Goal: Task Accomplishment & Management: Use online tool/utility

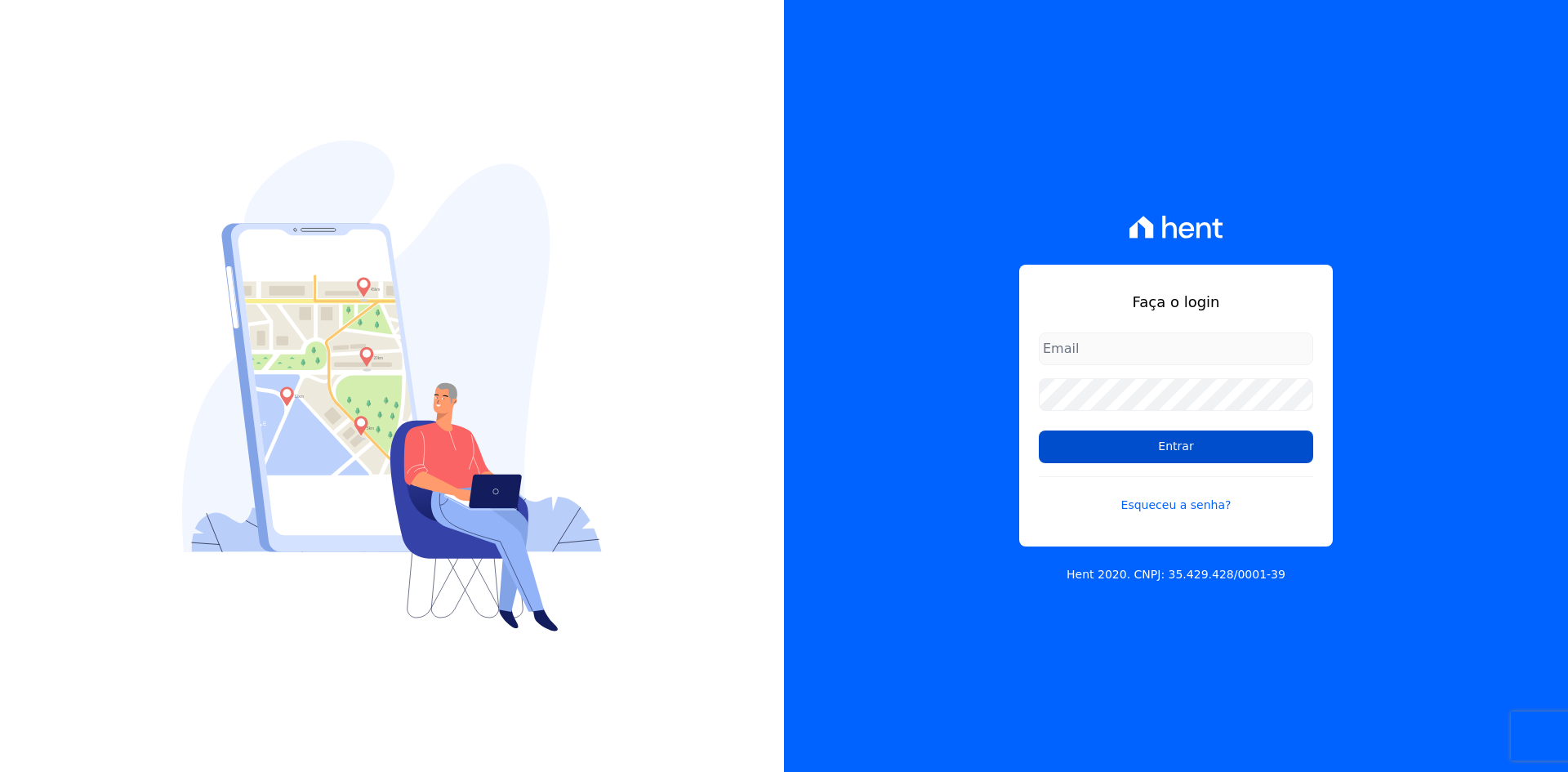
type input "[EMAIL_ADDRESS][DOMAIN_NAME]"
click at [1240, 443] on input "Entrar" at bounding box center [1176, 446] width 274 height 33
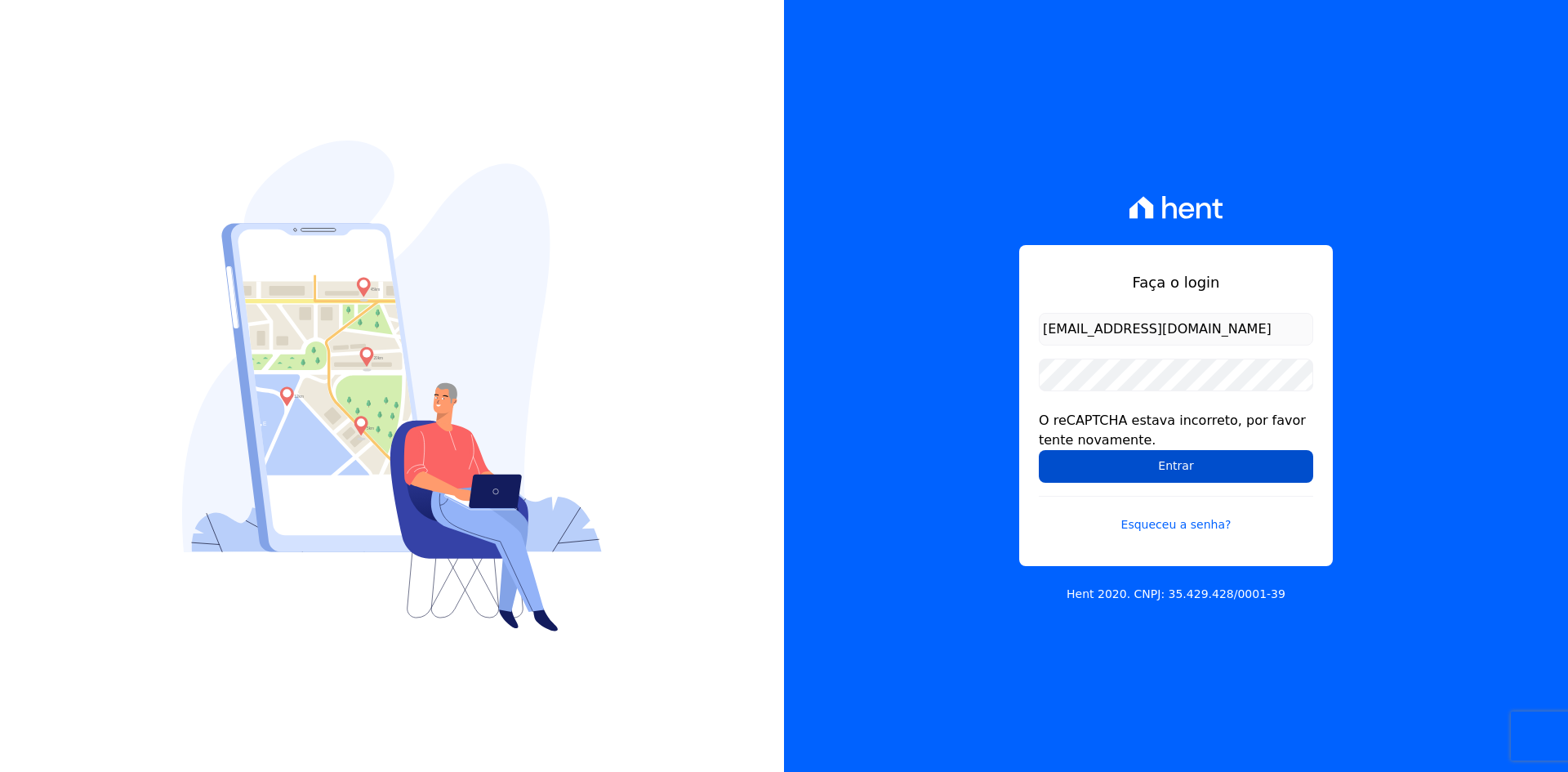
click at [1164, 453] on input "Entrar" at bounding box center [1176, 465] width 274 height 33
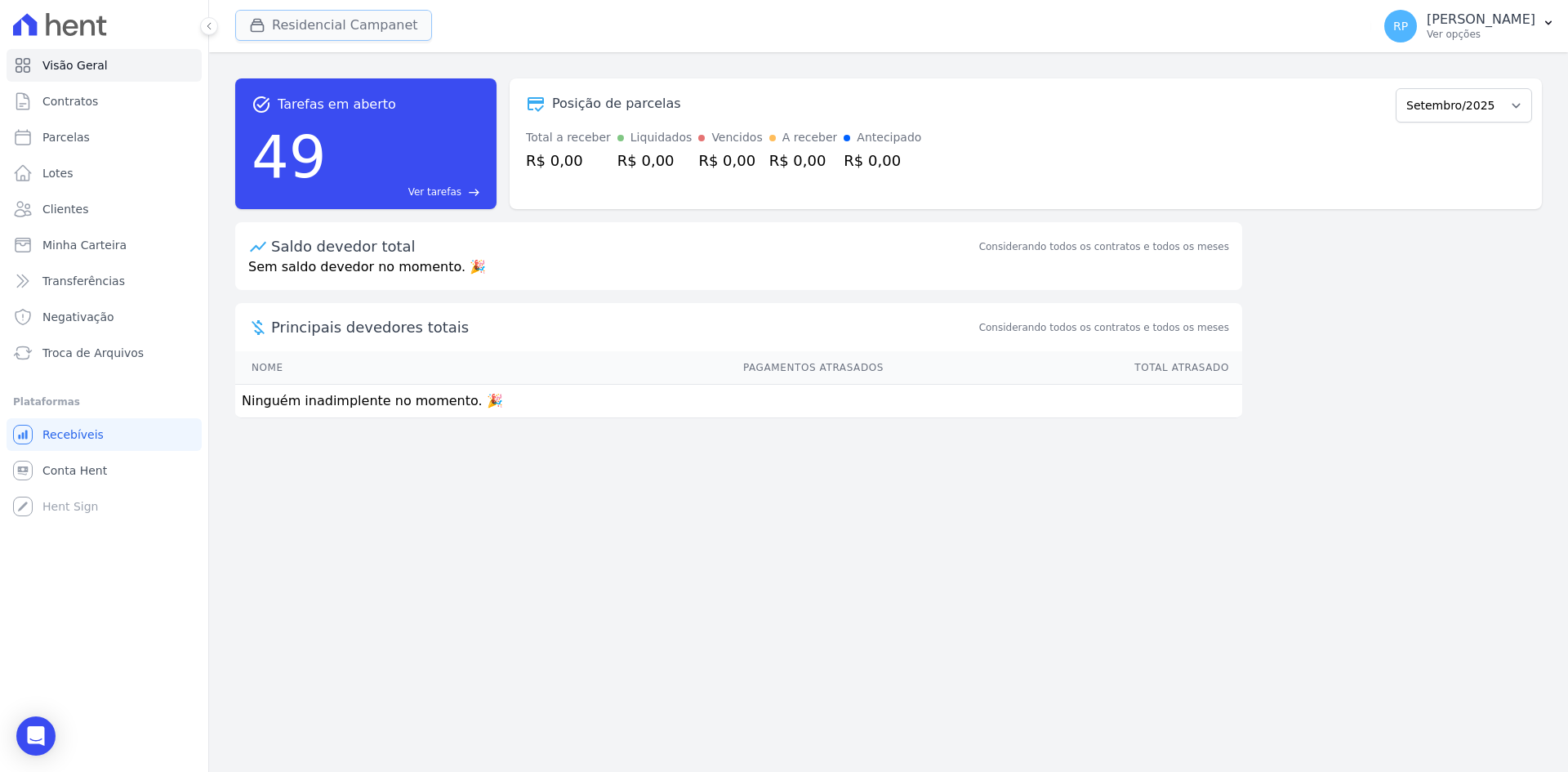
click at [372, 33] on button "Residencial Campanet" at bounding box center [333, 25] width 197 height 31
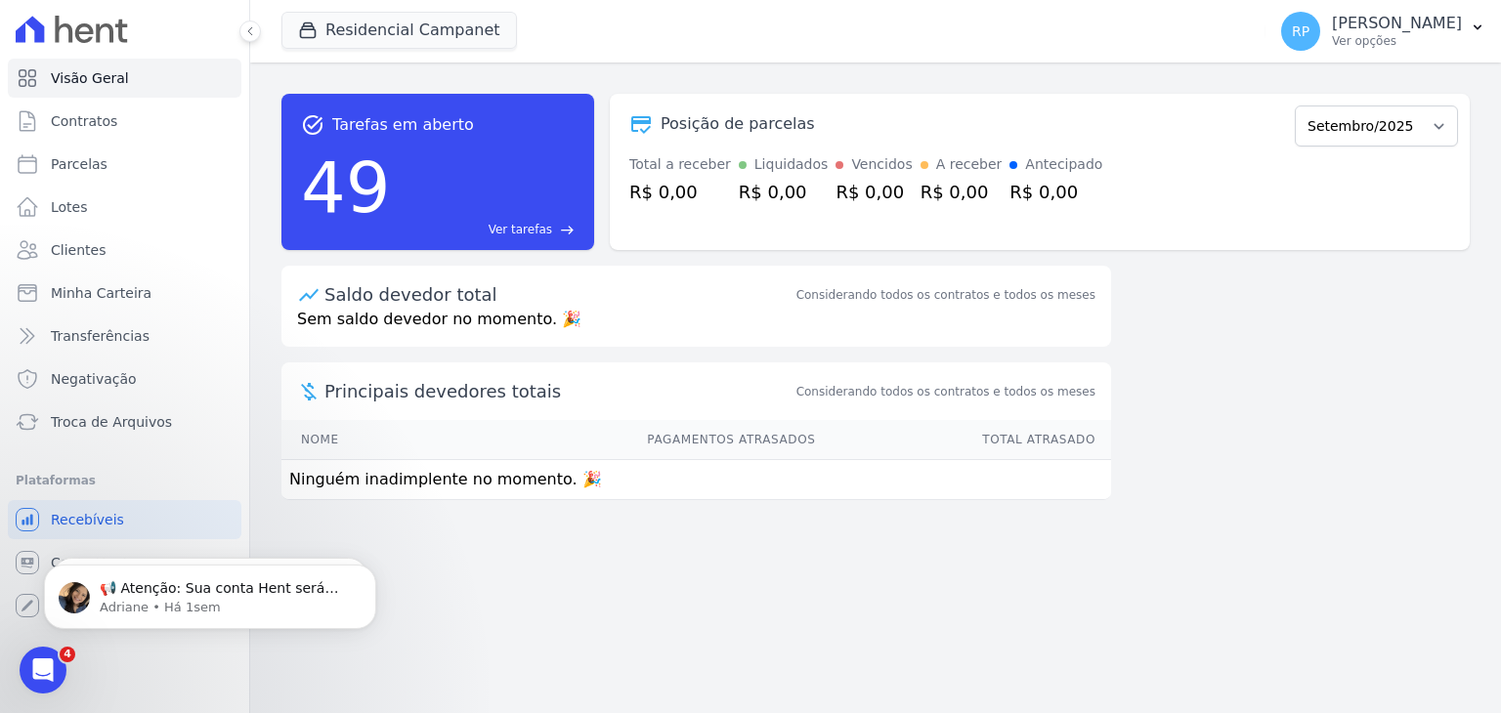
drag, startPoint x: 1325, startPoint y: 341, endPoint x: 1044, endPoint y: 305, distance: 283.8
click at [1325, 341] on div "task_alt Tarefas em aberto 49 Ver tarefas east Posição de parcelas [GEOGRAPHIC_…" at bounding box center [875, 388] width 1251 height 651
click at [405, 28] on button "Residencial Campanet" at bounding box center [399, 30] width 236 height 37
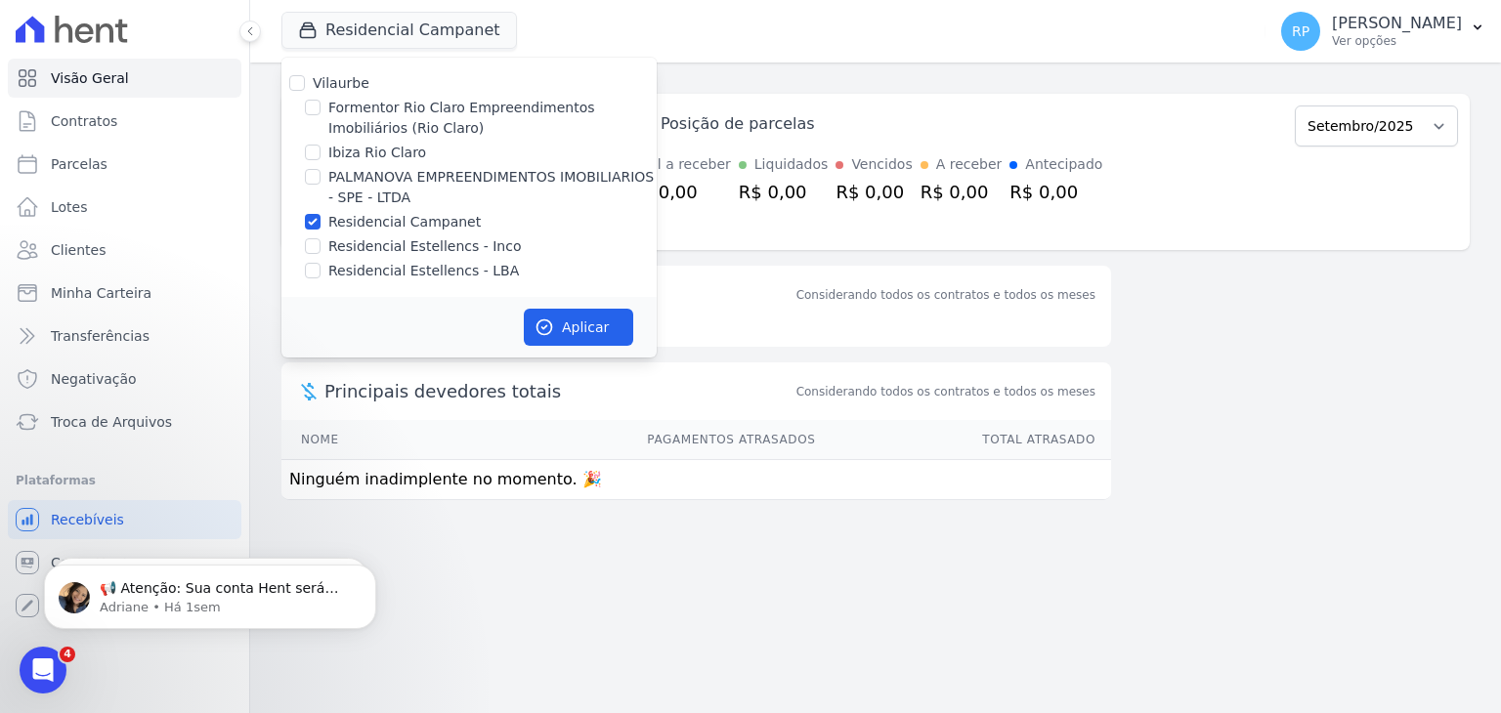
click at [412, 231] on label "Residencial Campanet" at bounding box center [404, 222] width 152 height 21
click at [321, 230] on input "Residencial Campanet" at bounding box center [313, 222] width 16 height 16
checkbox input "false"
click at [383, 185] on label "PALMANOVA EMPREENDIMENTOS IMOBILIARIOS - SPE - LTDA" at bounding box center [492, 187] width 328 height 41
click at [321, 185] on input "PALMANOVA EMPREENDIMENTOS IMOBILIARIOS - SPE - LTDA" at bounding box center [313, 177] width 16 height 16
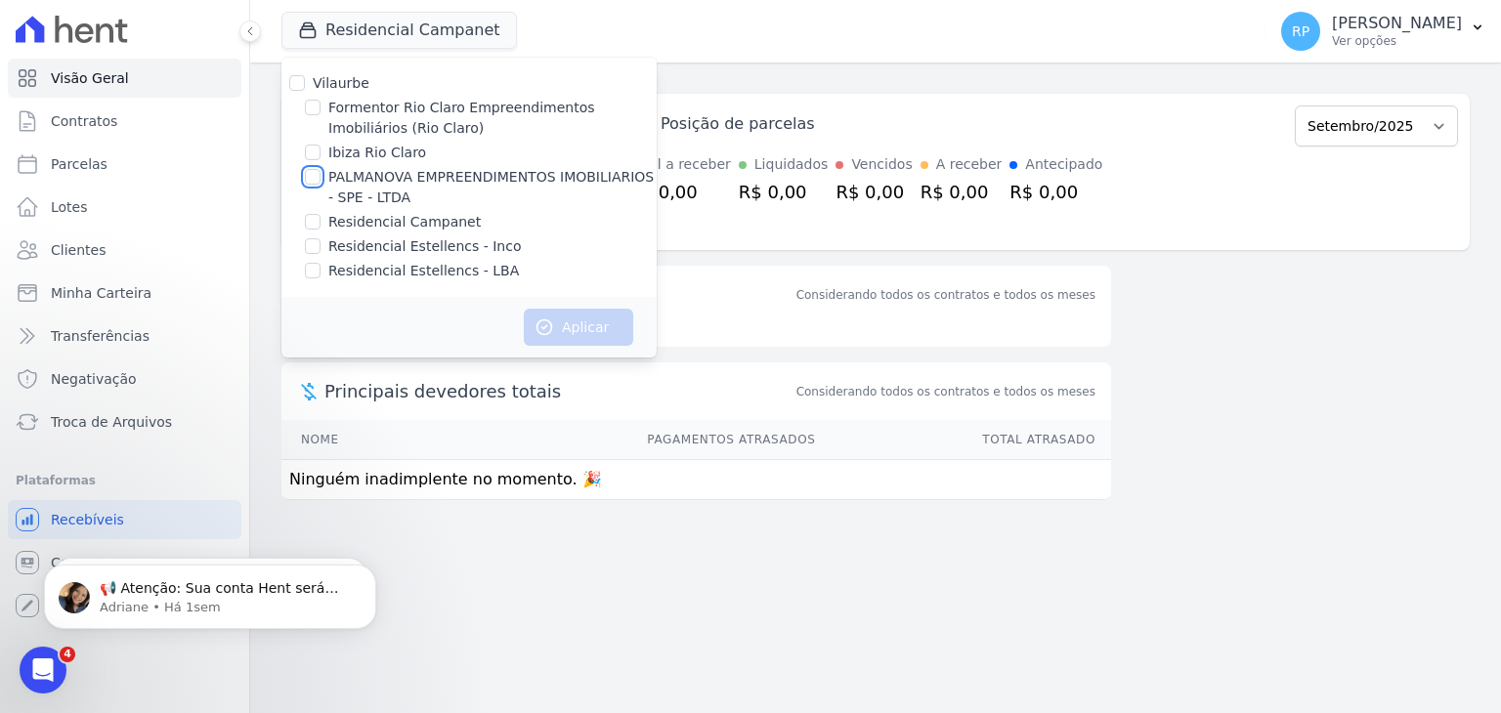
checkbox input "true"
click at [576, 321] on button "Aplicar" at bounding box center [578, 327] width 109 height 37
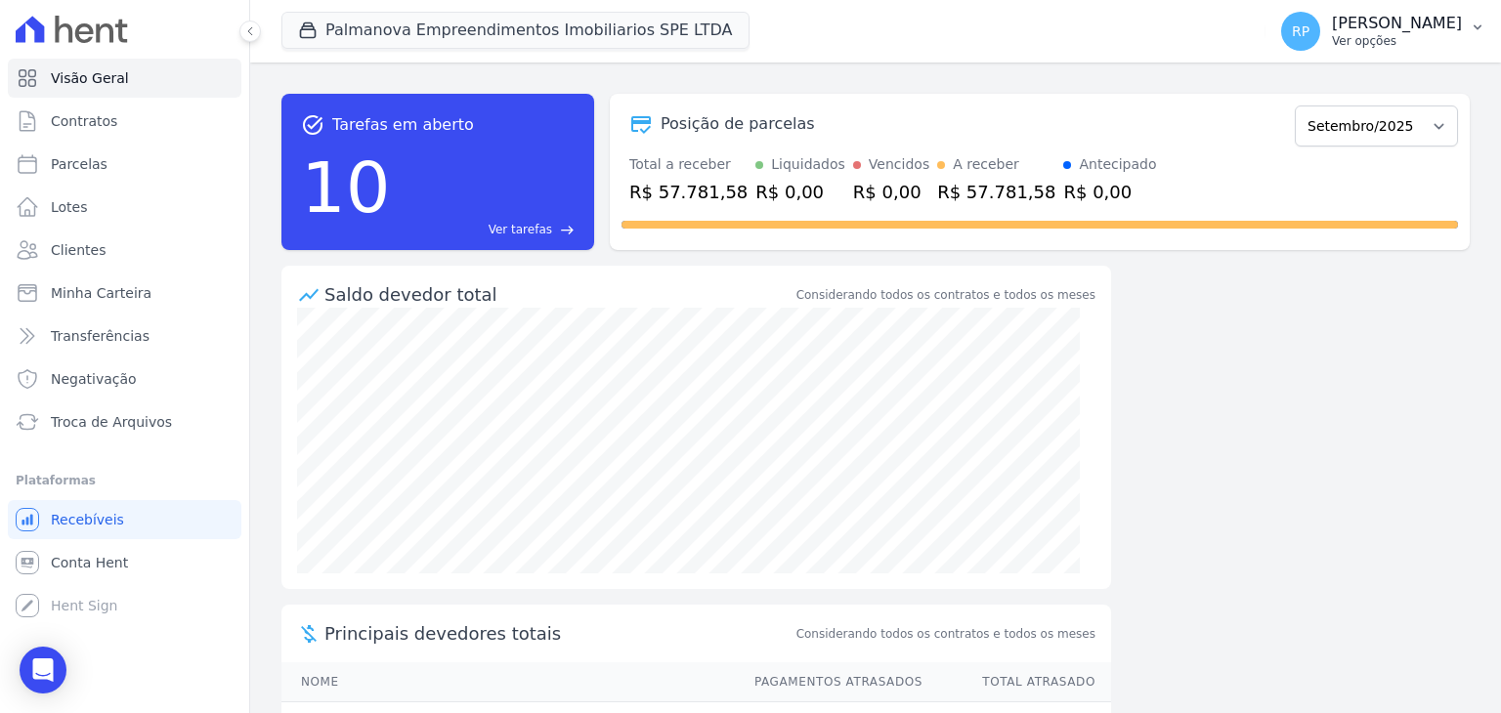
click at [1372, 48] on p "Ver opções" at bounding box center [1397, 41] width 130 height 16
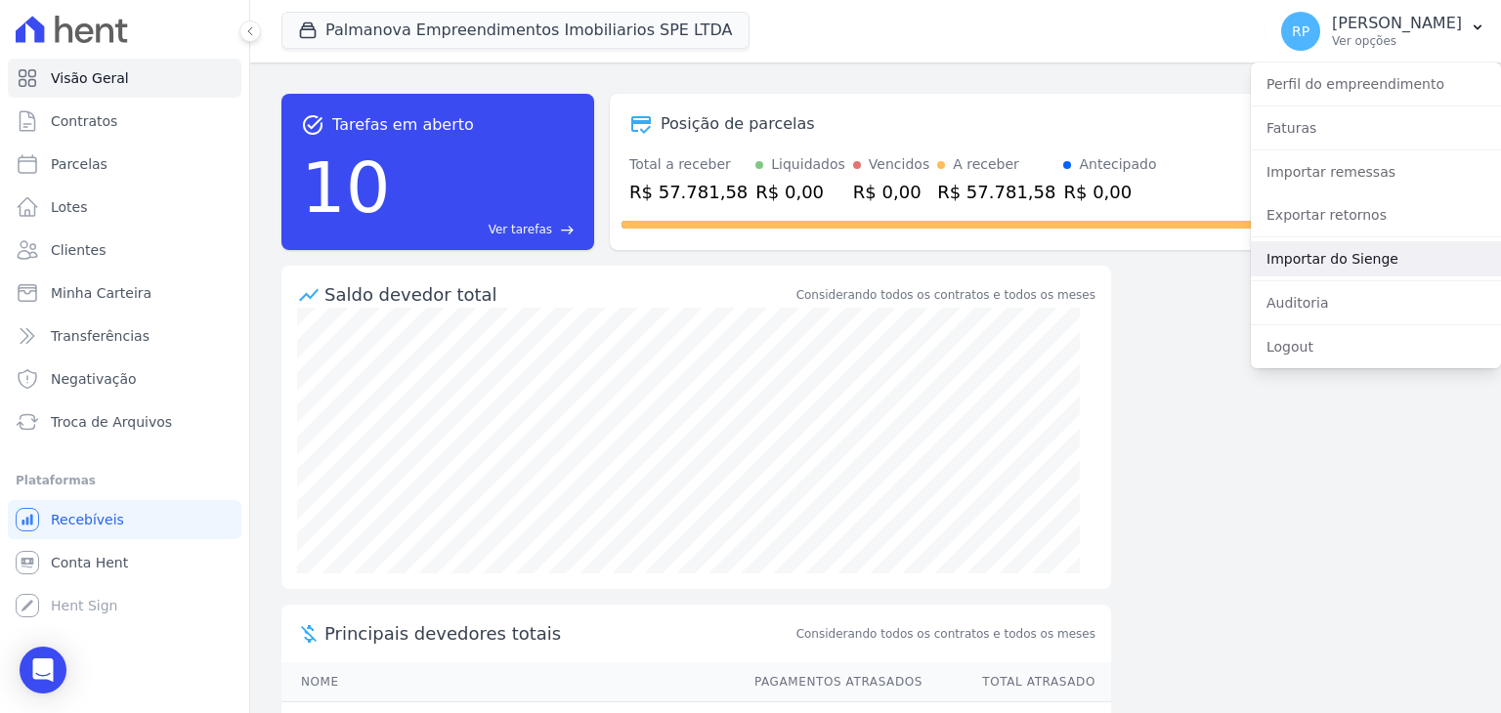
click at [1341, 261] on link "Importar do Sienge" at bounding box center [1376, 258] width 250 height 35
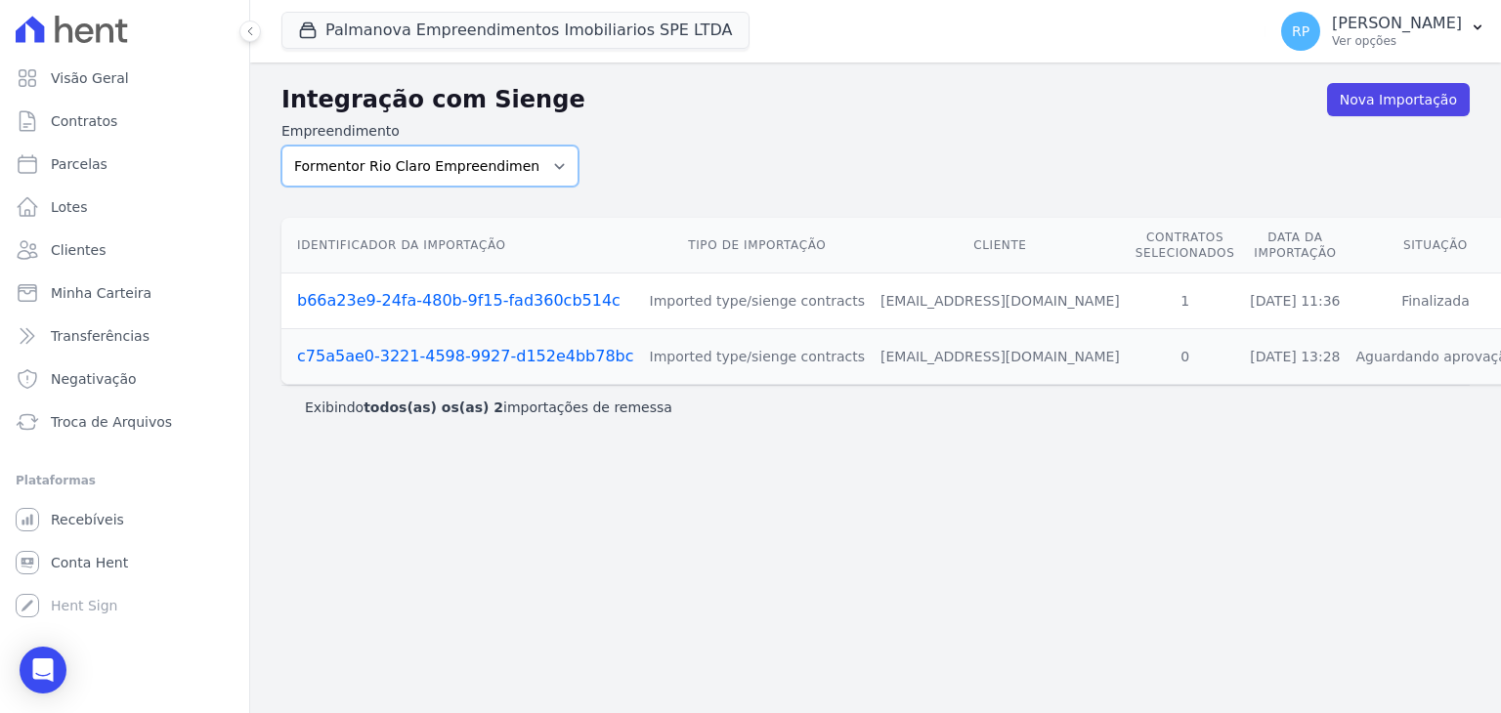
click at [545, 168] on select "Formentor Rio Claro Empreendimentos Imobiliários (Rio Claro) Ibiza Rio Claro PA…" at bounding box center [429, 166] width 297 height 41
select select "7e60a9aa-bb60-49a3-963d-7883300675b4"
click at [281, 146] on select "Formentor Rio Claro Empreendimentos Imobiliários (Rio Claro) Ibiza Rio Claro PA…" at bounding box center [429, 166] width 297 height 41
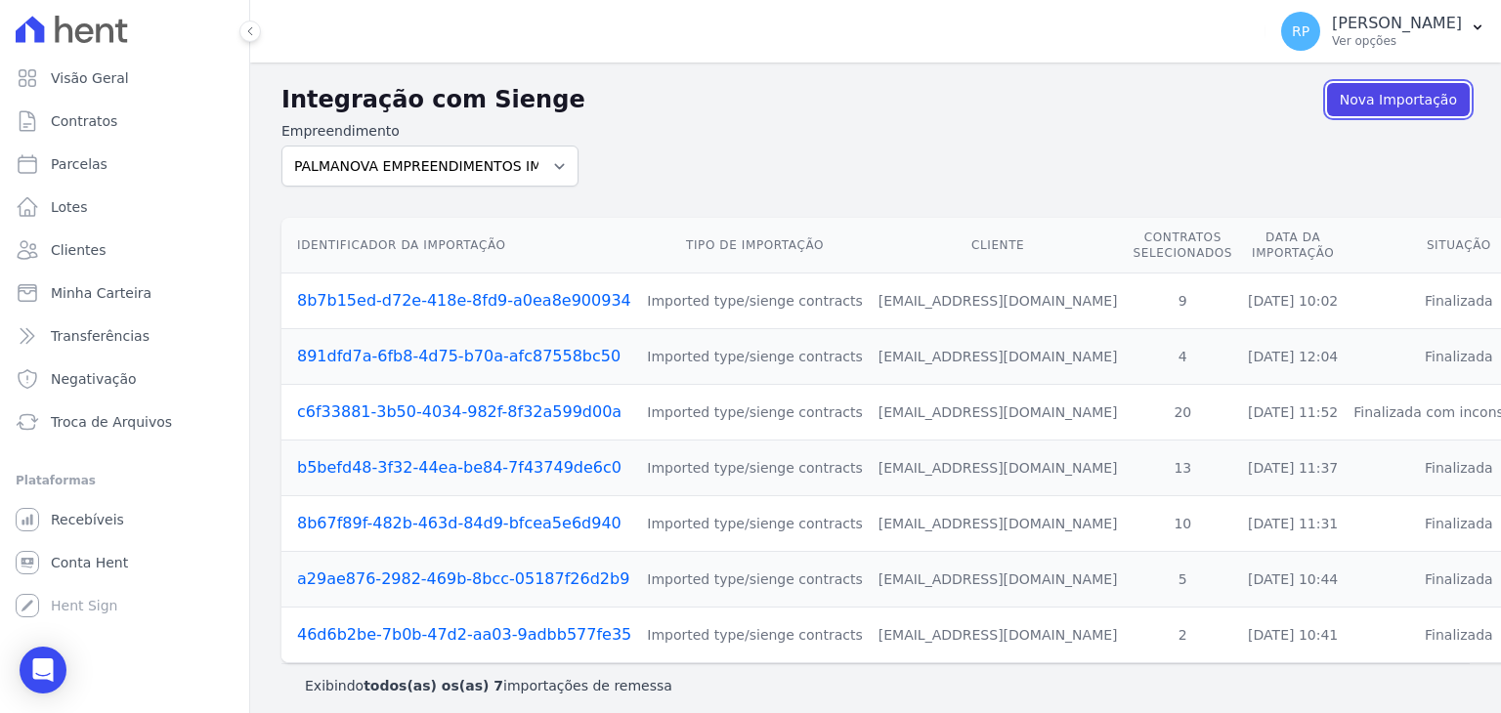
click at [1406, 107] on link "Nova Importação" at bounding box center [1398, 99] width 143 height 33
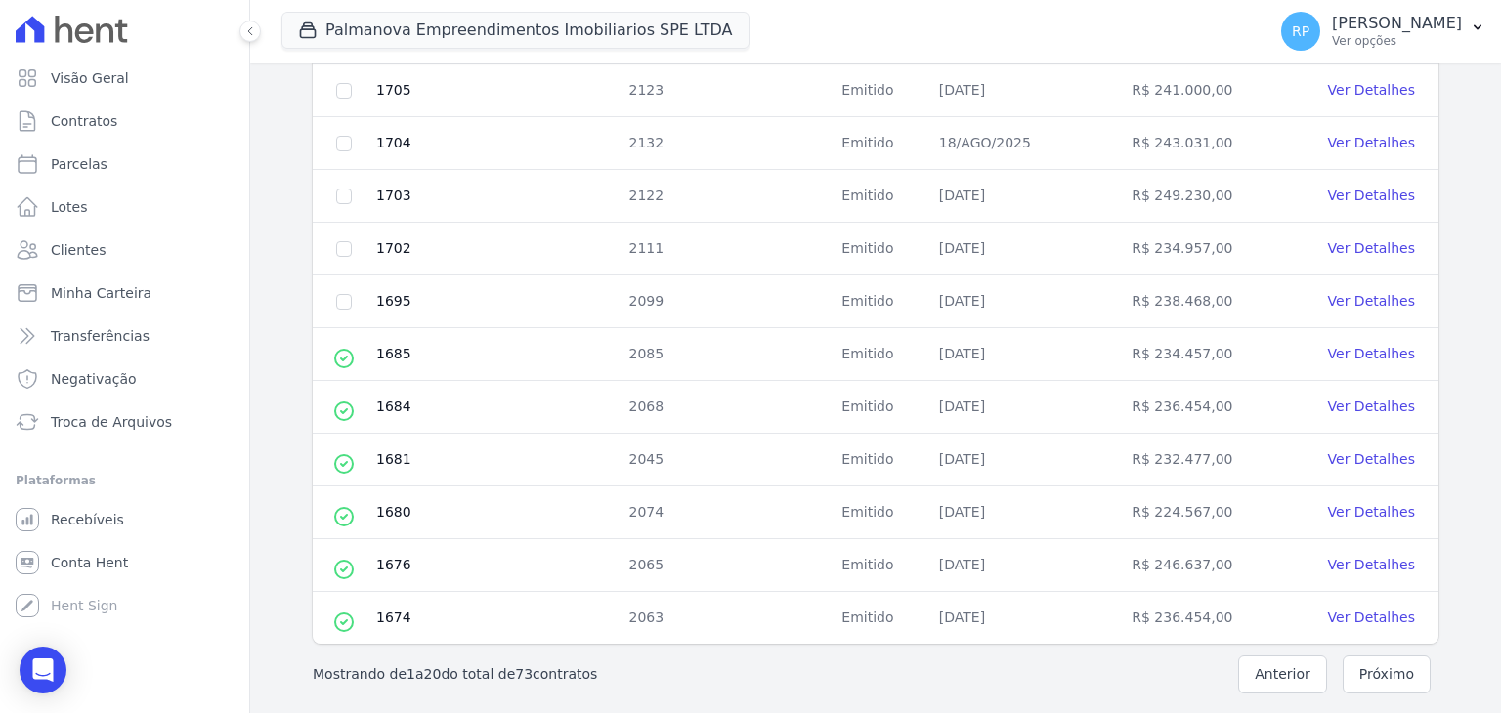
scroll to position [865, 0]
checkbox input "true"
drag, startPoint x: 344, startPoint y: 255, endPoint x: 344, endPoint y: 235, distance: 20.5
click at [344, 254] on td at bounding box center [344, 247] width 63 height 53
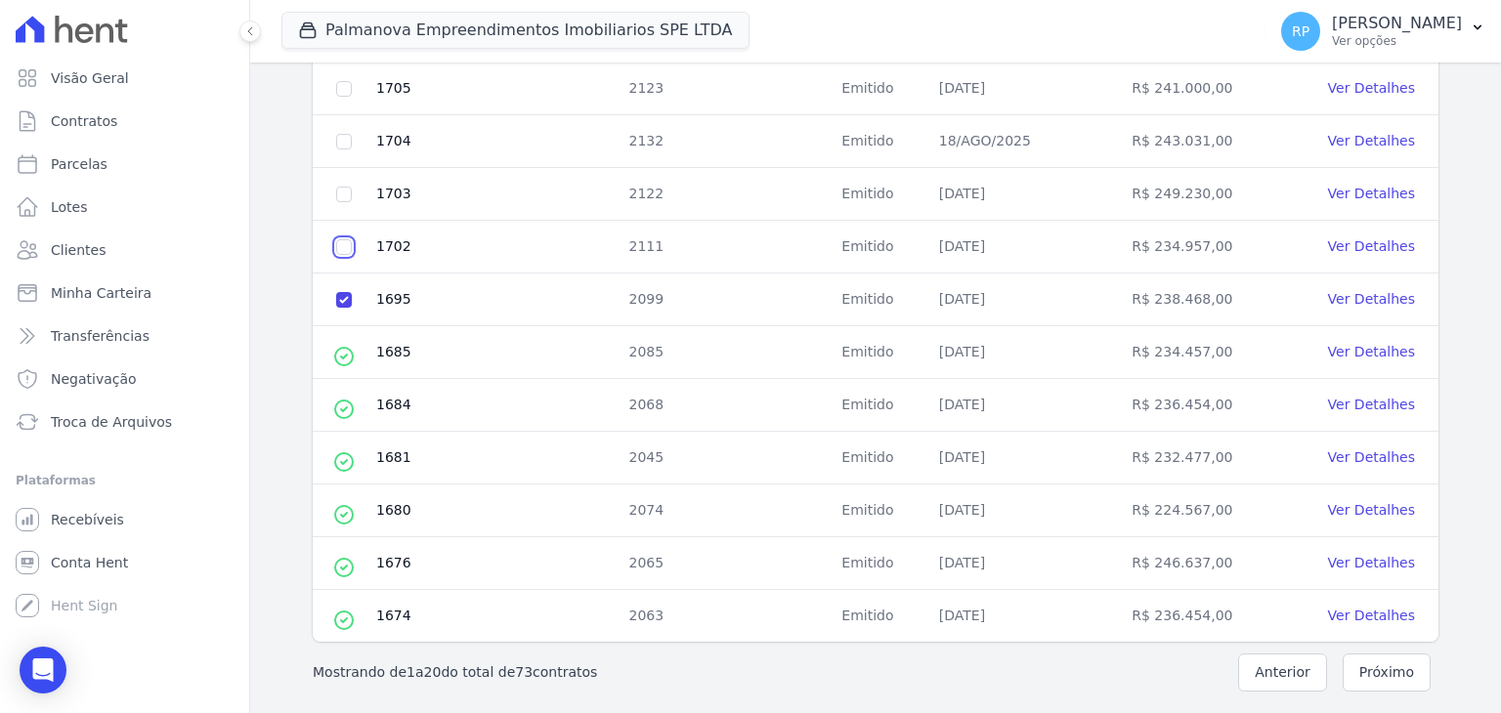
checkbox input "true"
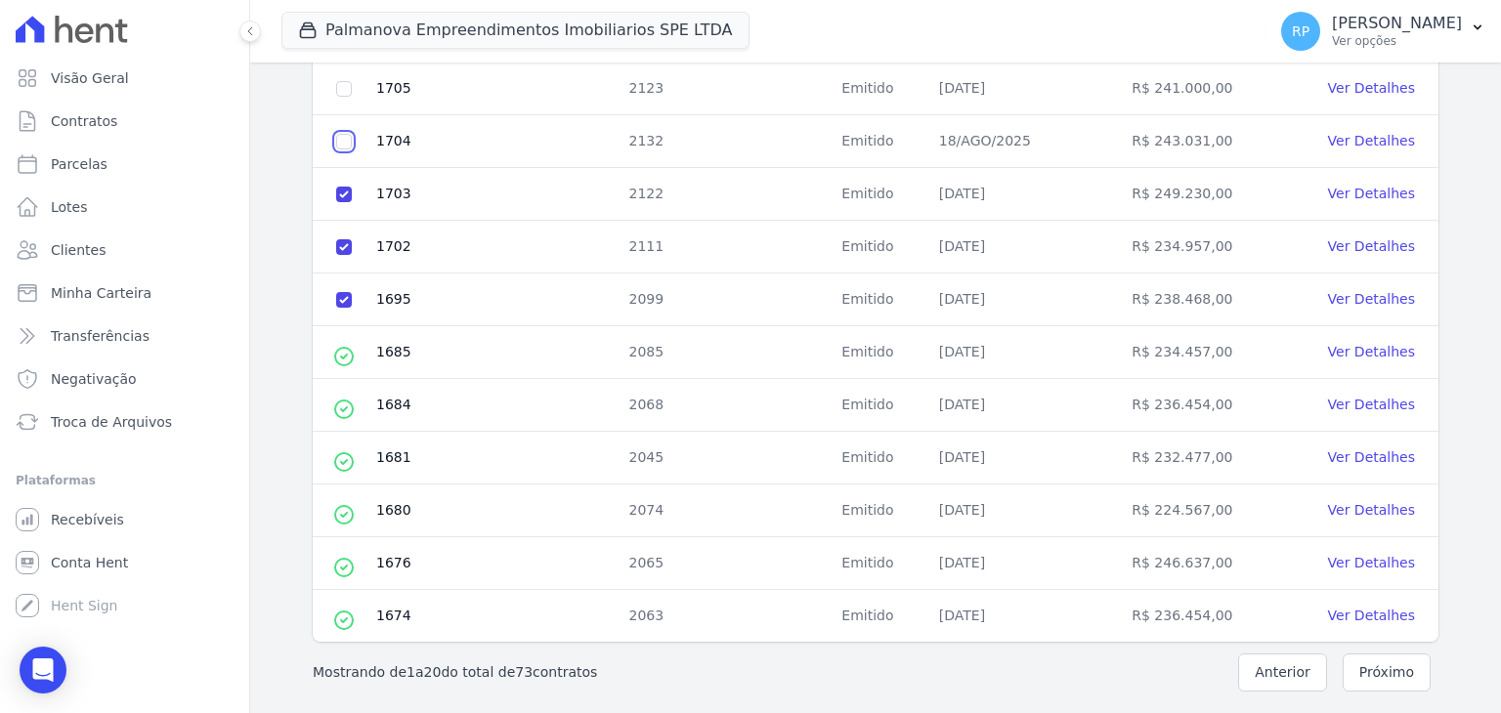
checkbox input "true"
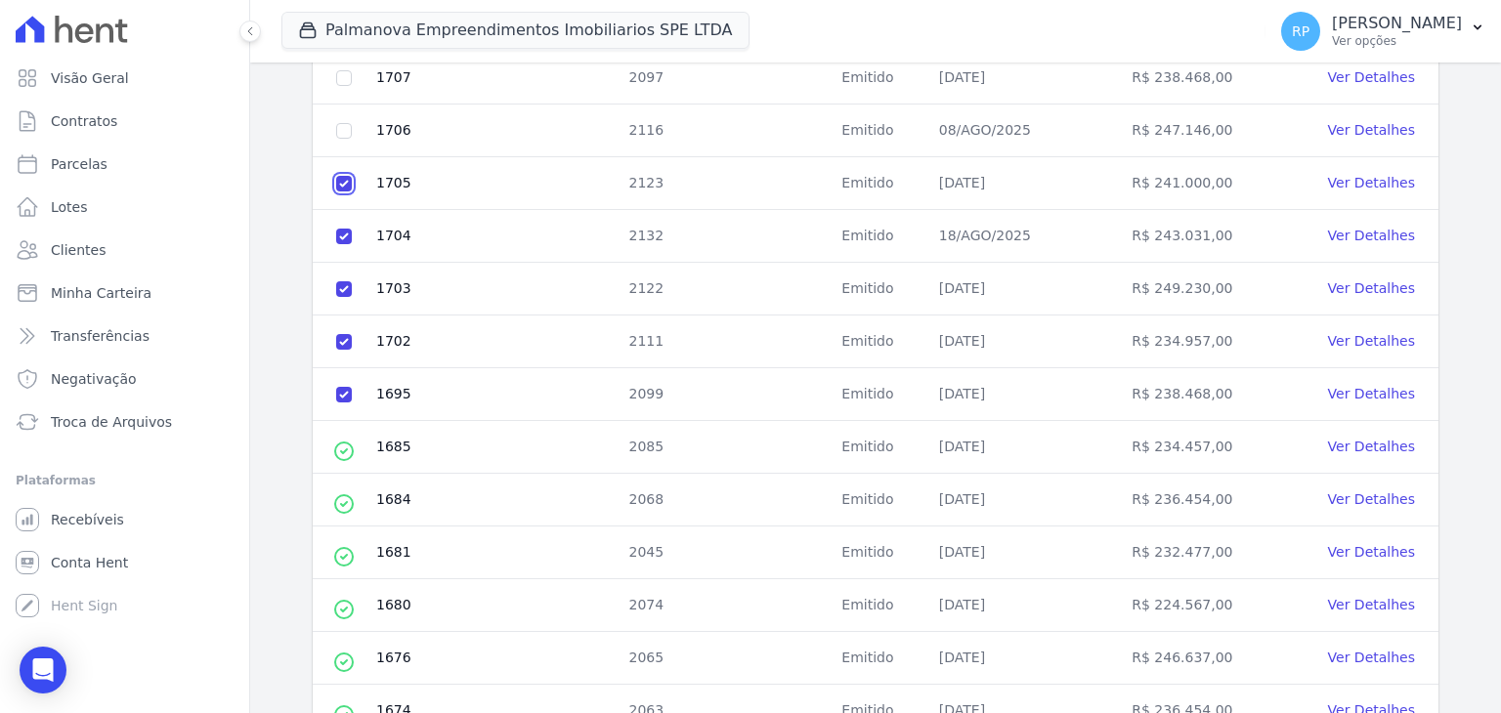
scroll to position [669, 0]
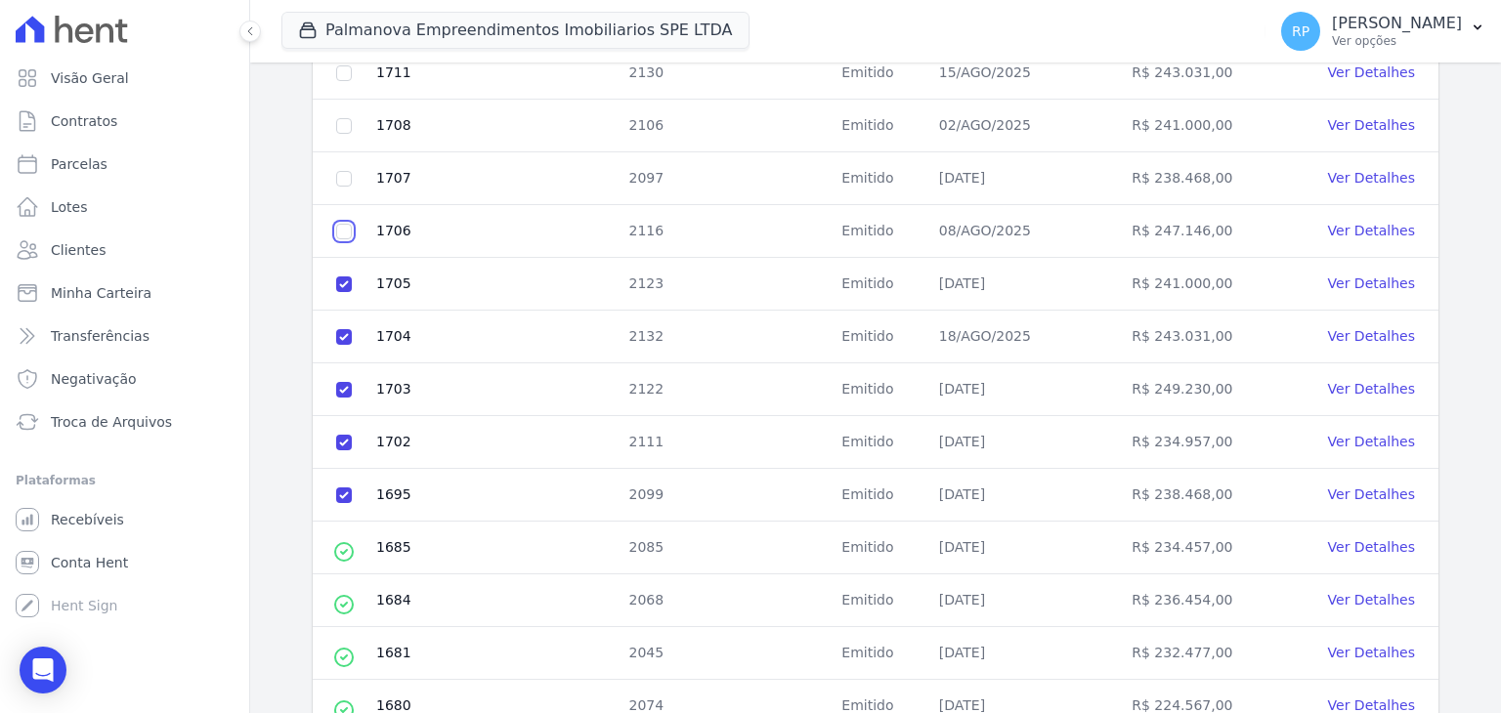
checkbox input "true"
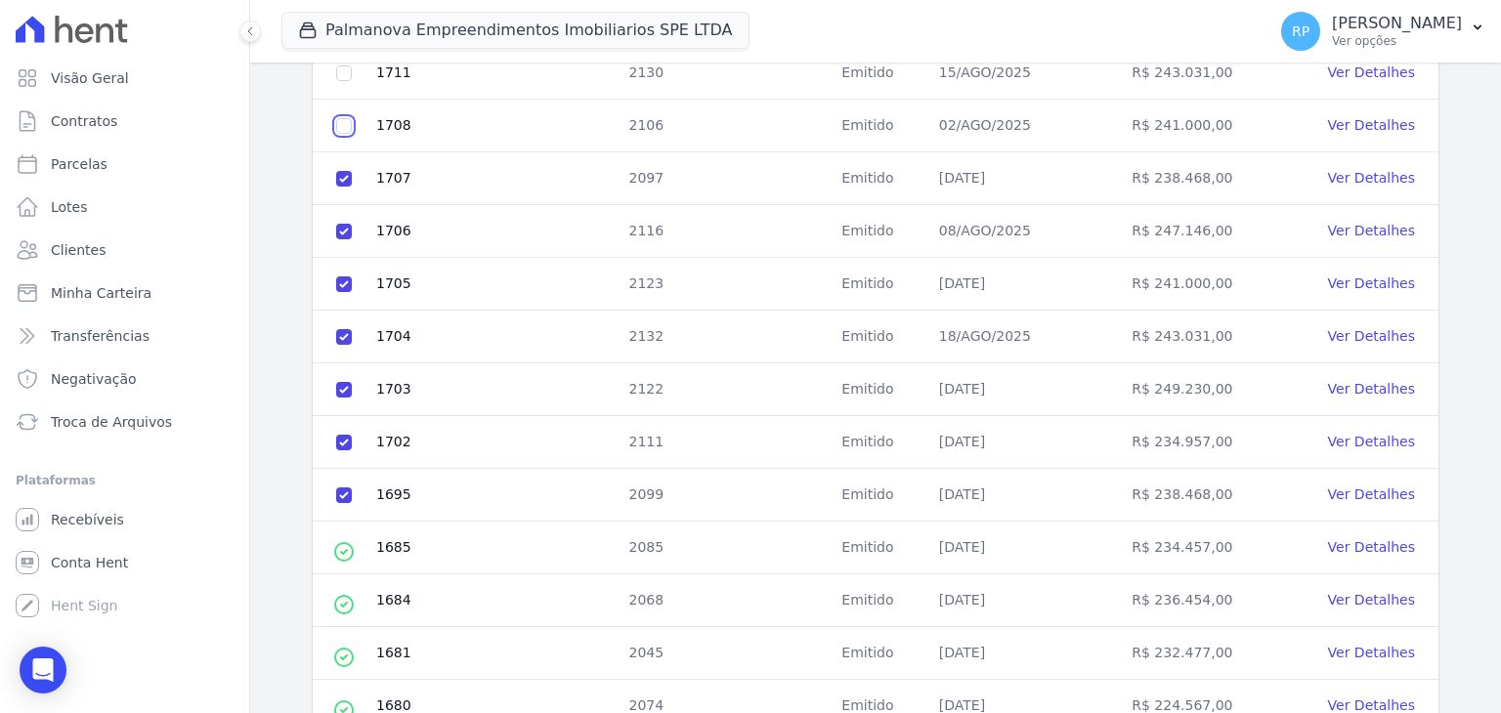
checkbox input "true"
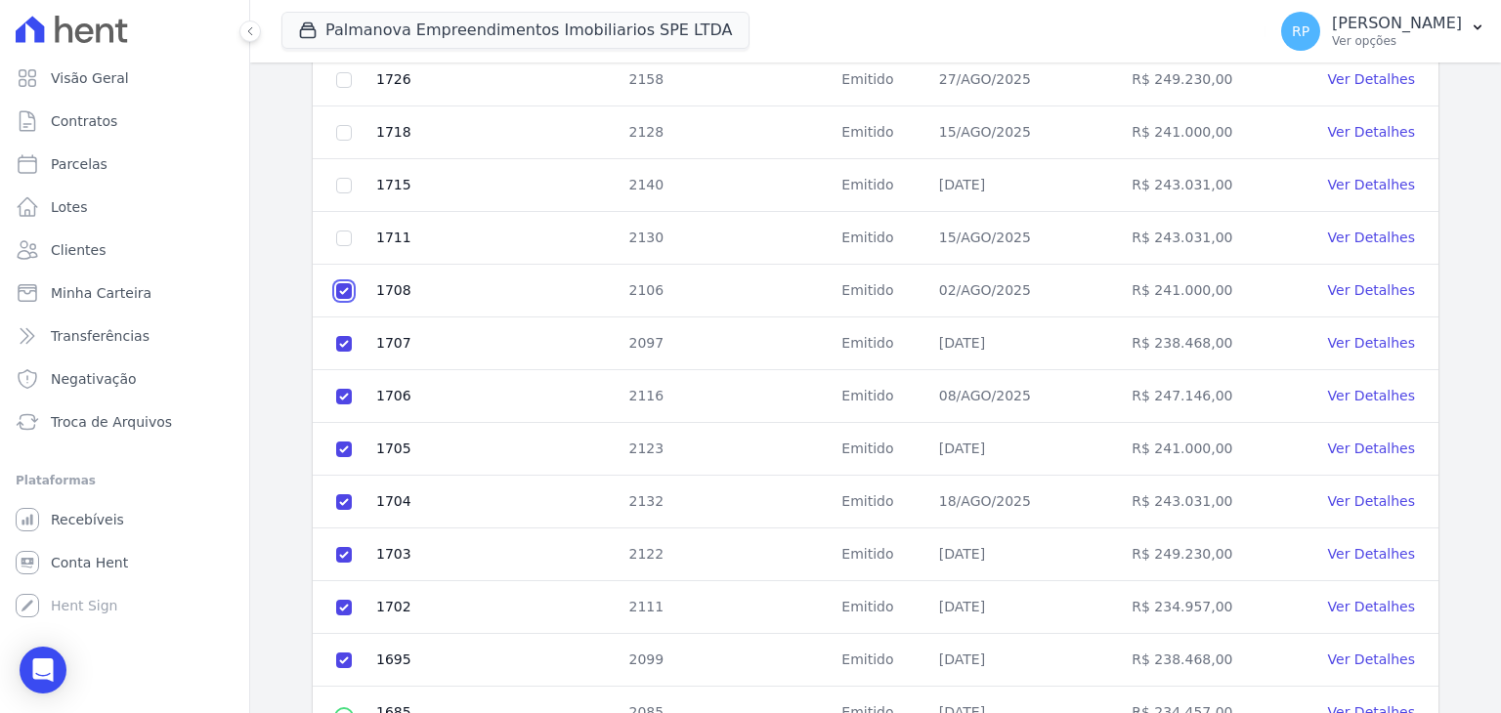
scroll to position [474, 0]
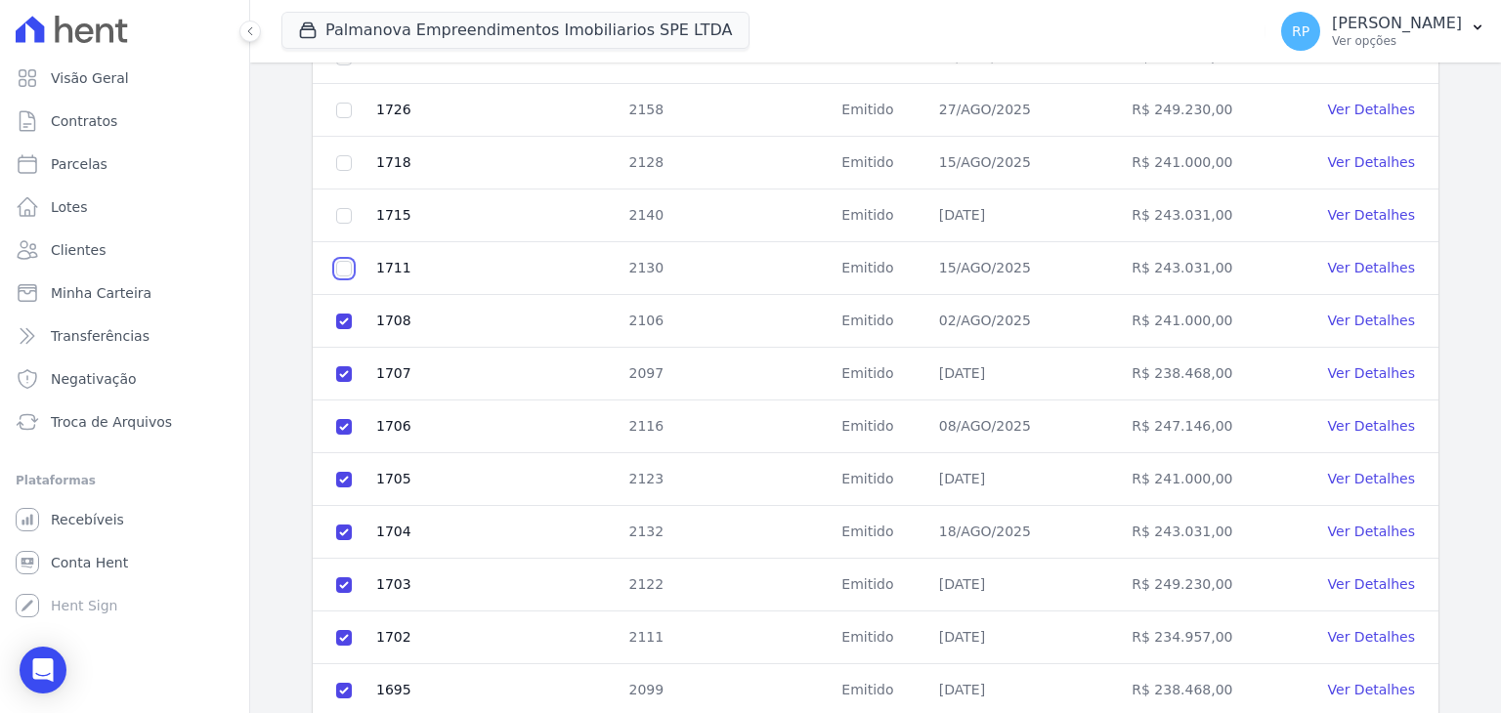
click at [336, 13] on input "checkbox" at bounding box center [344, 5] width 16 height 16
checkbox input "true"
click at [340, 13] on input "checkbox" at bounding box center [344, 5] width 16 height 16
checkbox input "true"
click at [340, 173] on td at bounding box center [344, 163] width 63 height 53
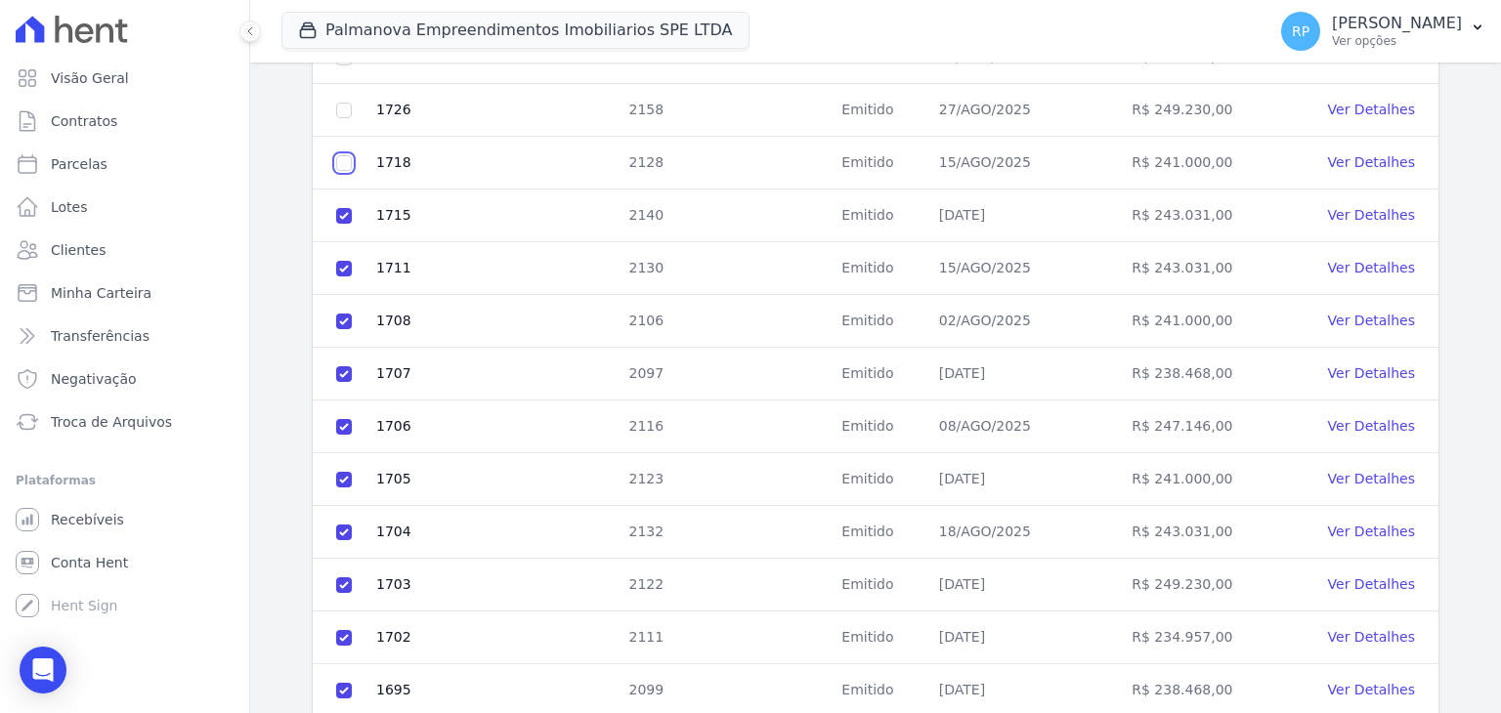
click at [340, 13] on input "checkbox" at bounding box center [344, 5] width 16 height 16
checkbox input "true"
click at [349, 13] on input "checkbox" at bounding box center [344, 5] width 16 height 16
checkbox input "true"
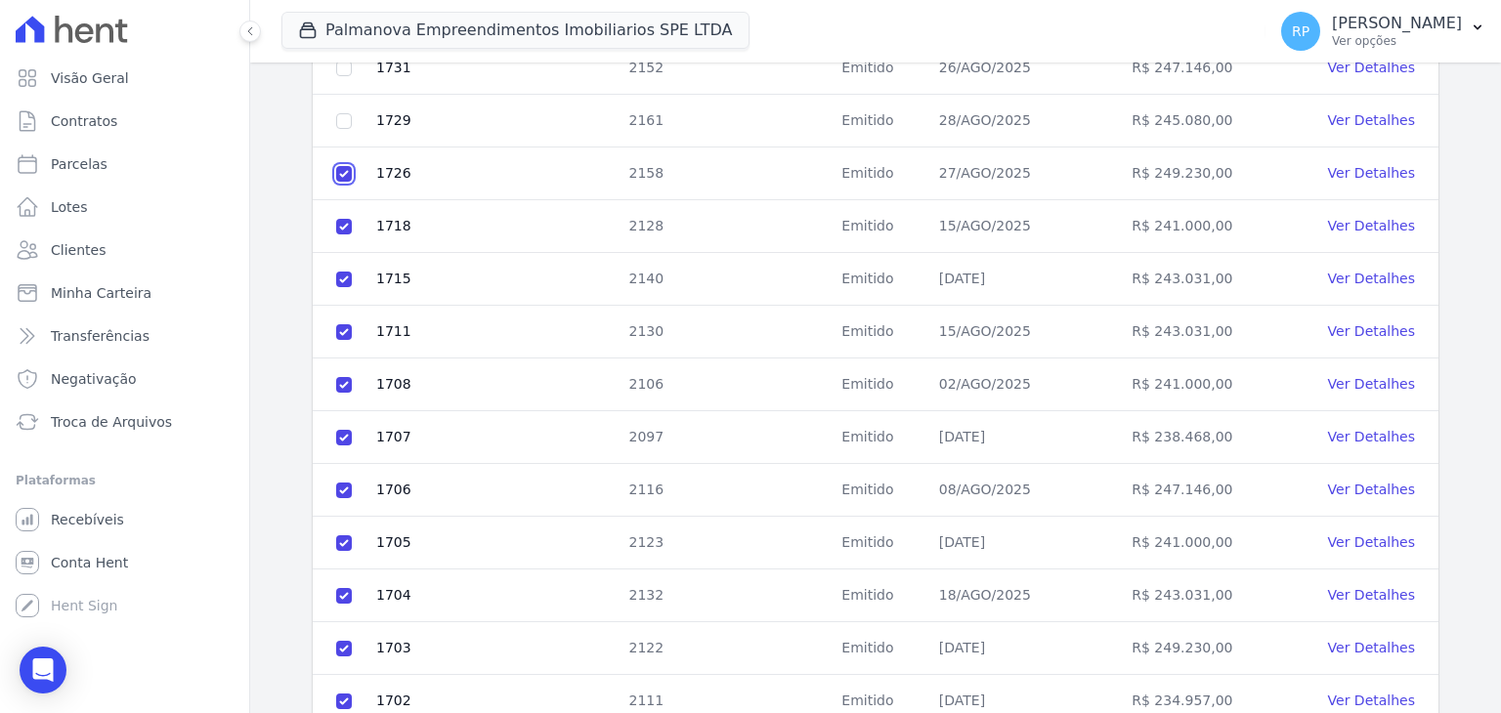
scroll to position [279, 0]
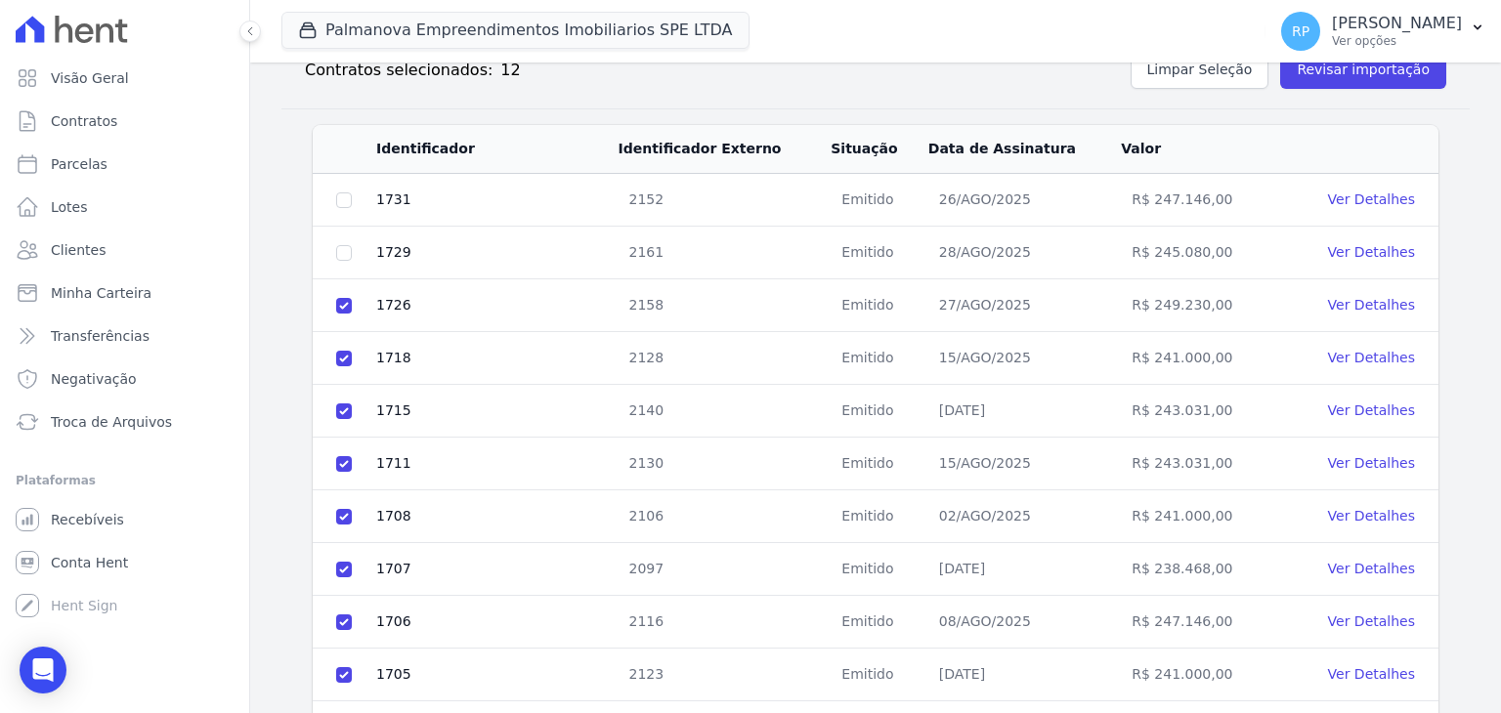
drag, startPoint x: 339, startPoint y: 262, endPoint x: 338, endPoint y: 249, distance: 12.7
click at [338, 262] on td at bounding box center [344, 253] width 63 height 53
click at [338, 208] on input "checkbox" at bounding box center [344, 201] width 16 height 16
checkbox input "true"
click at [335, 199] on td at bounding box center [344, 200] width 63 height 53
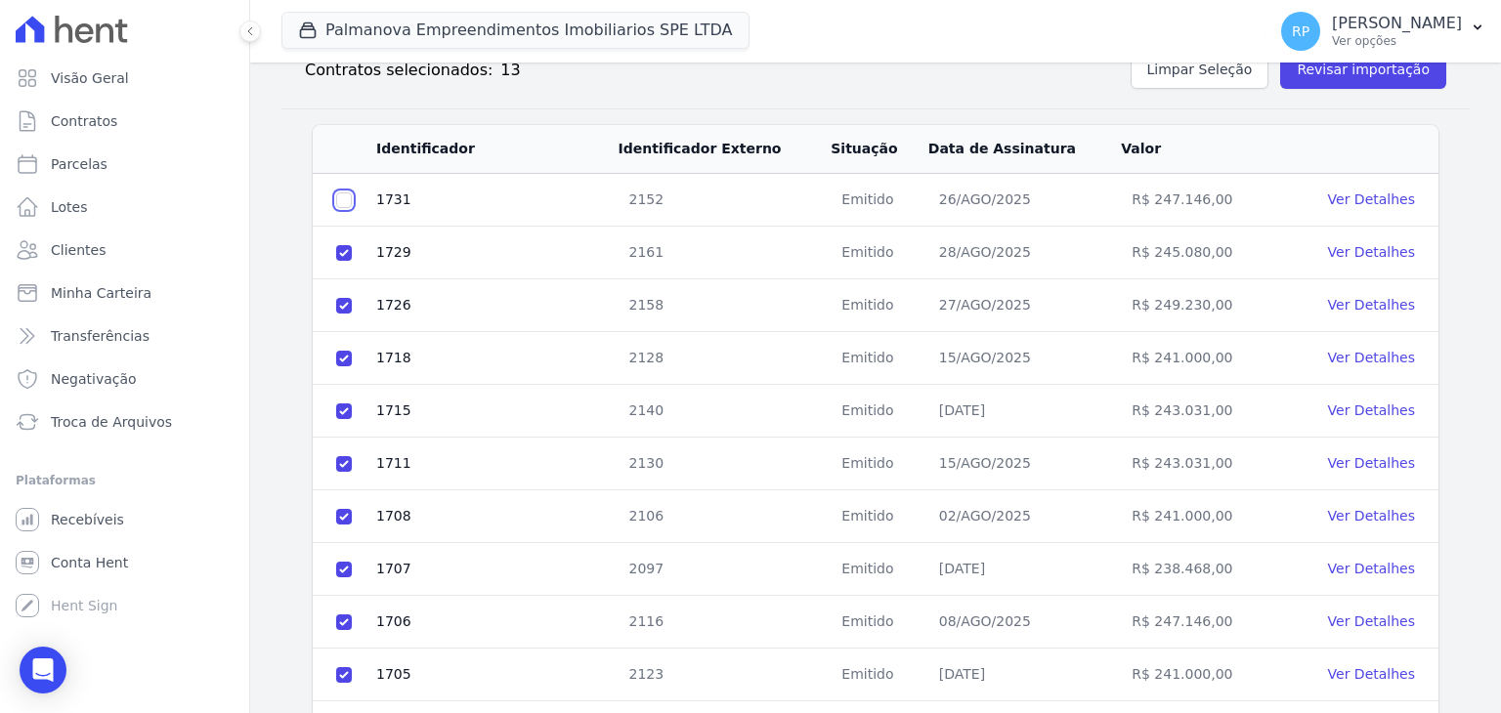
click at [340, 193] on input "checkbox" at bounding box center [344, 201] width 16 height 16
checkbox input "true"
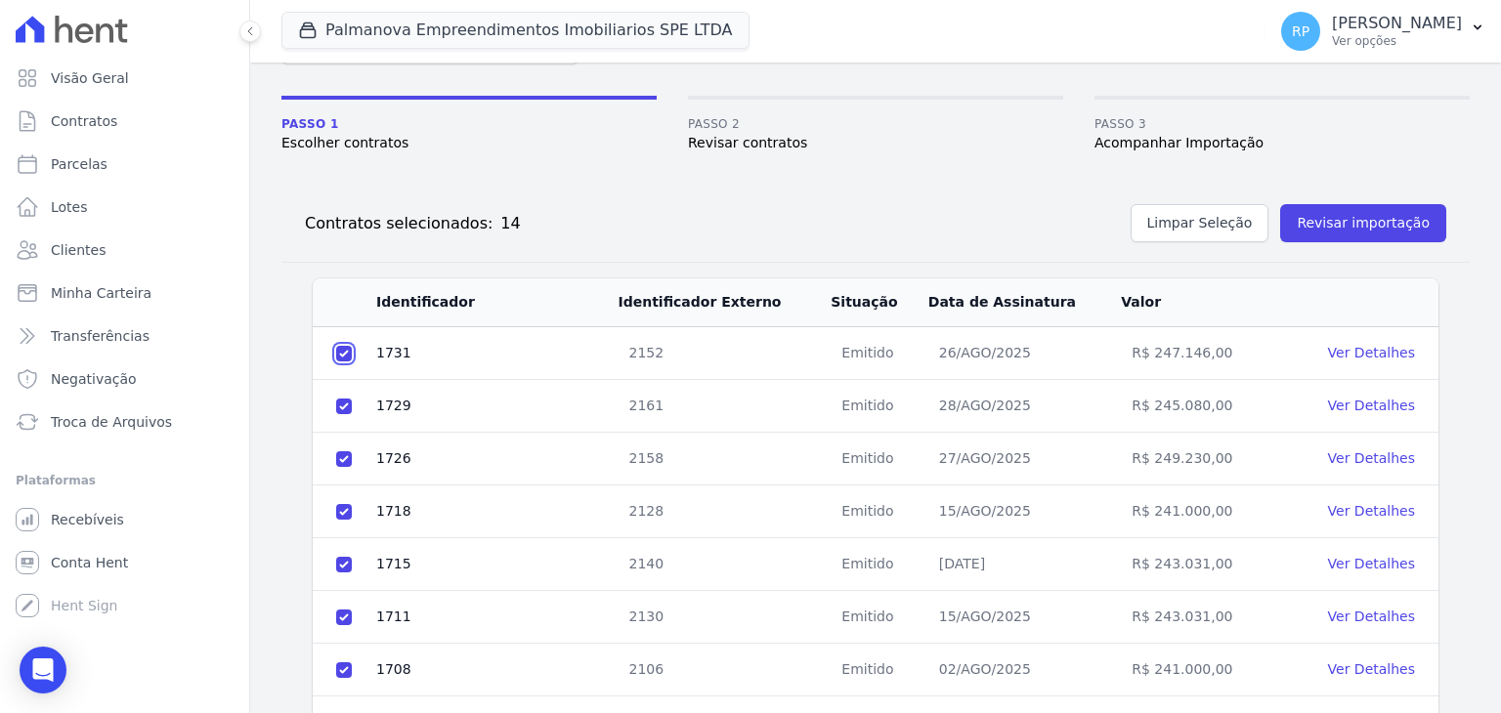
scroll to position [83, 0]
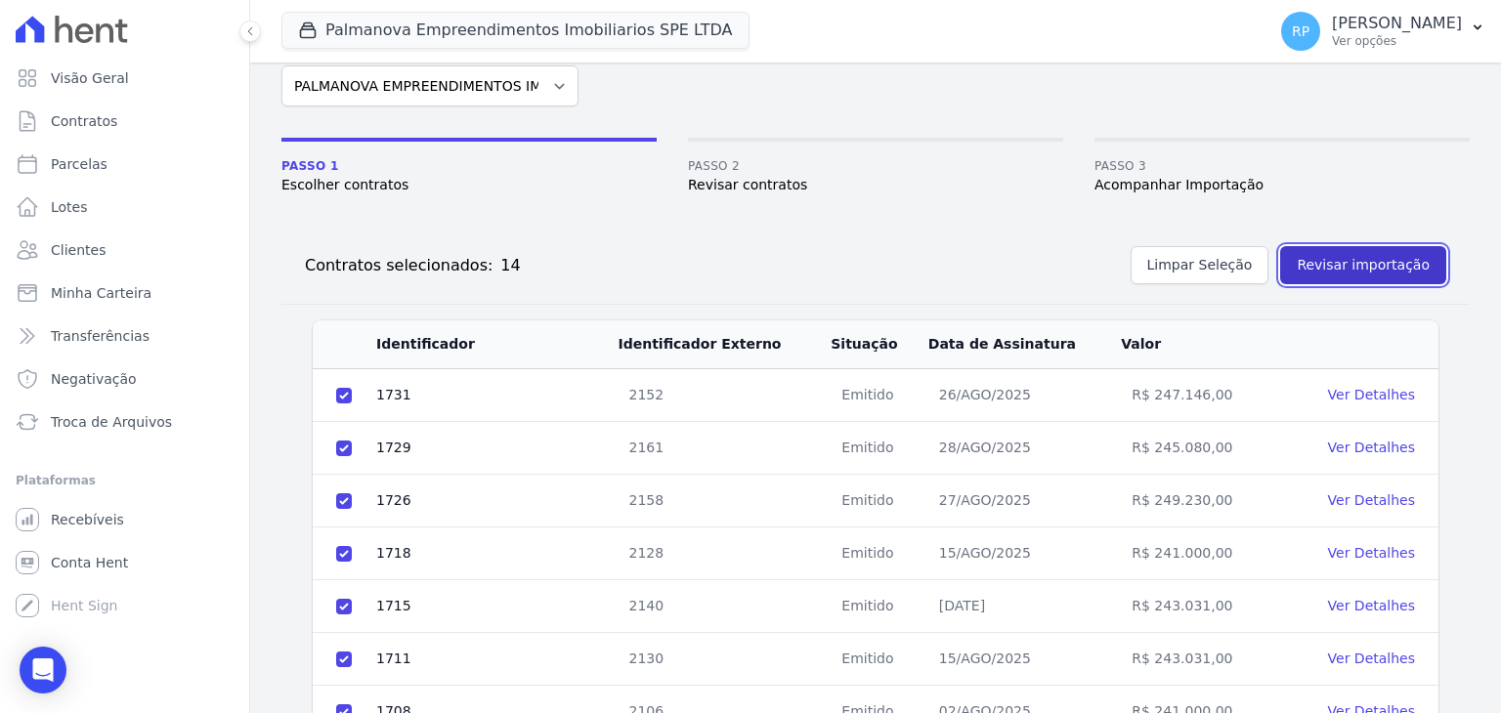
click at [1360, 268] on button "Revisar importação" at bounding box center [1363, 265] width 166 height 38
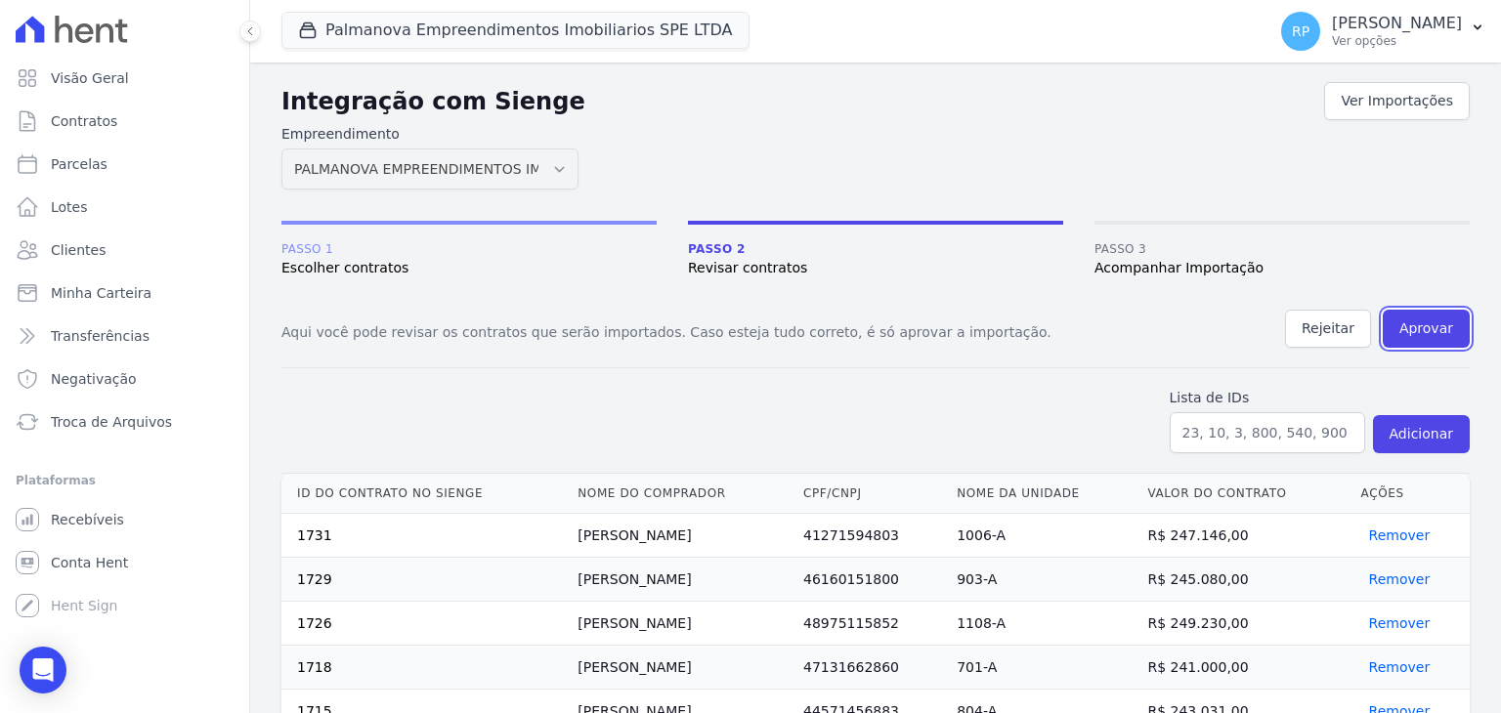
drag, startPoint x: 1424, startPoint y: 327, endPoint x: 838, endPoint y: 118, distance: 622.6
click at [1424, 326] on button "Aprovar" at bounding box center [1426, 329] width 87 height 38
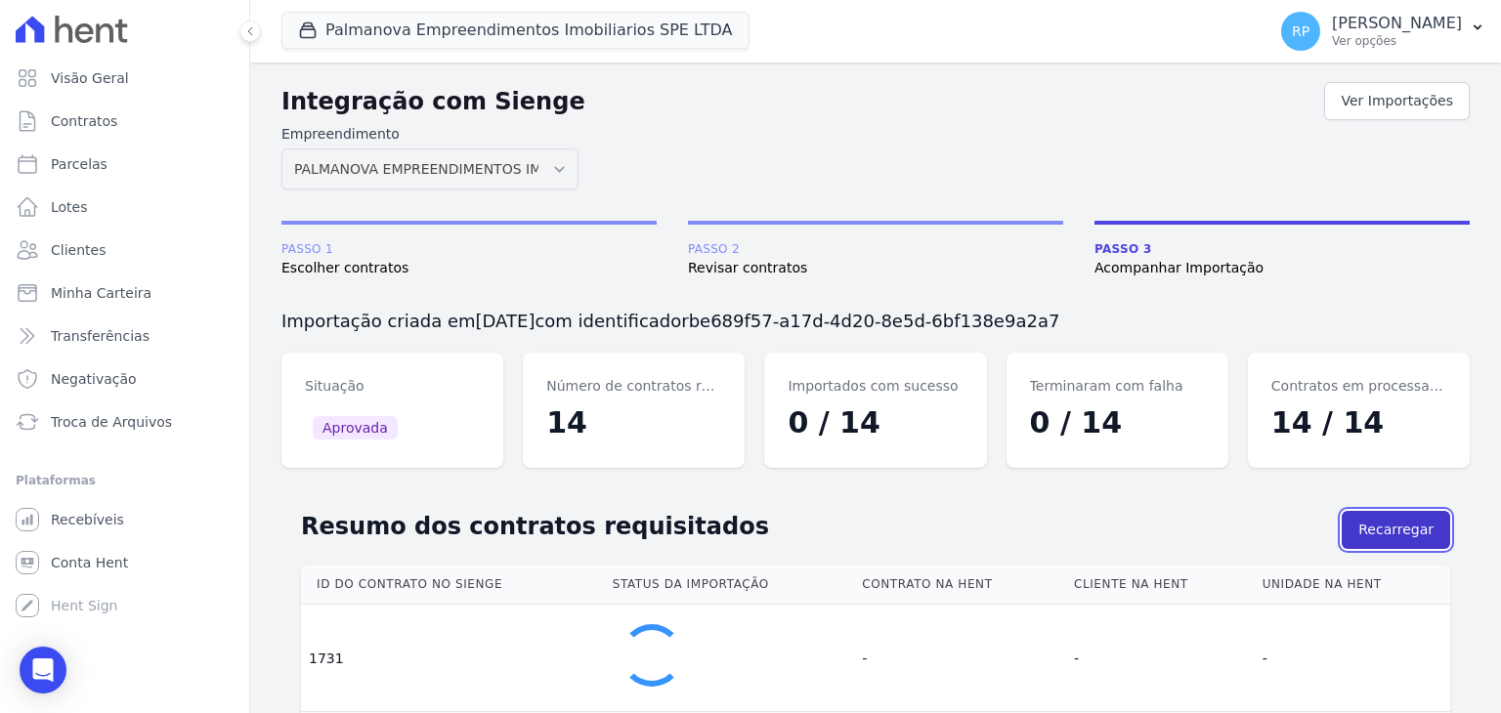
click at [1406, 534] on button "Recarregar" at bounding box center [1396, 530] width 108 height 38
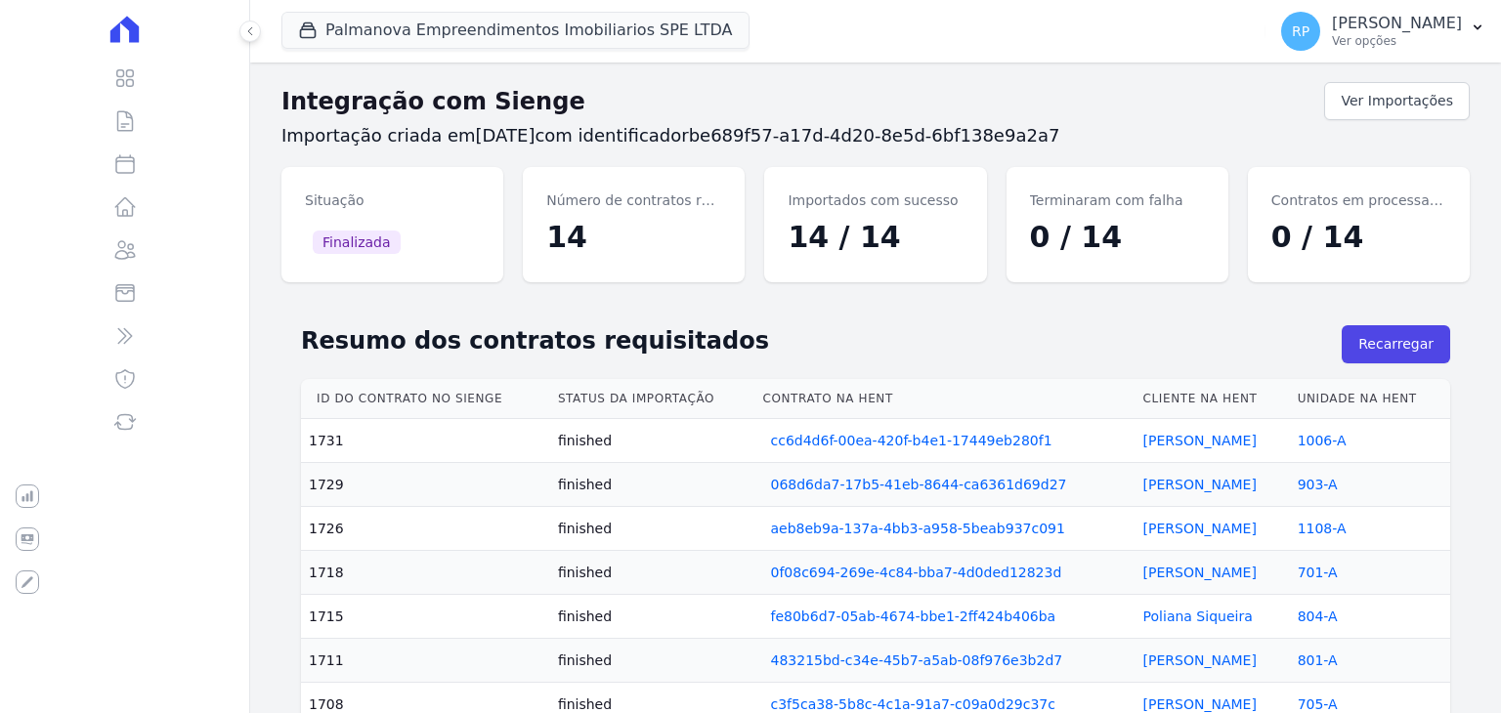
click at [1037, 329] on h2 "Resumo dos contratos requisitados" at bounding box center [821, 340] width 1041 height 35
click at [853, 427] on td "cc6d4d6f-00ea-420f-b4e1-17449eb280f1" at bounding box center [945, 440] width 380 height 43
click at [857, 436] on link "cc6d4d6f-00ea-420f-b4e1-17449eb280f1" at bounding box center [911, 441] width 281 height 20
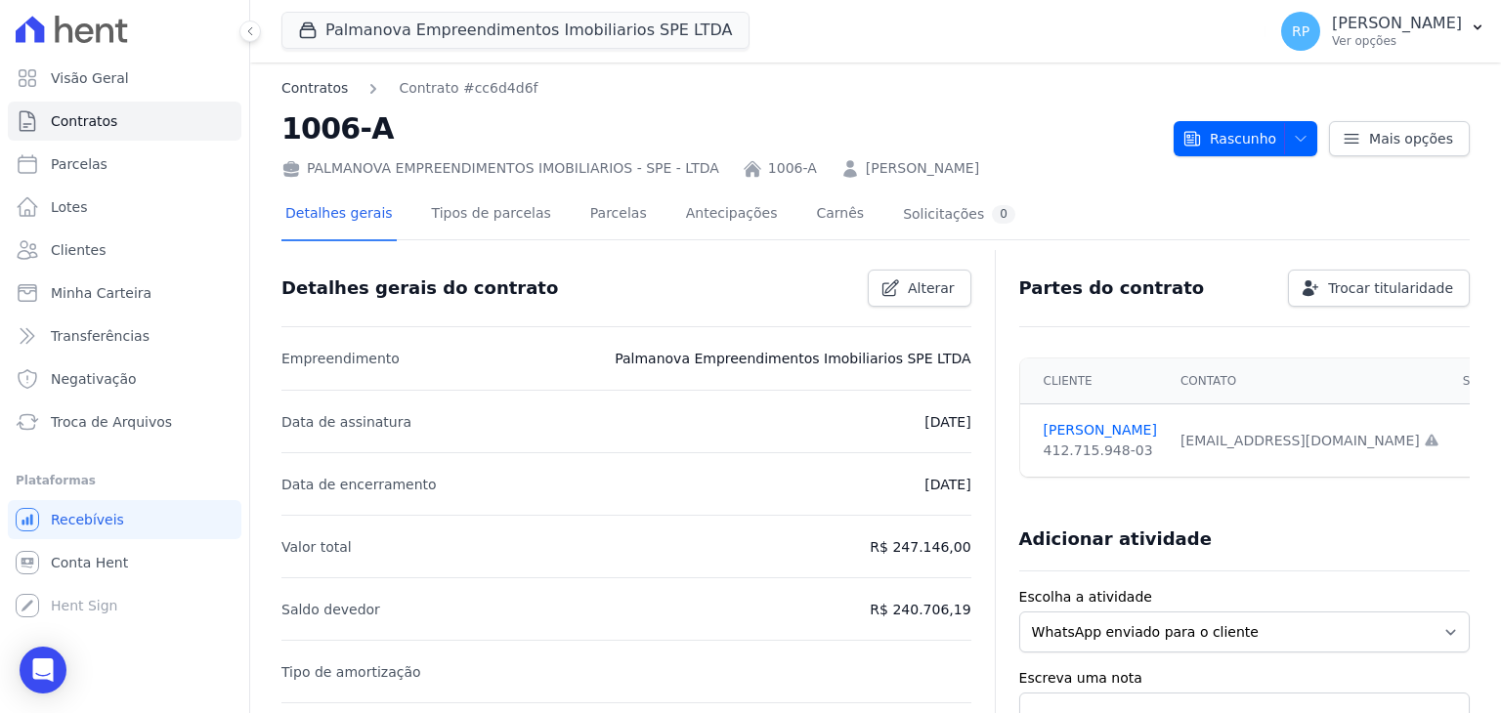
click at [323, 92] on link "Contratos" at bounding box center [314, 88] width 66 height 21
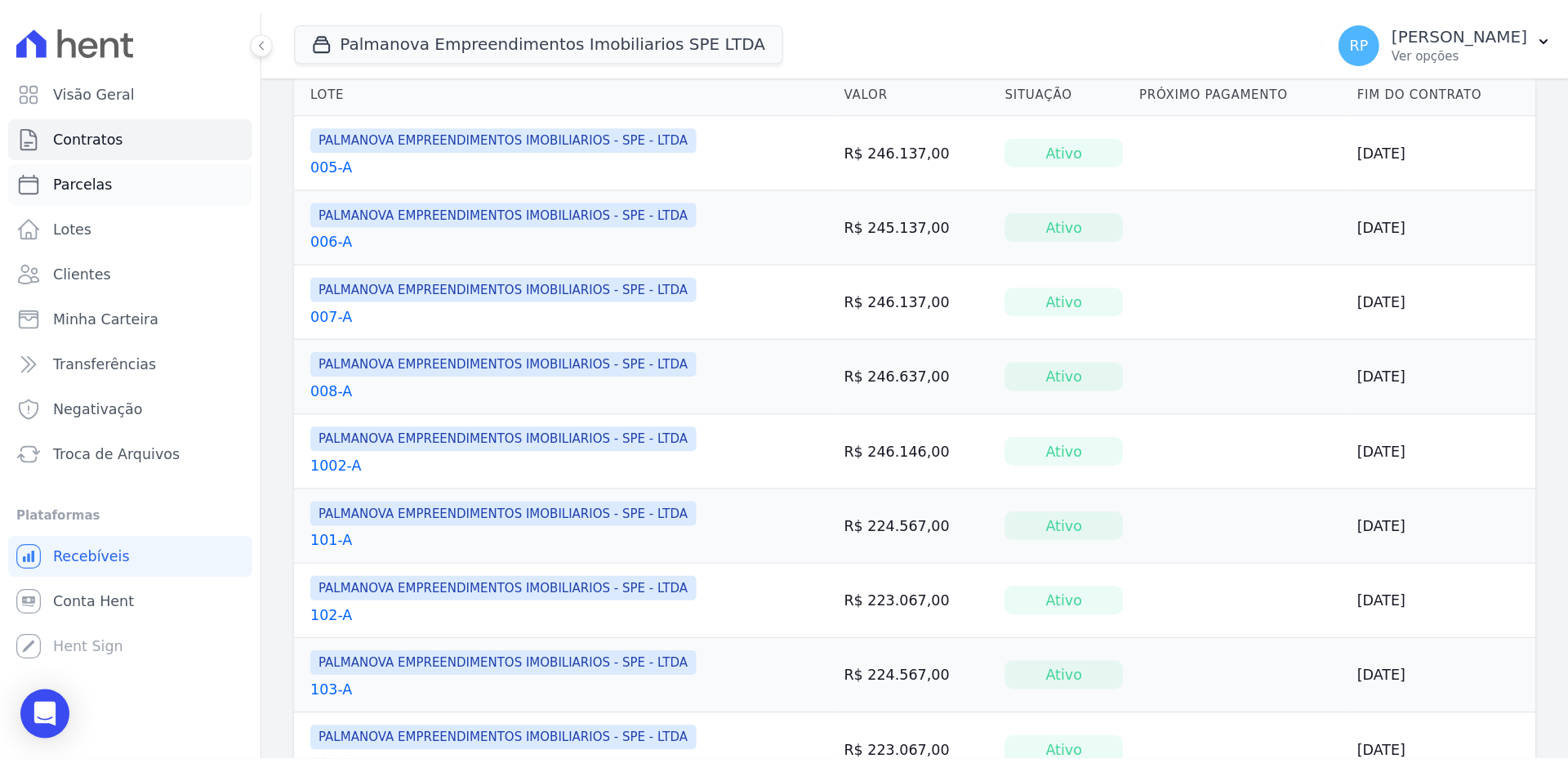
scroll to position [111, 0]
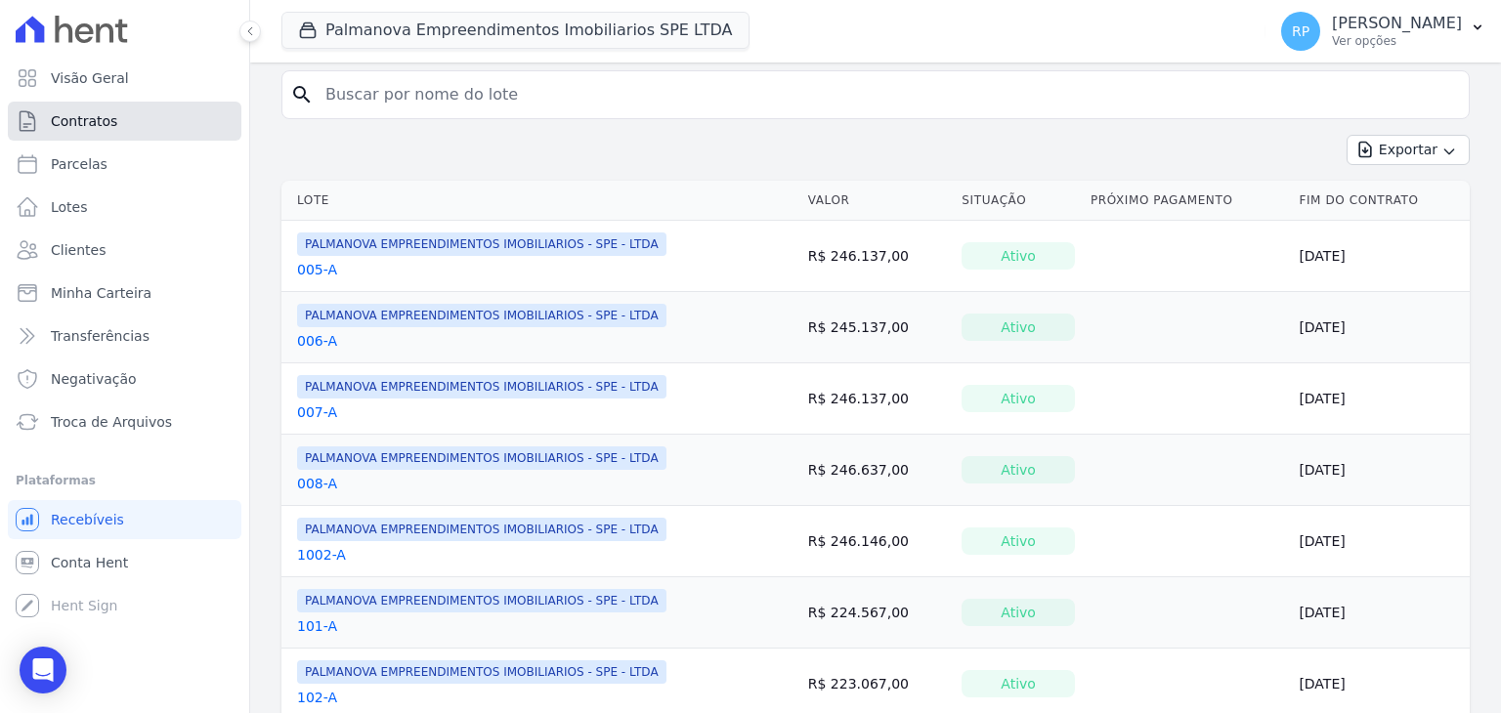
click at [54, 122] on span "Contratos" at bounding box center [84, 121] width 66 height 20
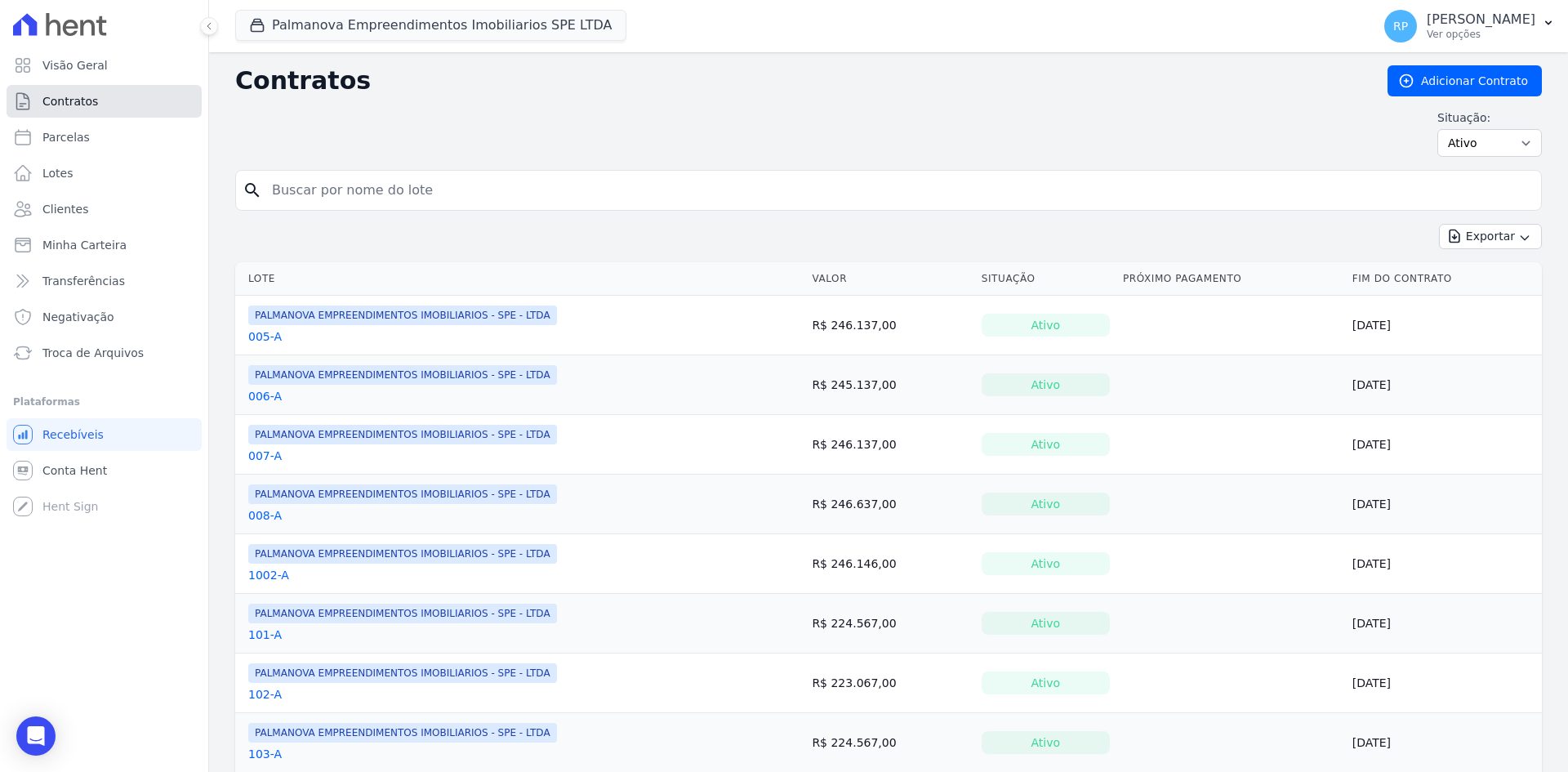
drag, startPoint x: 94, startPoint y: 95, endPoint x: 104, endPoint y: 93, distance: 10.2
click at [94, 95] on link "Contratos" at bounding box center [104, 101] width 196 height 33
click at [54, 57] on span "Visão Geral" at bounding box center [75, 65] width 65 height 17
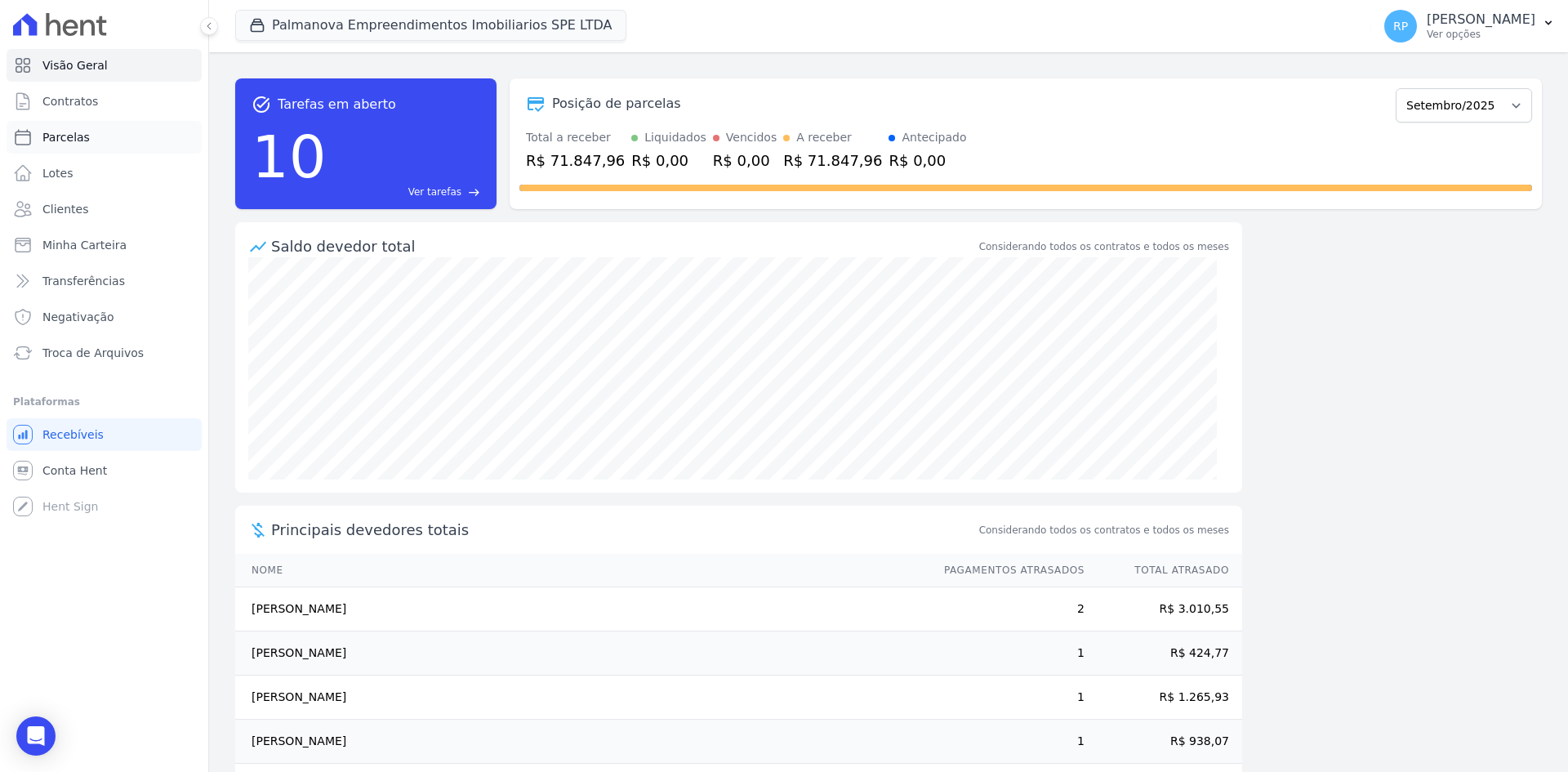
click at [64, 135] on span "Parcelas" at bounding box center [66, 137] width 48 height 17
select select
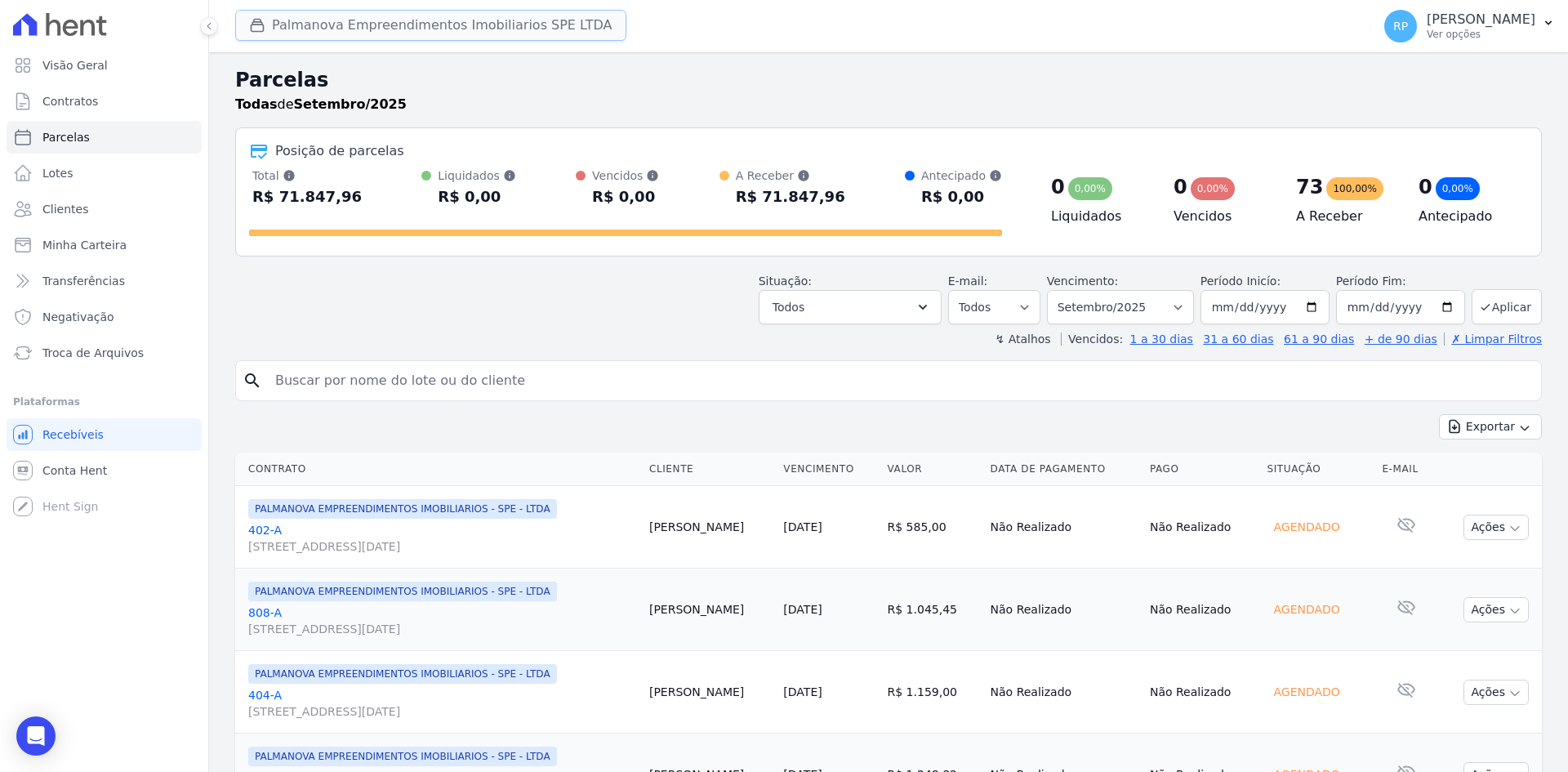
click at [340, 23] on button "Palmanova Empreendimentos Imobiliarios SPE LTDA" at bounding box center [430, 25] width 391 height 31
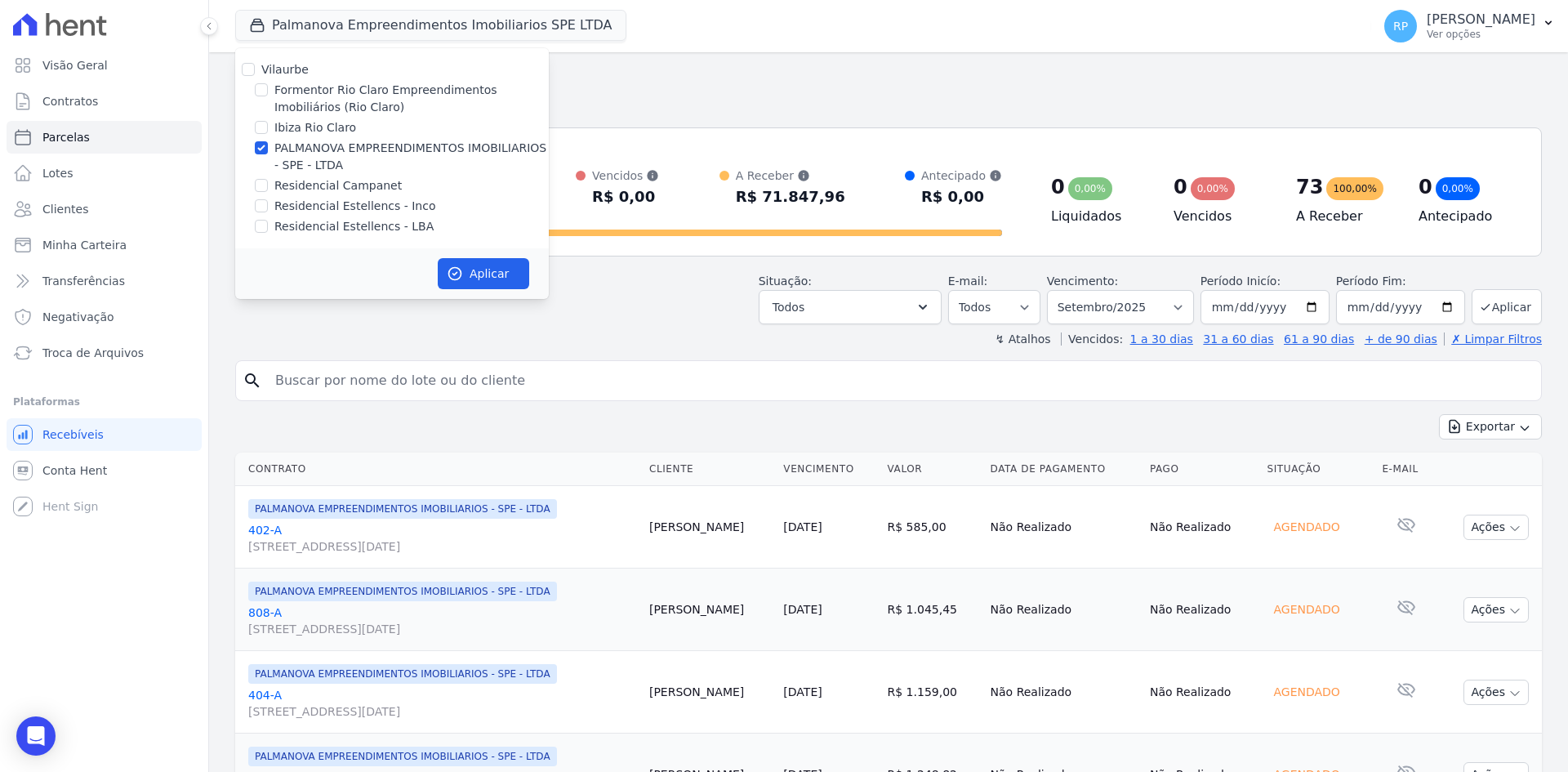
click at [306, 92] on label "Formentor Rio Claro Empreendimentos Imobiliários (Rio Claro)" at bounding box center [411, 99] width 274 height 34
click at [268, 92] on input "Formentor Rio Claro Empreendimentos Imobiliários (Rio Claro)" at bounding box center [262, 90] width 13 height 13
checkbox input "true"
click at [340, 152] on label "PALMANOVA EMPREENDIMENTOS IMOBILIARIOS - SPE - LTDA" at bounding box center [411, 156] width 274 height 34
click at [268, 152] on input "PALMANOVA EMPREENDIMENTOS IMOBILIARIOS - SPE - LTDA" at bounding box center [262, 148] width 13 height 13
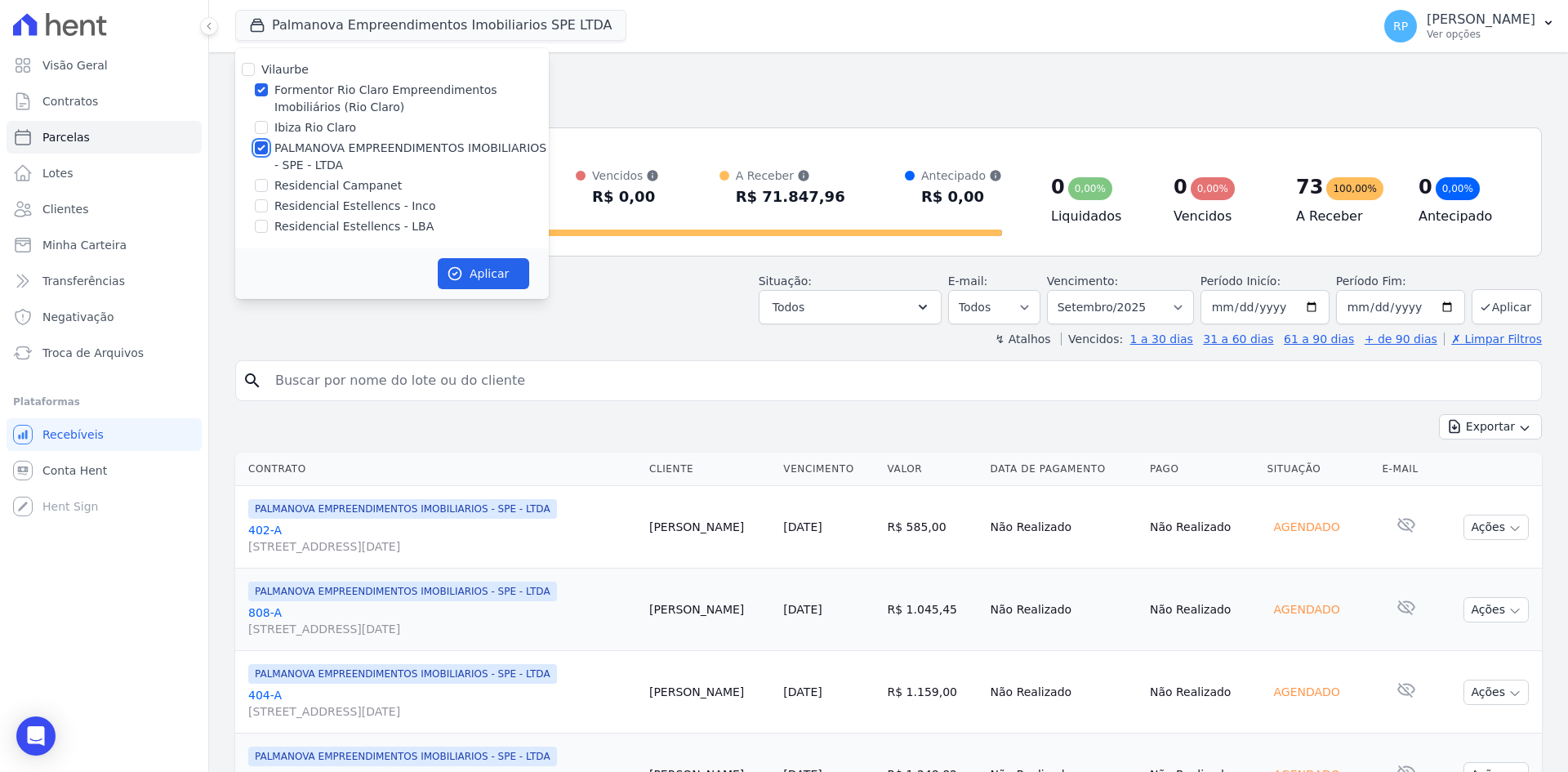
checkbox input "false"
click at [486, 272] on button "Aplicar" at bounding box center [483, 273] width 91 height 31
select select
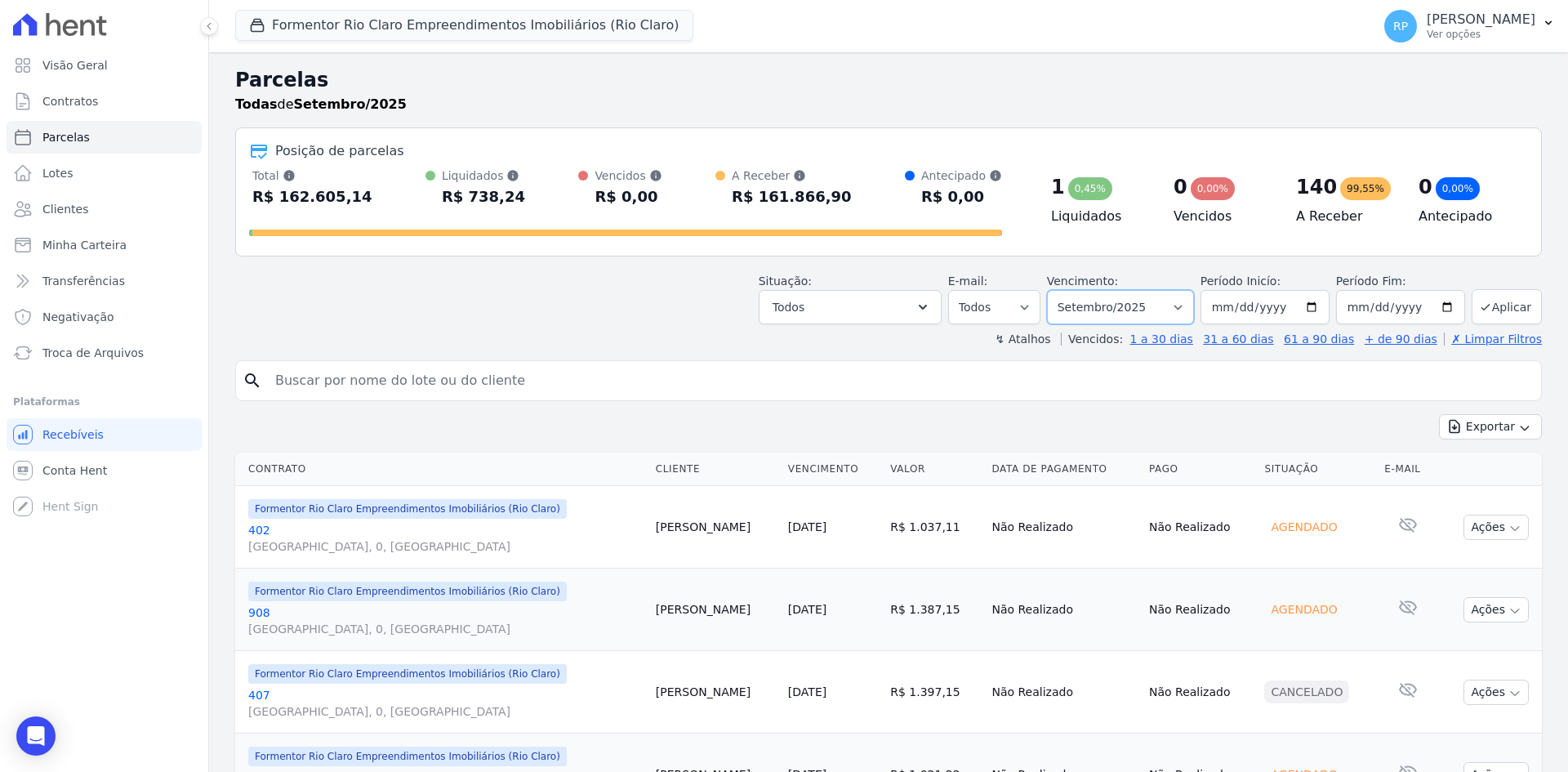
click at [1177, 292] on select "Filtrar por período ──────── Todos os meses Junho/2024 Julho/2024 Agosto/2024 S…" at bounding box center [1121, 307] width 147 height 34
select select "08/2025"
click at [1058, 290] on select "Filtrar por período ──────── Todos os meses Junho/2024 Julho/2024 Agosto/2024 S…" at bounding box center [1121, 307] width 147 height 34
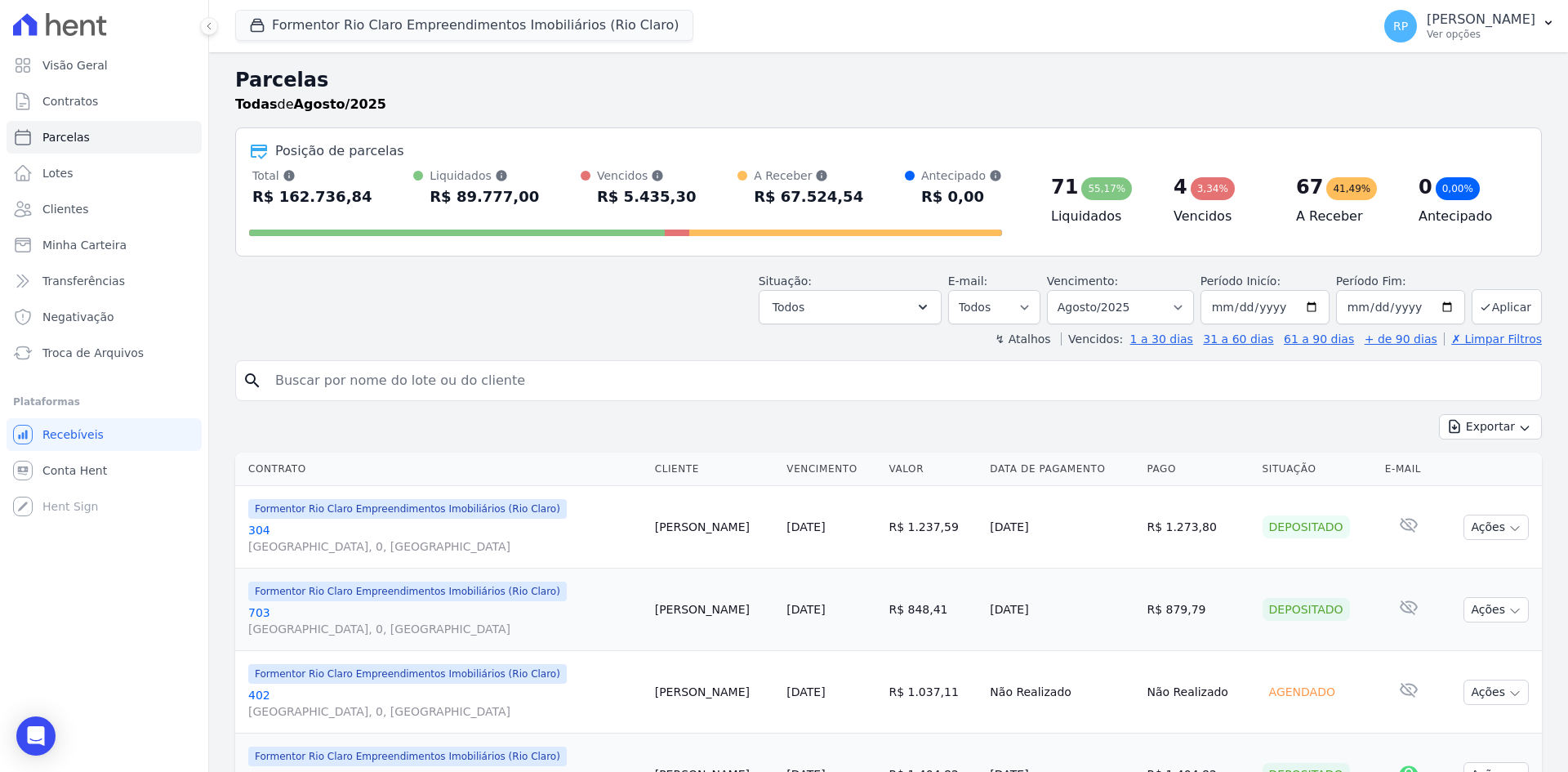
select select
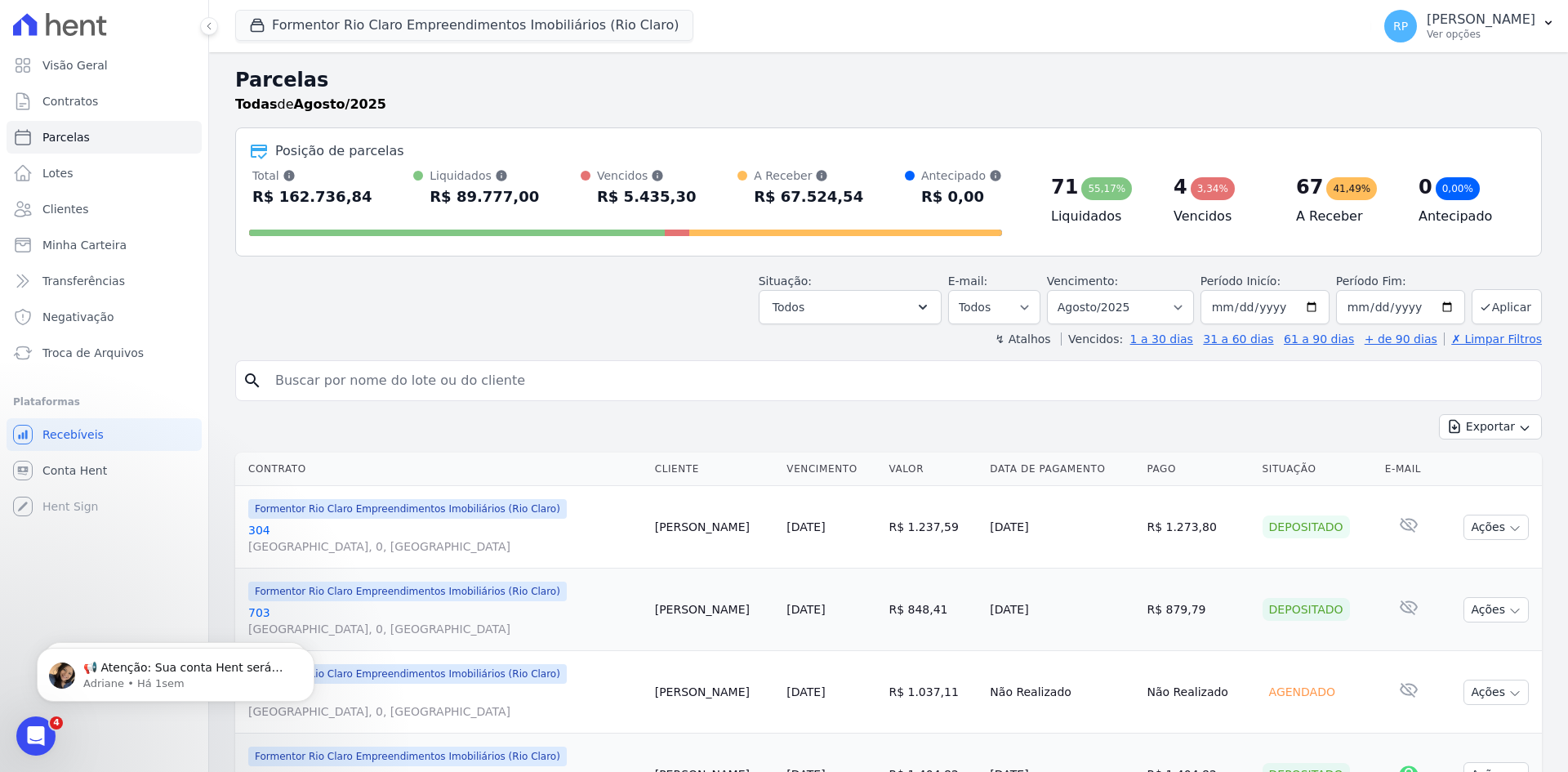
click at [957, 313] on div "Situação: Agendado Em Aberto Pago Processando Cancelado Vencido Transferindo De…" at bounding box center [1150, 298] width 783 height 52
click at [931, 311] on icon "button" at bounding box center [924, 307] width 17 height 17
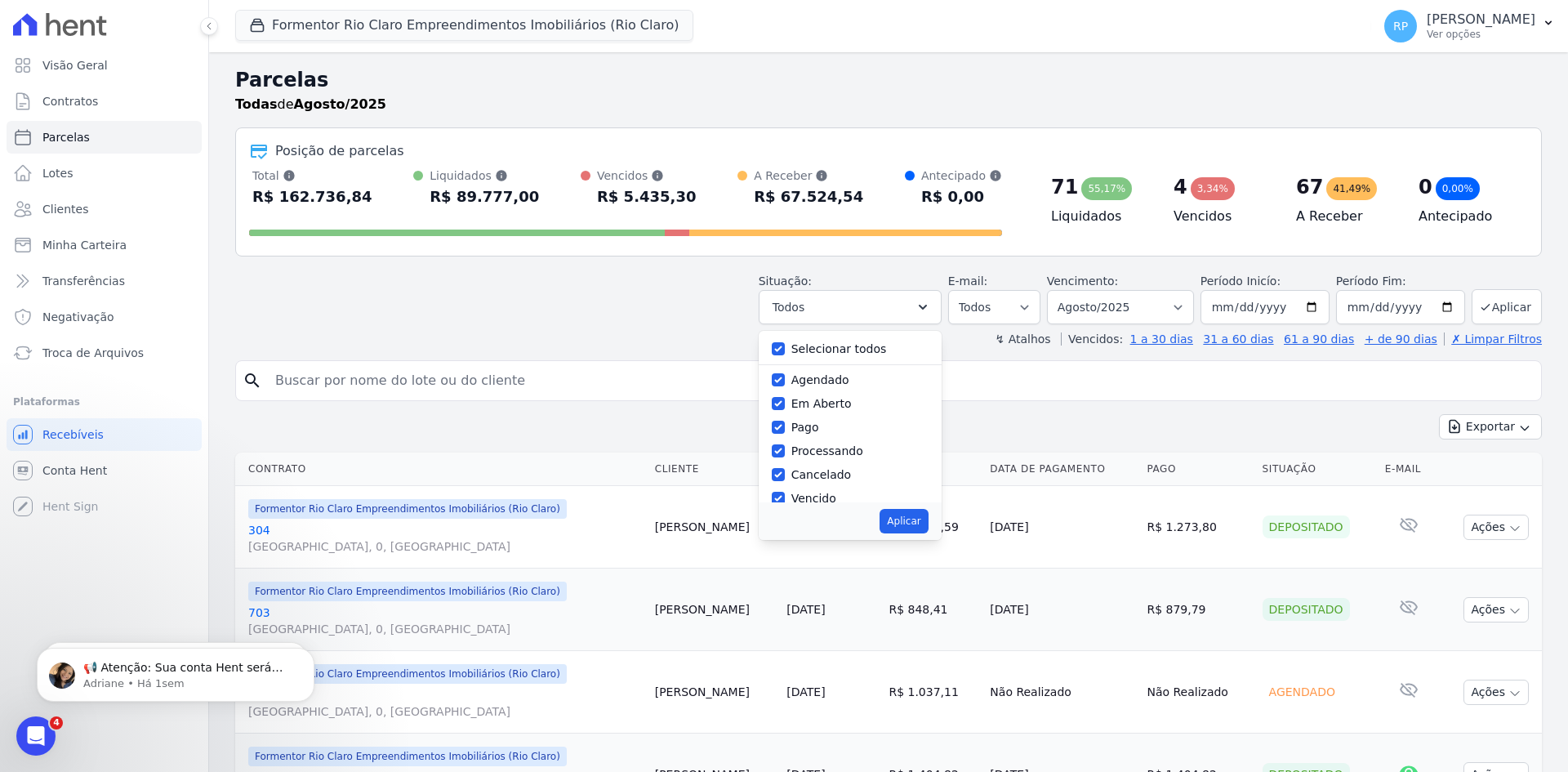
click at [834, 346] on label "Selecionar todos" at bounding box center [839, 348] width 95 height 13
click at [785, 346] on input "Selecionar todos" at bounding box center [779, 348] width 13 height 13
checkbox input "false"
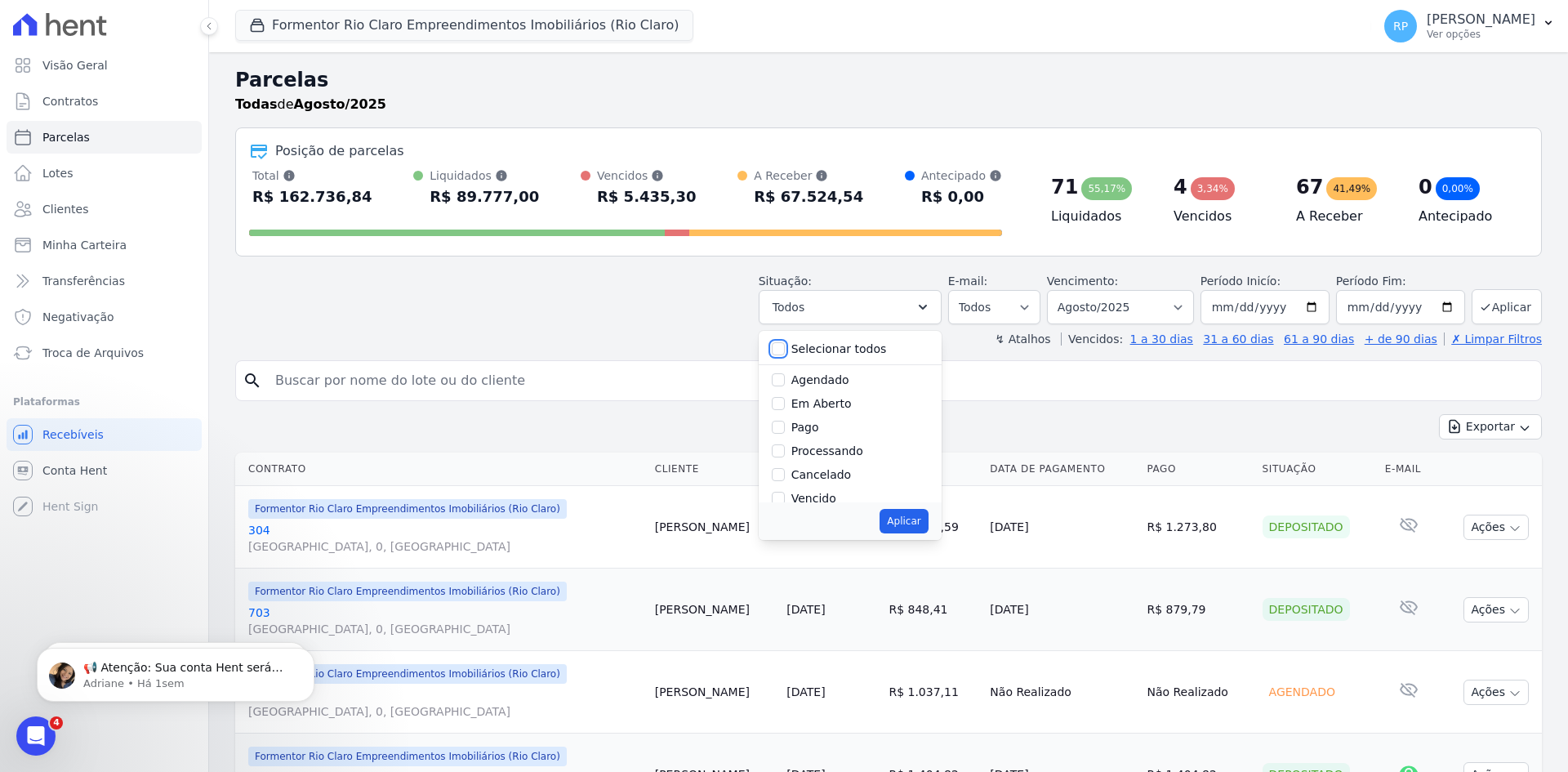
checkbox input "false"
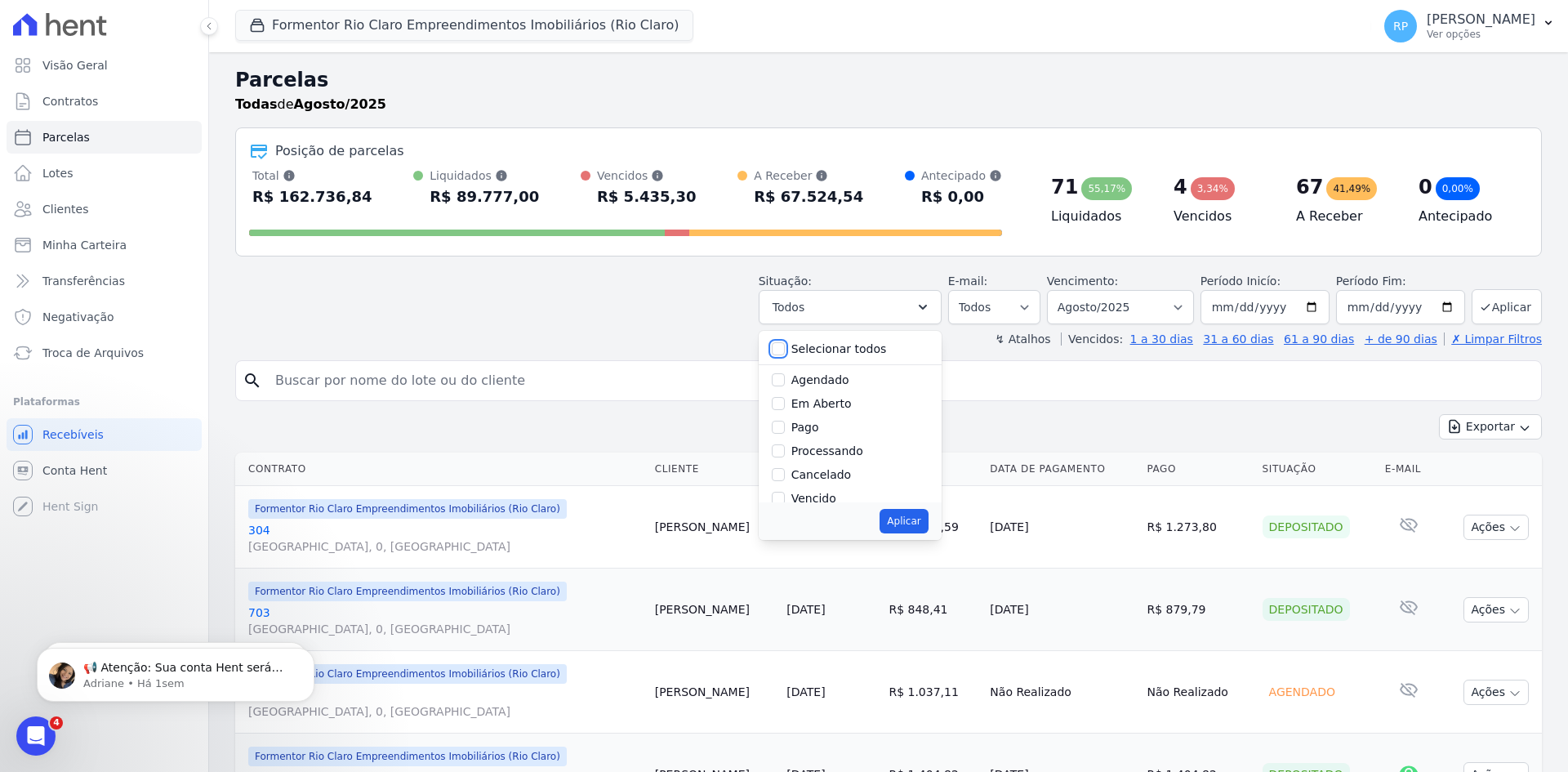
checkbox input "false"
click at [840, 443] on label "Depositado" at bounding box center [824, 436] width 65 height 13
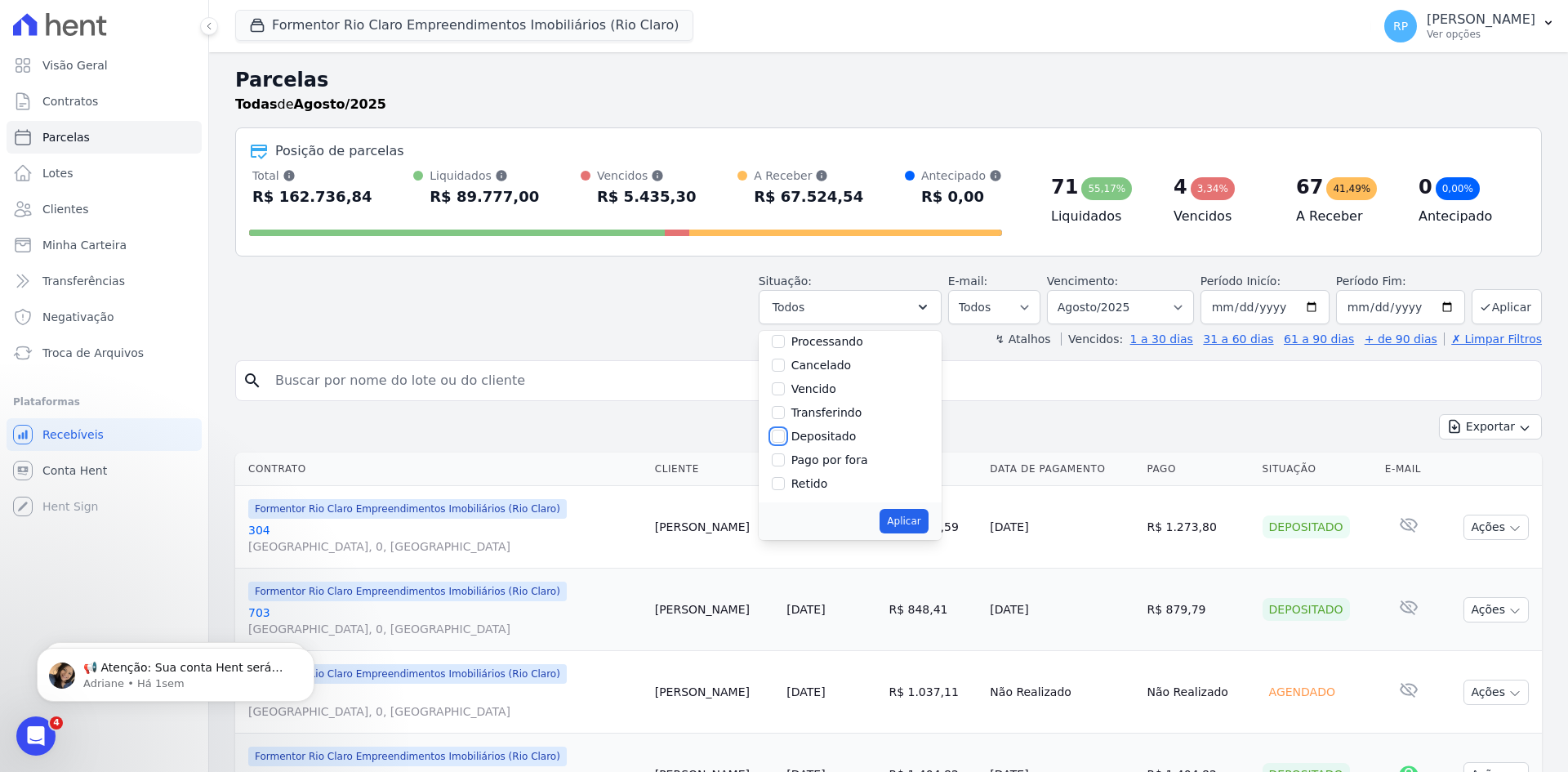
click at [785, 443] on input "Depositado" at bounding box center [779, 436] width 13 height 13
checkbox input "true"
click at [837, 491] on label "Transferindo" at bounding box center [827, 494] width 71 height 13
click at [785, 491] on input "Transferindo" at bounding box center [779, 494] width 13 height 13
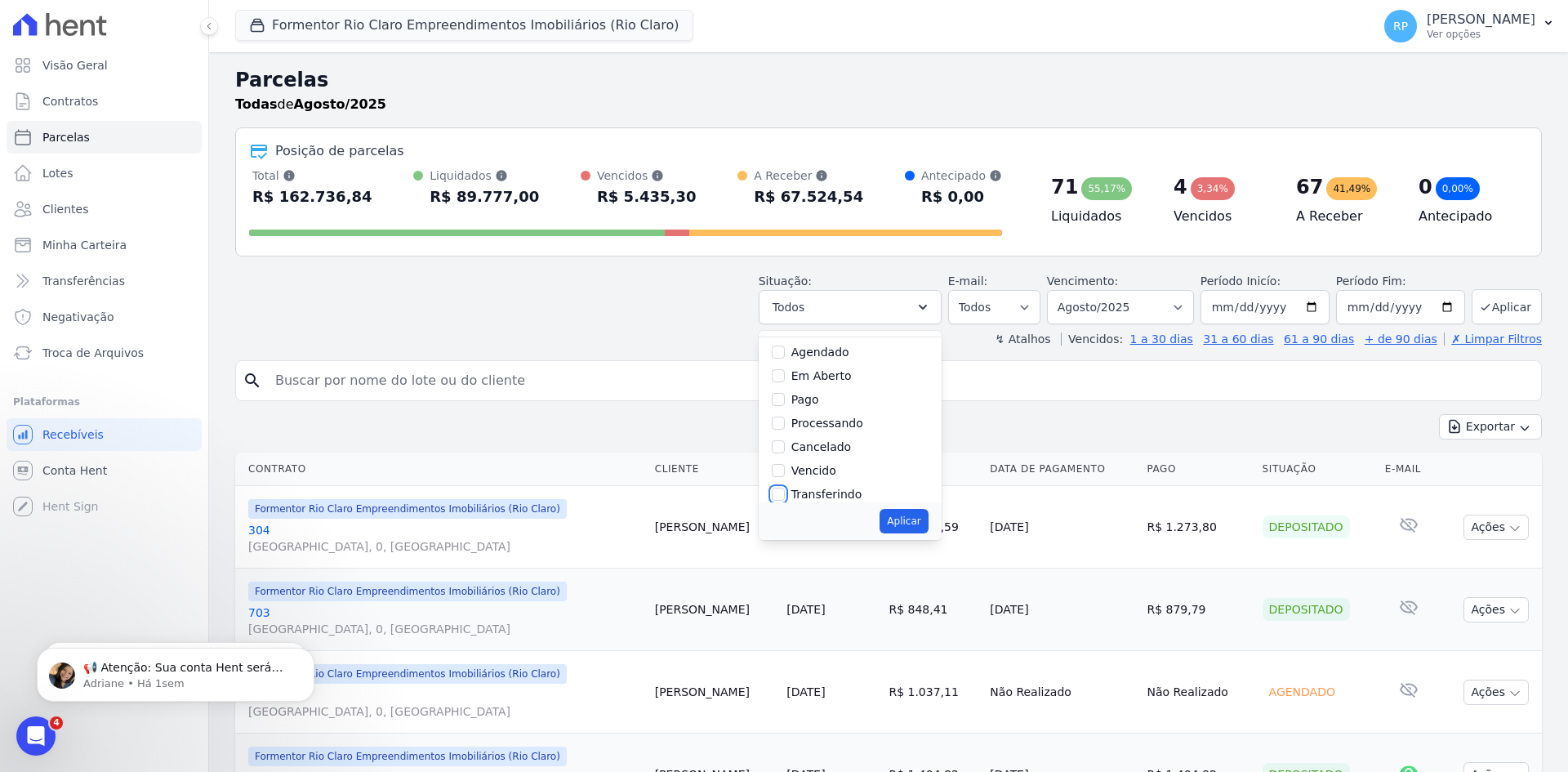
checkbox input "true"
click at [928, 517] on button "Aplicar" at bounding box center [904, 521] width 48 height 24
select select "transferring"
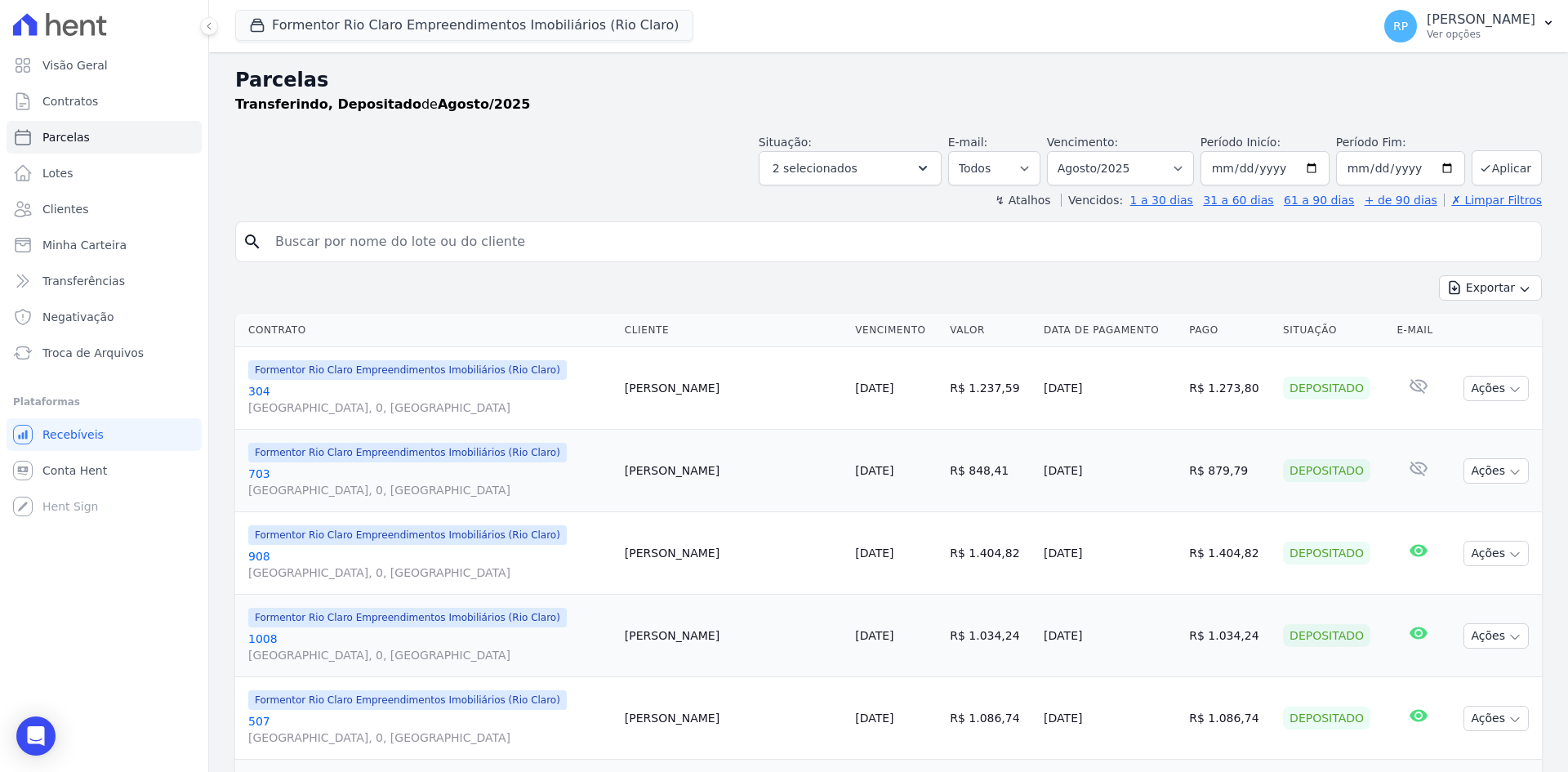
select select
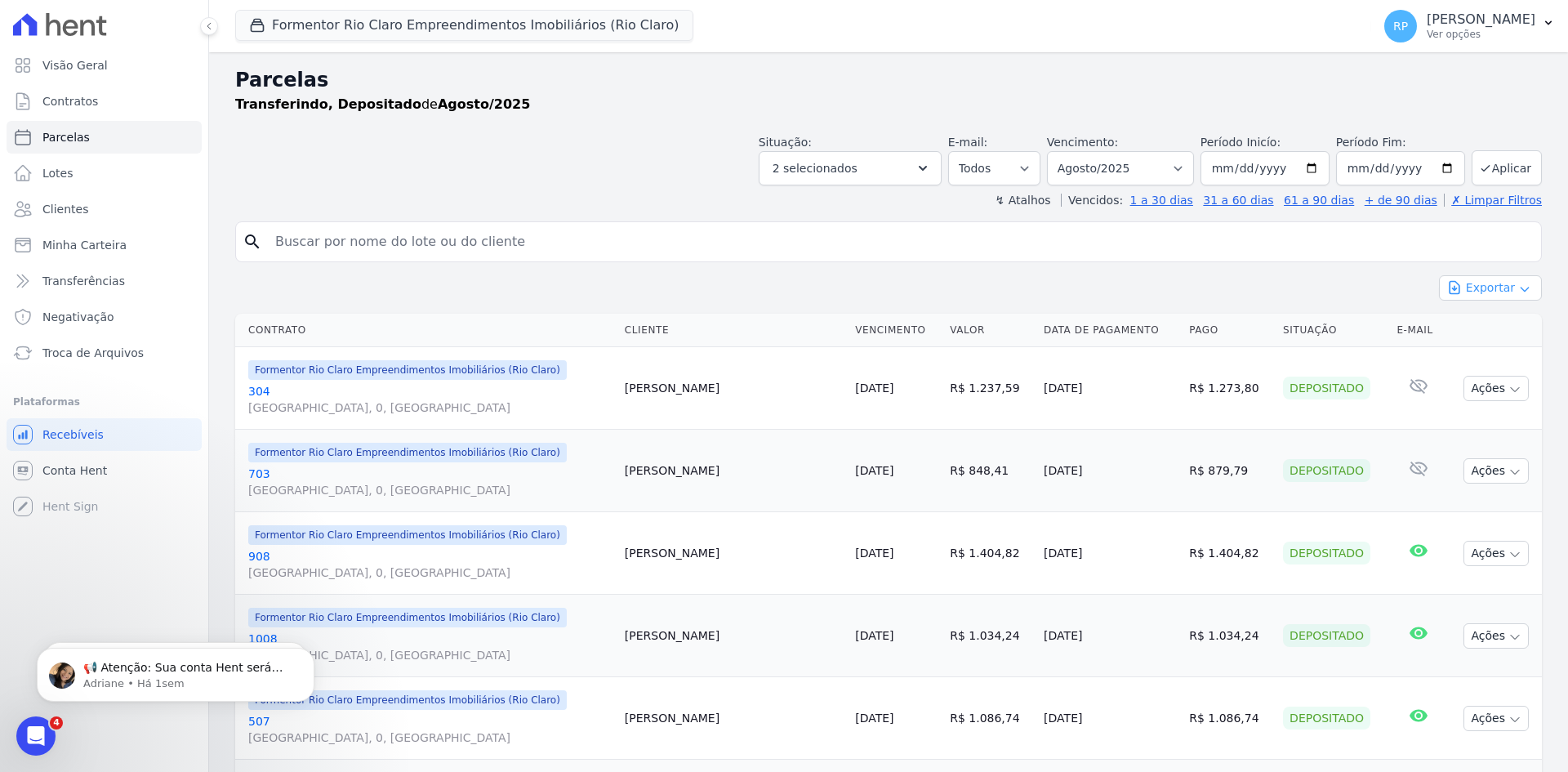
click at [1502, 289] on button "Exportar" at bounding box center [1490, 287] width 103 height 25
click at [1479, 328] on span "Exportar PDF" at bounding box center [1489, 327] width 86 height 17
click at [1478, 287] on button "Exportar" at bounding box center [1490, 287] width 103 height 25
click at [1475, 277] on button "Exportar" at bounding box center [1490, 287] width 103 height 25
click at [1489, 351] on span "Exportar CSV" at bounding box center [1489, 354] width 87 height 17
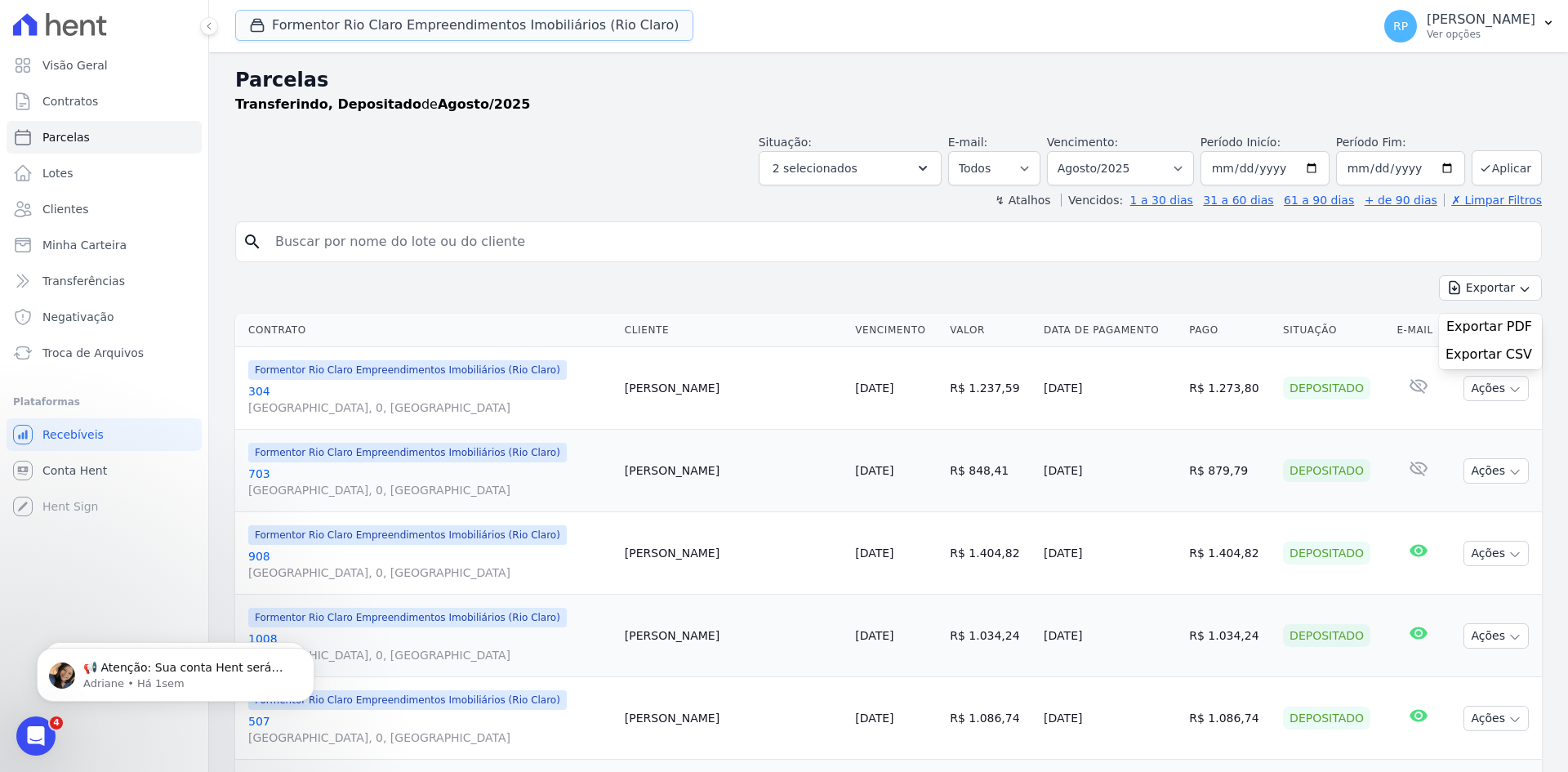
drag, startPoint x: 435, startPoint y: 18, endPoint x: 349, endPoint y: 84, distance: 108.4
click at [435, 18] on button "Formentor Rio Claro Empreendimentos Imobiliários (Rio Claro)" at bounding box center [464, 25] width 458 height 31
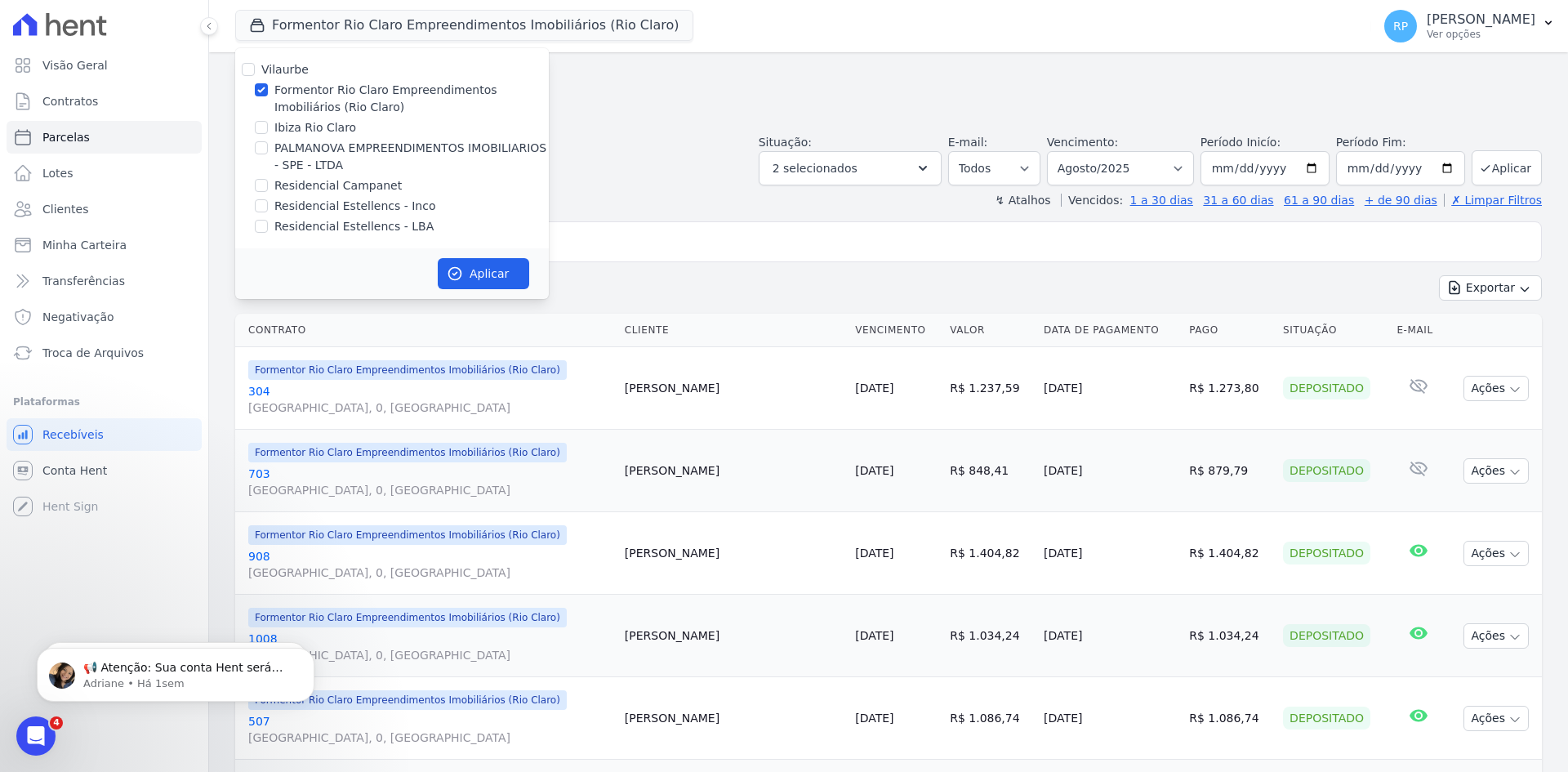
click at [695, 145] on div "Situação: Agendado Em Aberto Pago Processando Cancelado Vencido Transferindo De…" at bounding box center [888, 155] width 1307 height 58
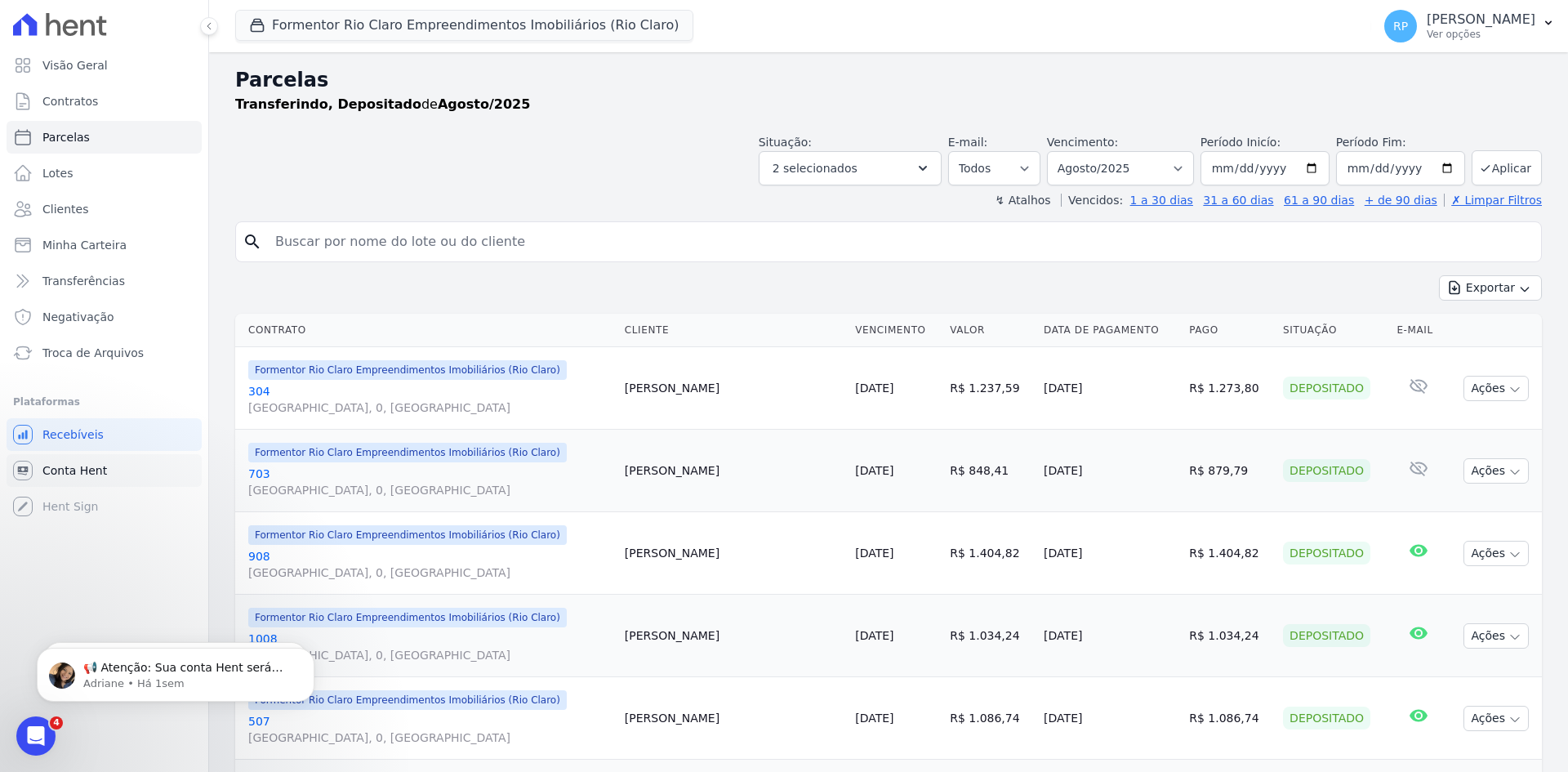
click at [79, 455] on link "Conta Hent" at bounding box center [104, 470] width 196 height 33
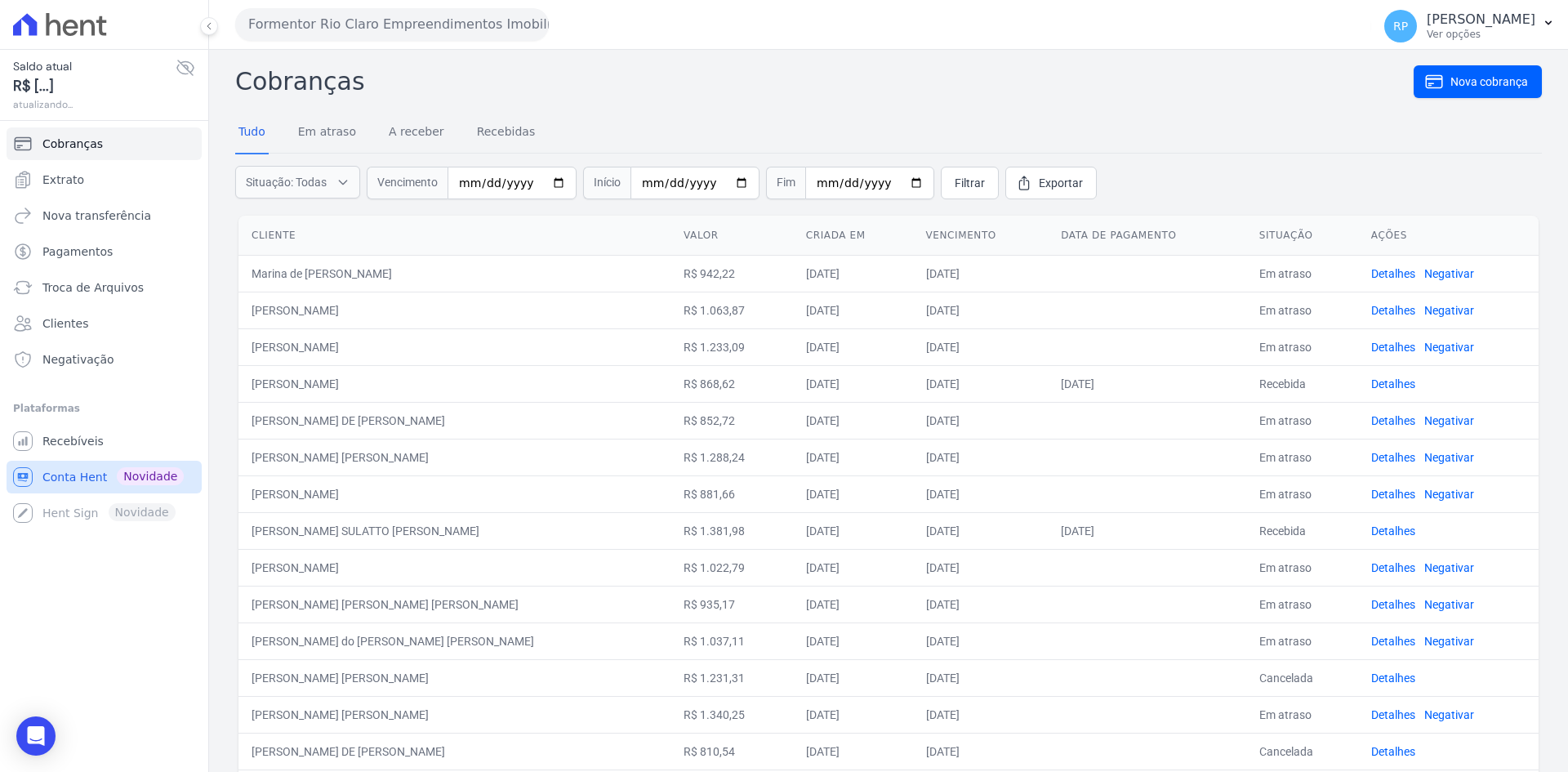
click at [91, 471] on span "Conta Hent" at bounding box center [74, 477] width 64 height 17
click at [477, 123] on link "Recebidas" at bounding box center [507, 133] width 65 height 43
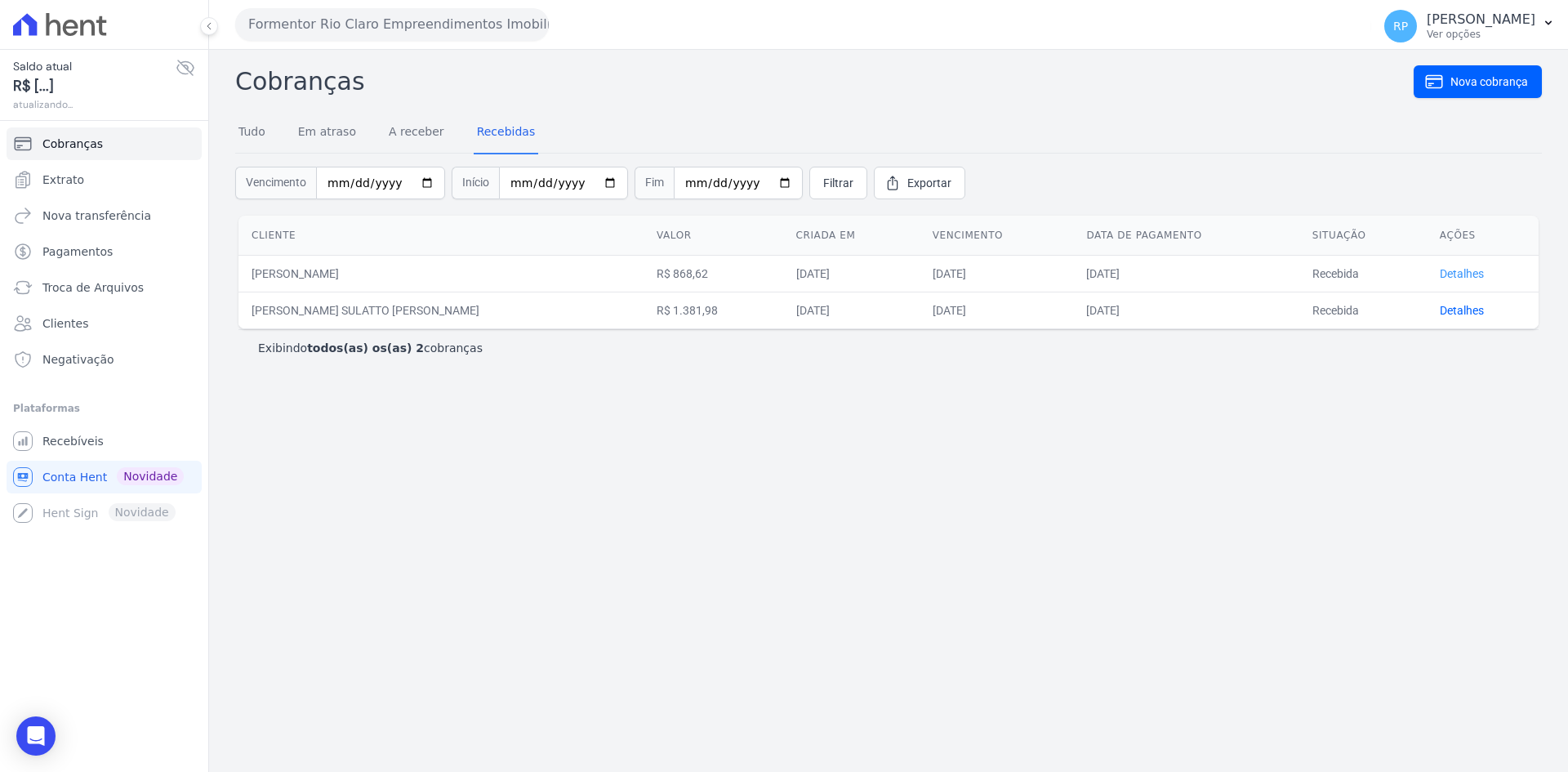
click at [1451, 273] on link "Detalhes" at bounding box center [1462, 274] width 44 height 13
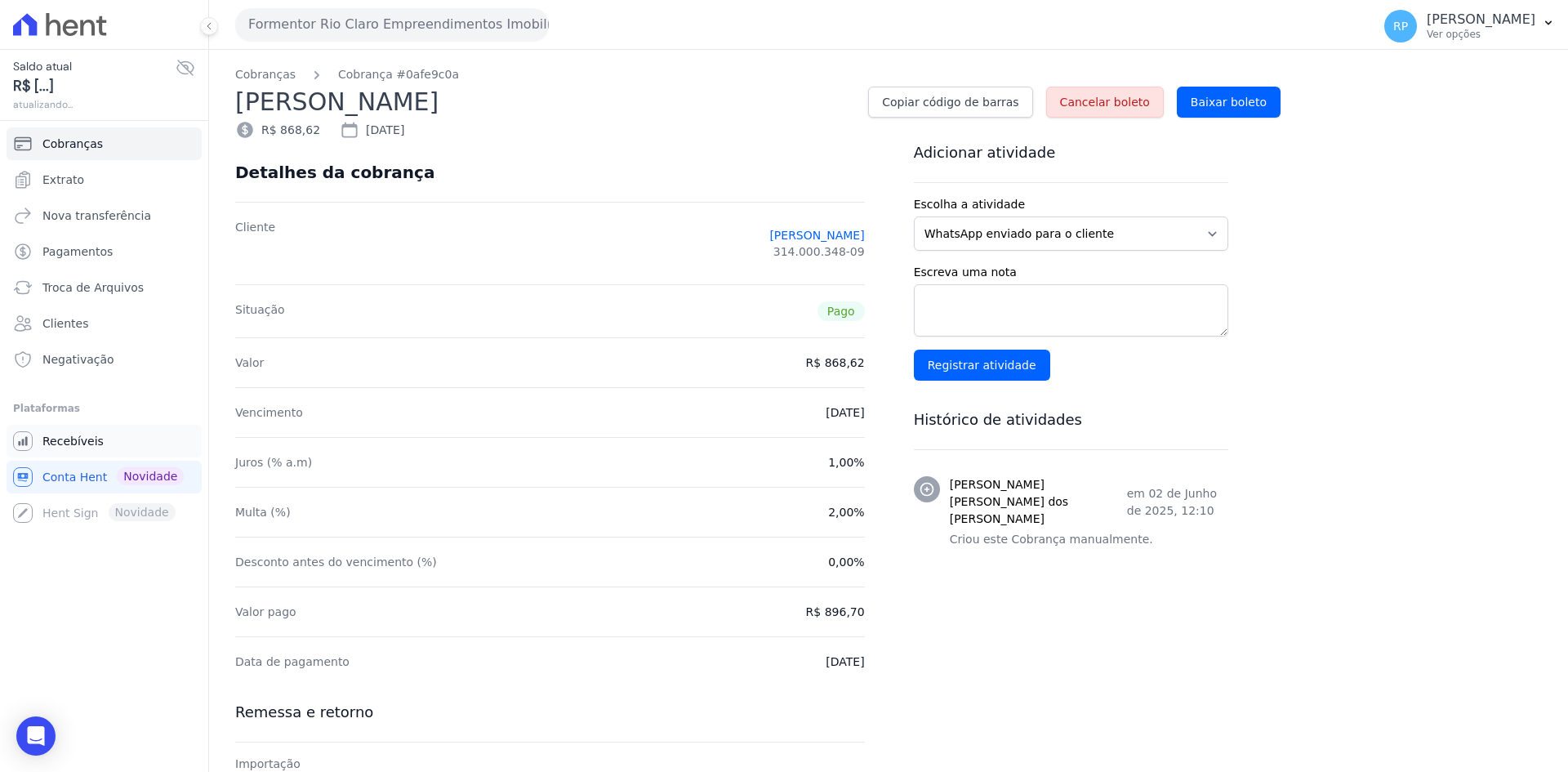
click at [65, 439] on span "Recebíveis" at bounding box center [73, 441] width 61 height 17
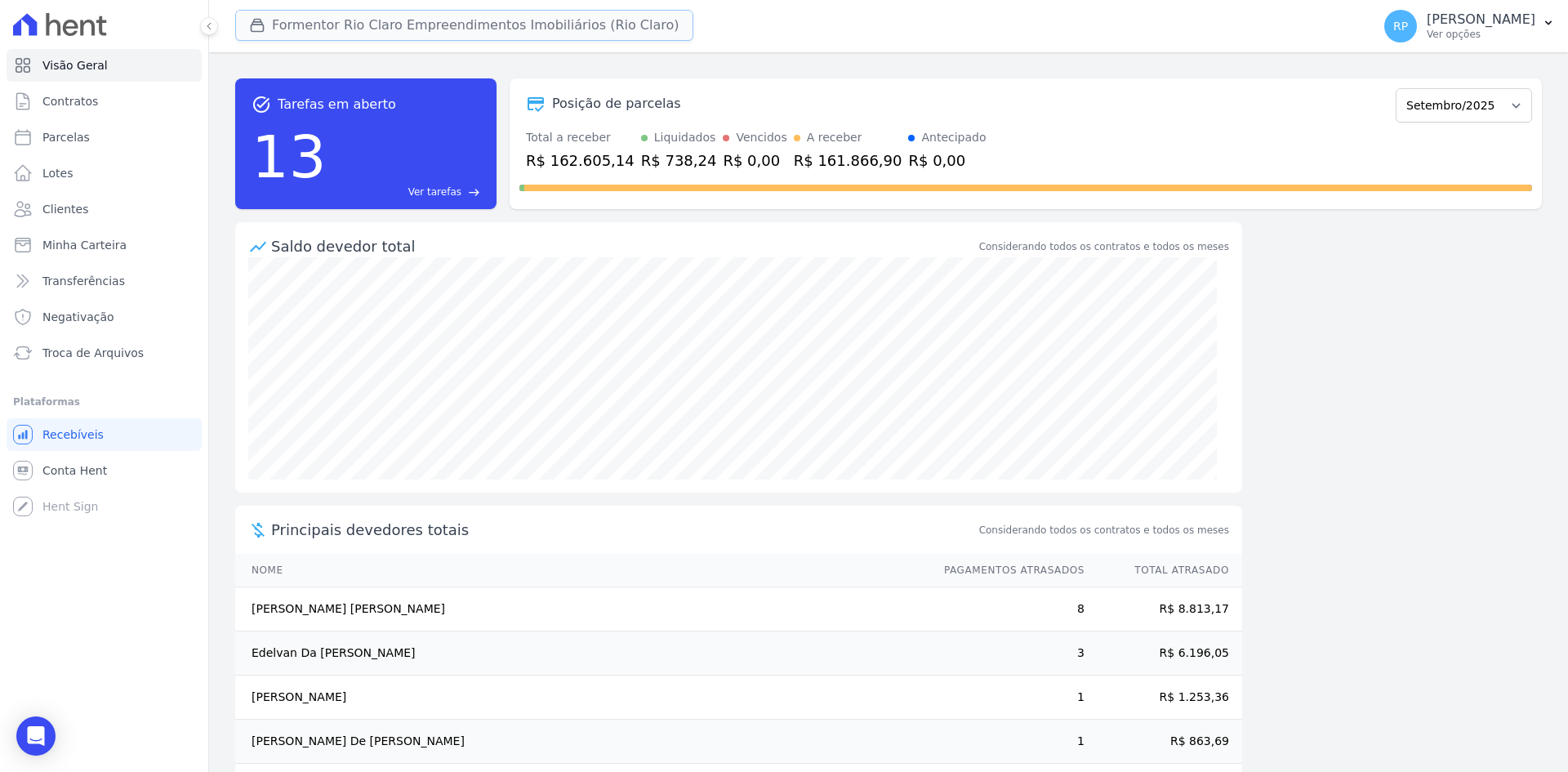
click at [491, 28] on button "Formentor Rio Claro Empreendimentos Imobiliários (Rio Claro)" at bounding box center [464, 25] width 458 height 31
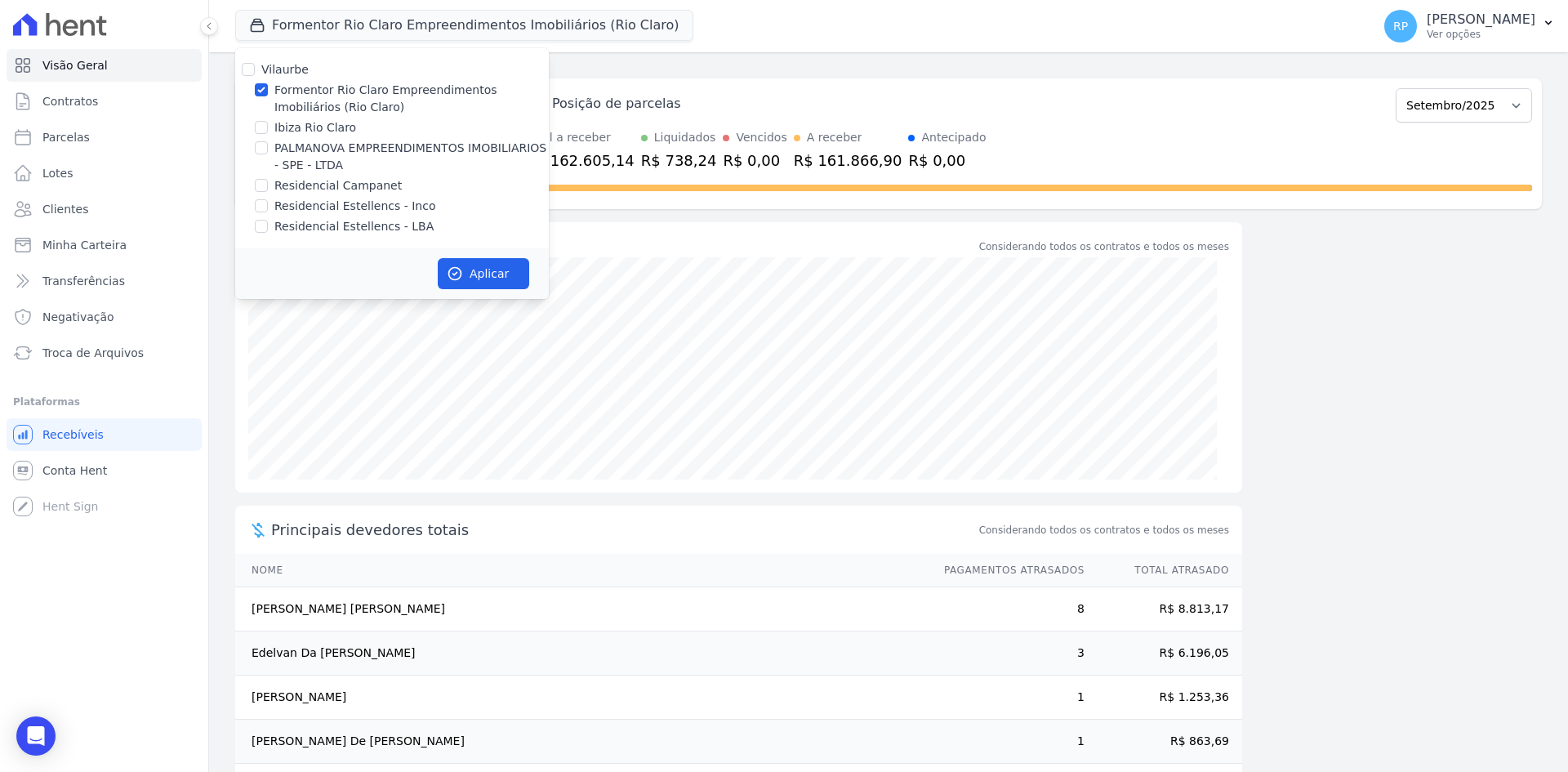
click at [302, 121] on label "Ibiza Rio Claro" at bounding box center [315, 128] width 82 height 18
click at [268, 121] on input "Ibiza Rio Claro" at bounding box center [262, 128] width 13 height 13
checkbox input "true"
click at [328, 94] on label "Formentor Rio Claro Empreendimentos Imobiliários (Rio Claro)" at bounding box center [411, 99] width 274 height 34
click at [268, 94] on input "Formentor Rio Claro Empreendimentos Imobiliários (Rio Claro)" at bounding box center [262, 90] width 13 height 13
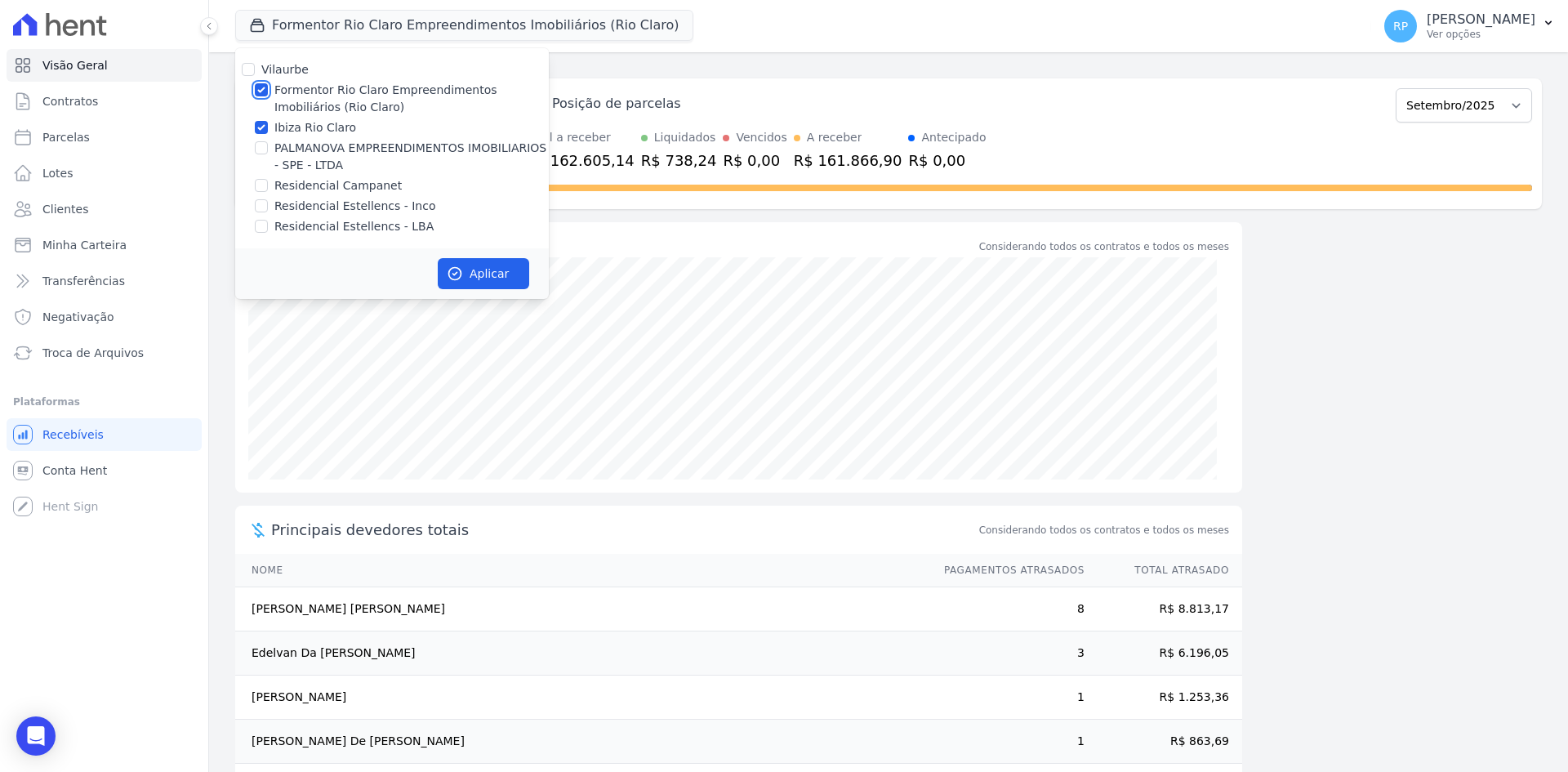
checkbox input "false"
drag, startPoint x: 488, startPoint y: 277, endPoint x: 539, endPoint y: 281, distance: 51.2
click at [487, 277] on button "Aplicar" at bounding box center [483, 273] width 91 height 31
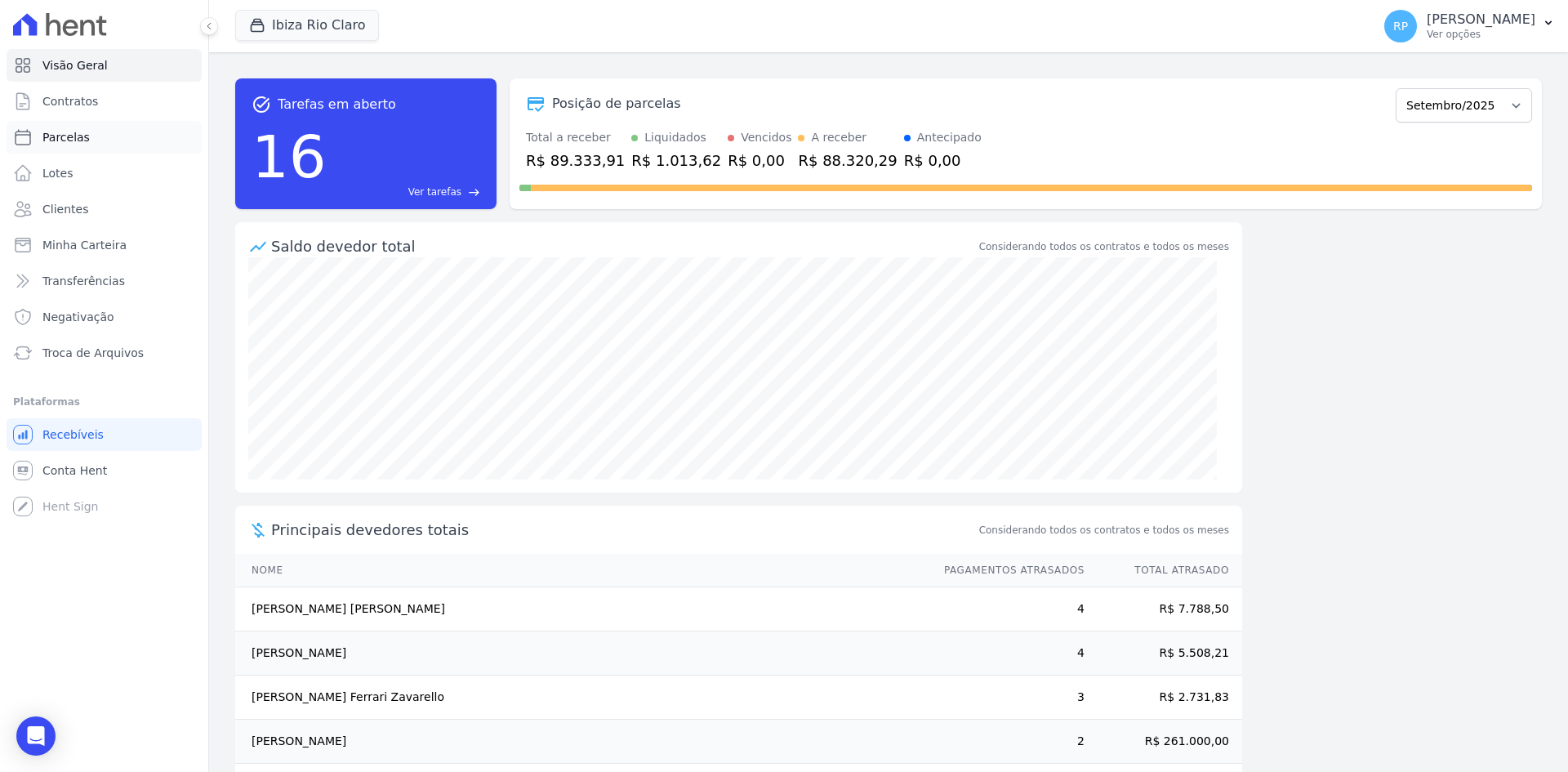
click at [84, 144] on span "Parcelas" at bounding box center [66, 137] width 48 height 17
select select
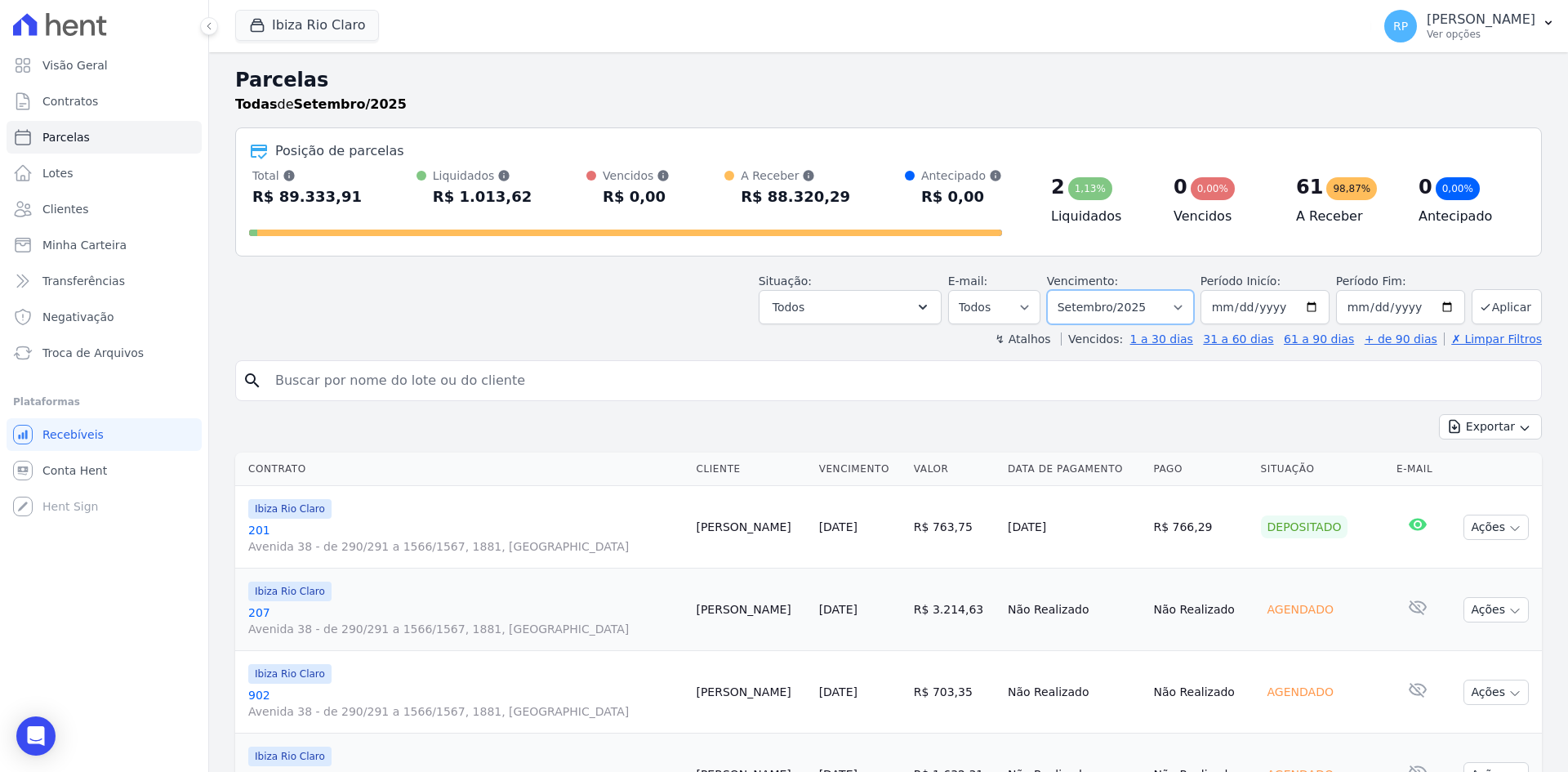
click at [1183, 303] on select "Filtrar por período ──────── Todos os meses Abril/2023 Maio/2023 Junho/2023 Jul…" at bounding box center [1121, 307] width 147 height 34
select select "08/2025"
click at [1058, 290] on select "Filtrar por período ──────── Todos os meses Abril/2023 Maio/2023 Junho/2023 Jul…" at bounding box center [1121, 307] width 147 height 34
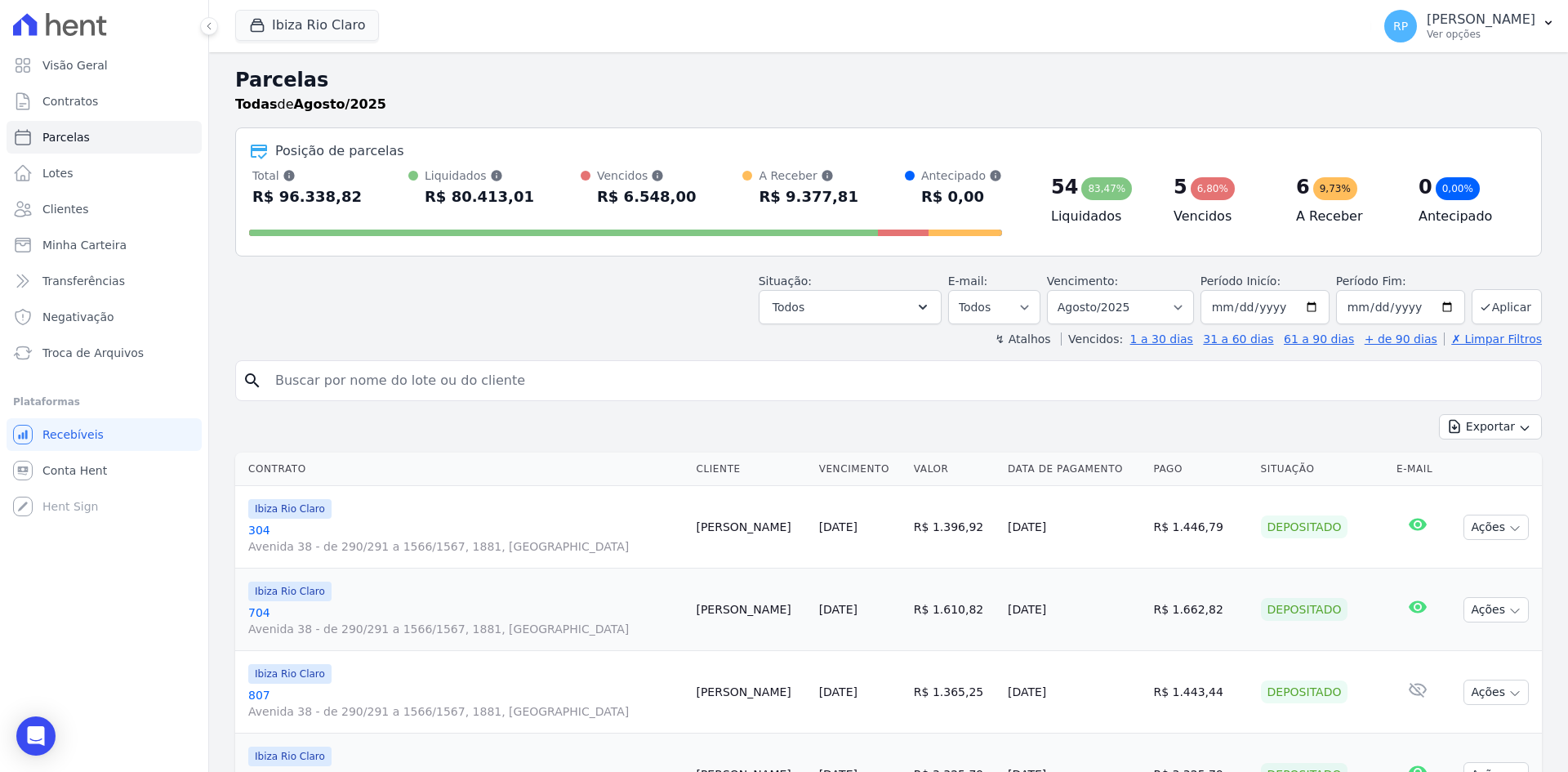
select select
click at [929, 305] on icon "button" at bounding box center [924, 307] width 17 height 17
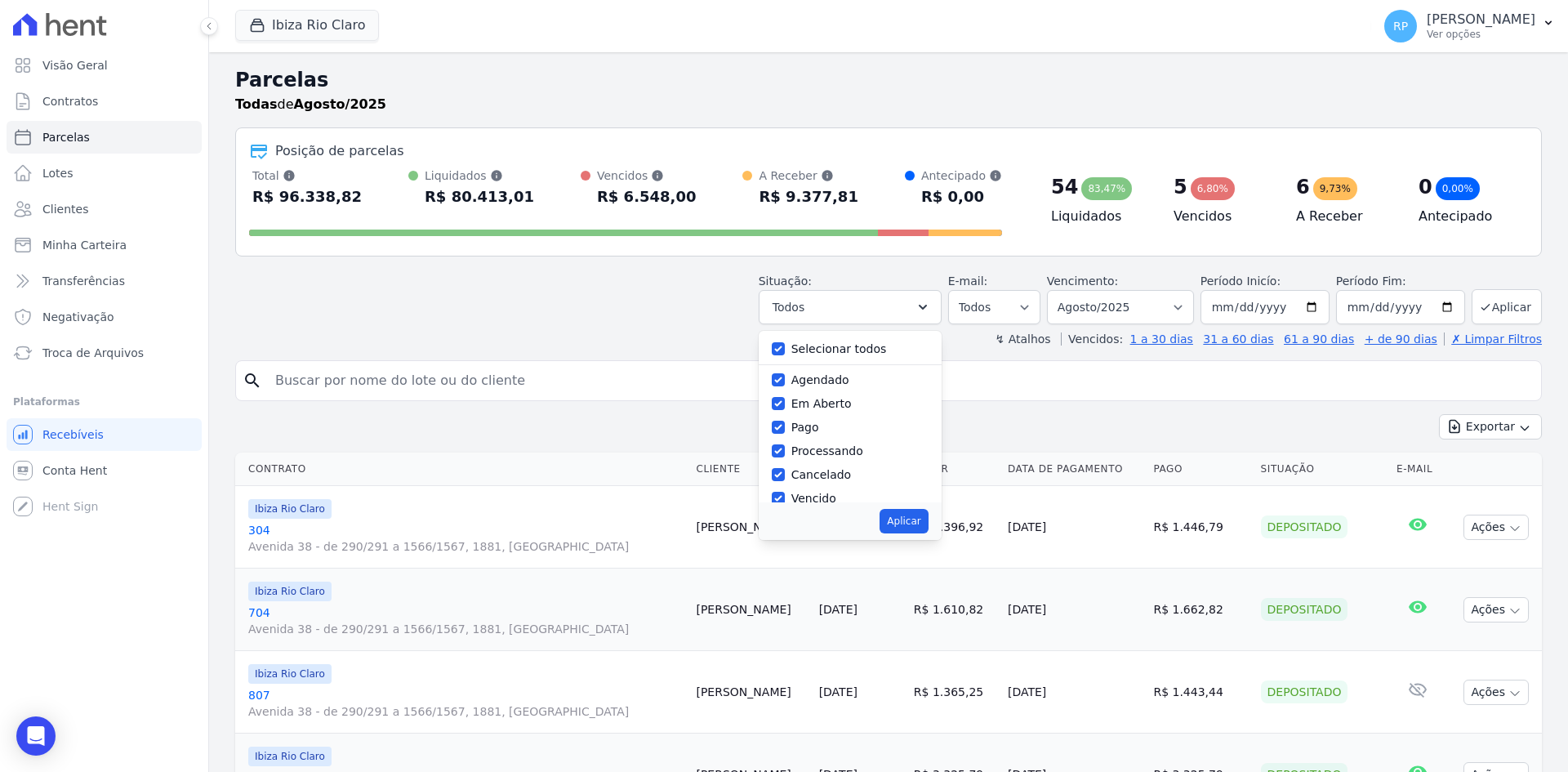
click at [829, 349] on label "Selecionar todos" at bounding box center [839, 348] width 95 height 13
click at [785, 349] on input "Selecionar todos" at bounding box center [779, 348] width 13 height 13
checkbox input "false"
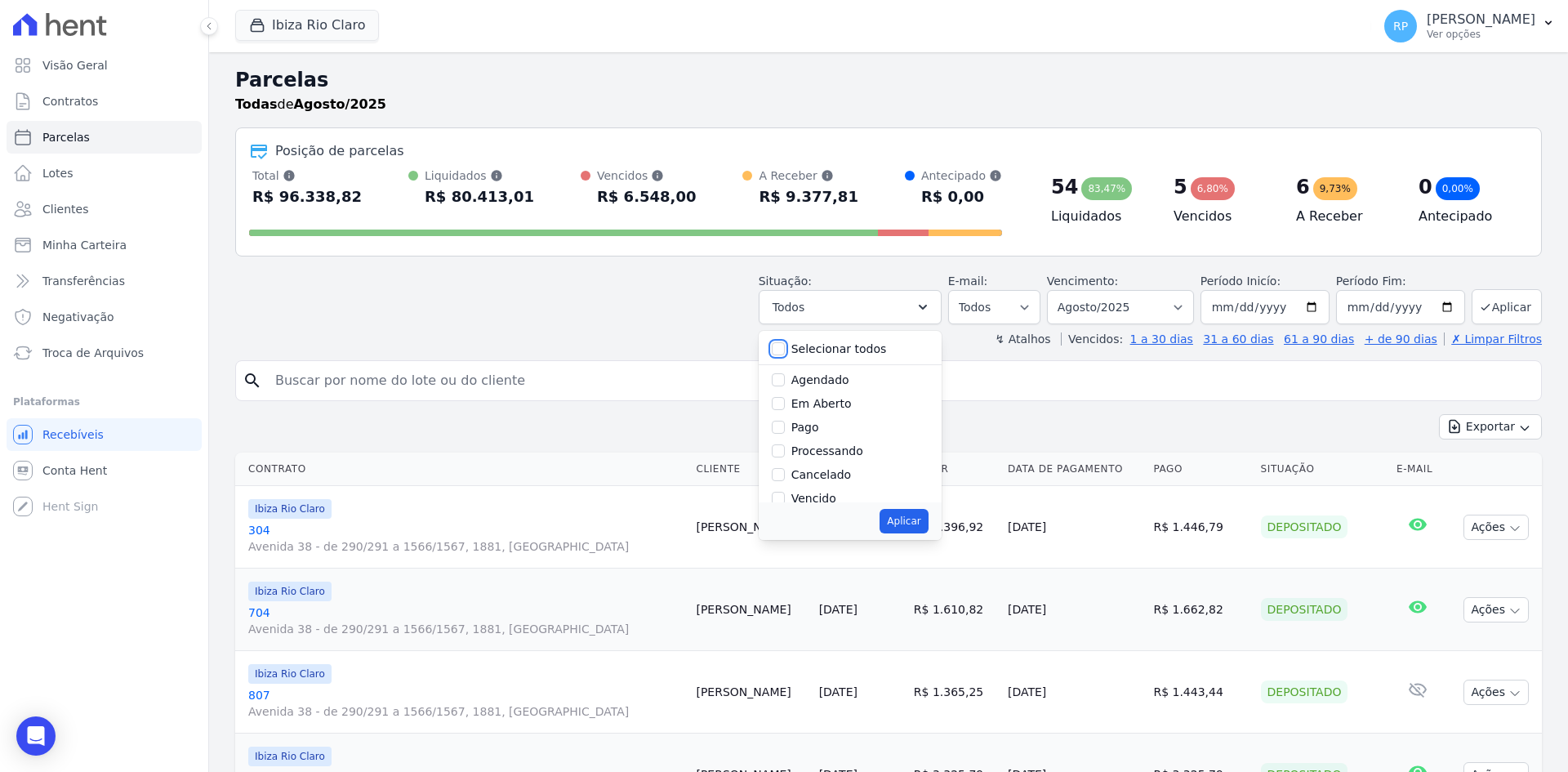
checkbox input "false"
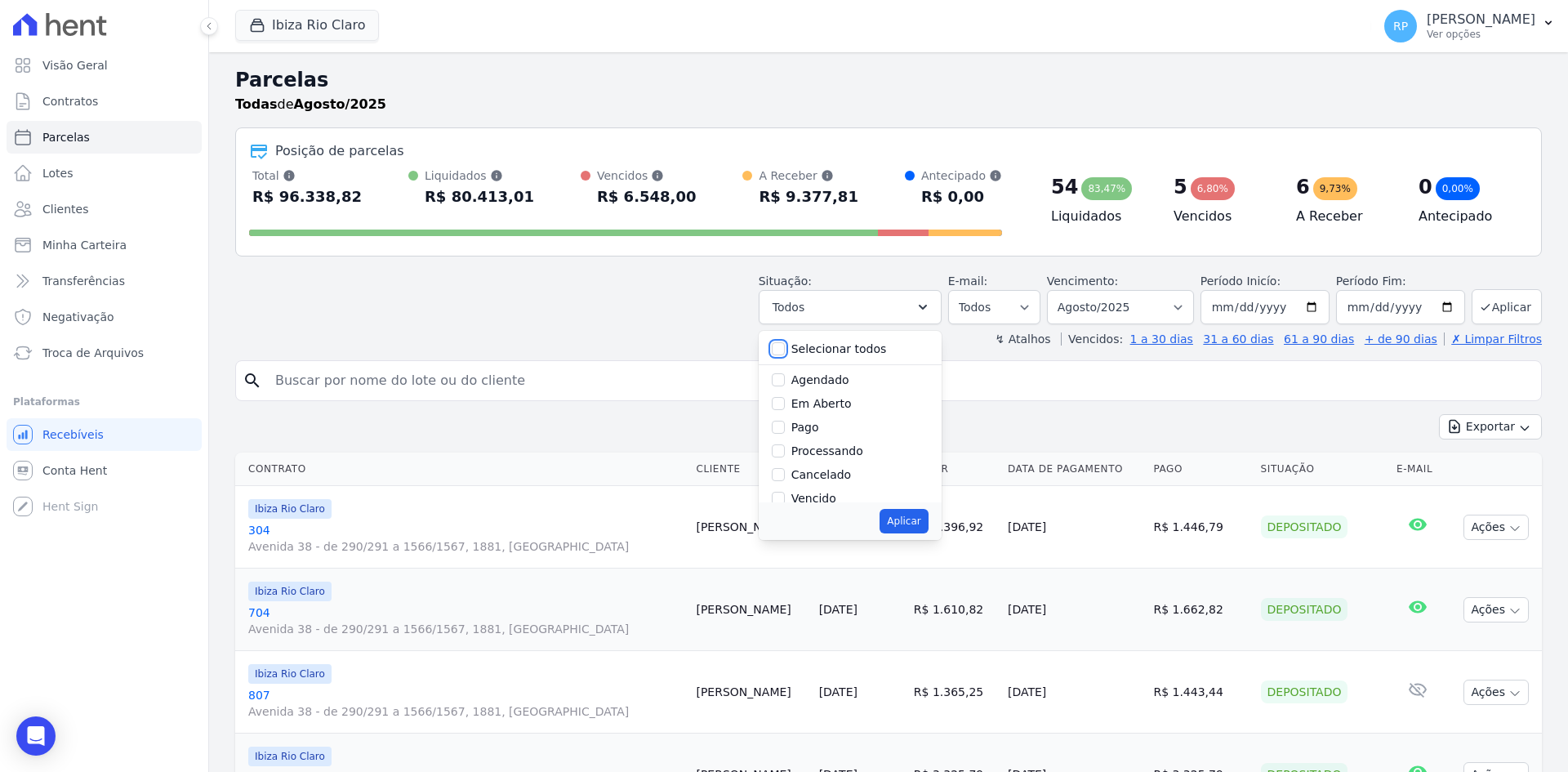
checkbox input "false"
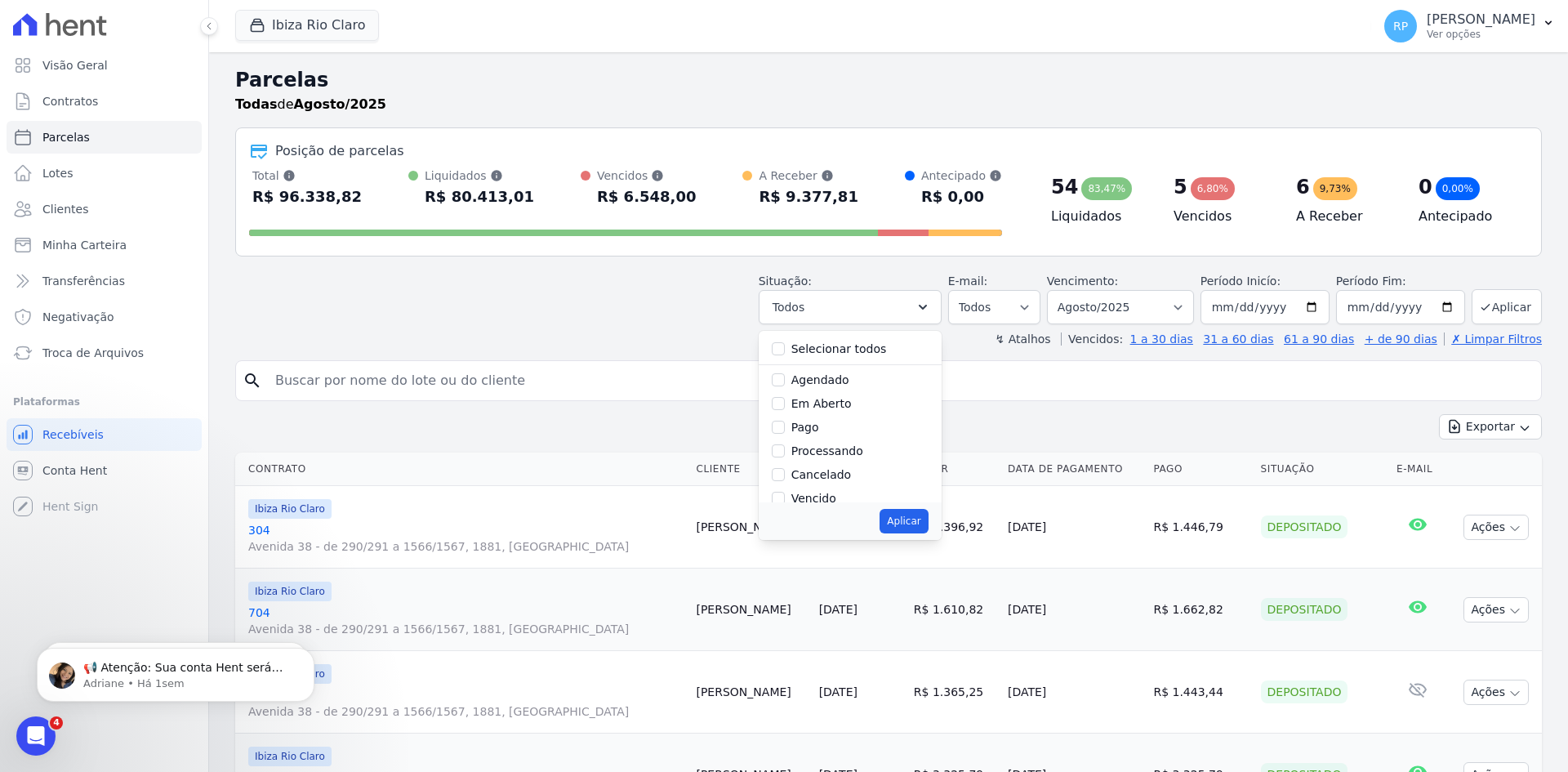
click at [815, 429] on label "Pago" at bounding box center [805, 427] width 28 height 13
click at [785, 429] on input "Pago" at bounding box center [779, 427] width 13 height 13
click at [815, 429] on label "Pago" at bounding box center [805, 427] width 28 height 13
click at [785, 429] on input "Pago" at bounding box center [779, 427] width 13 height 13
checkbox input "false"
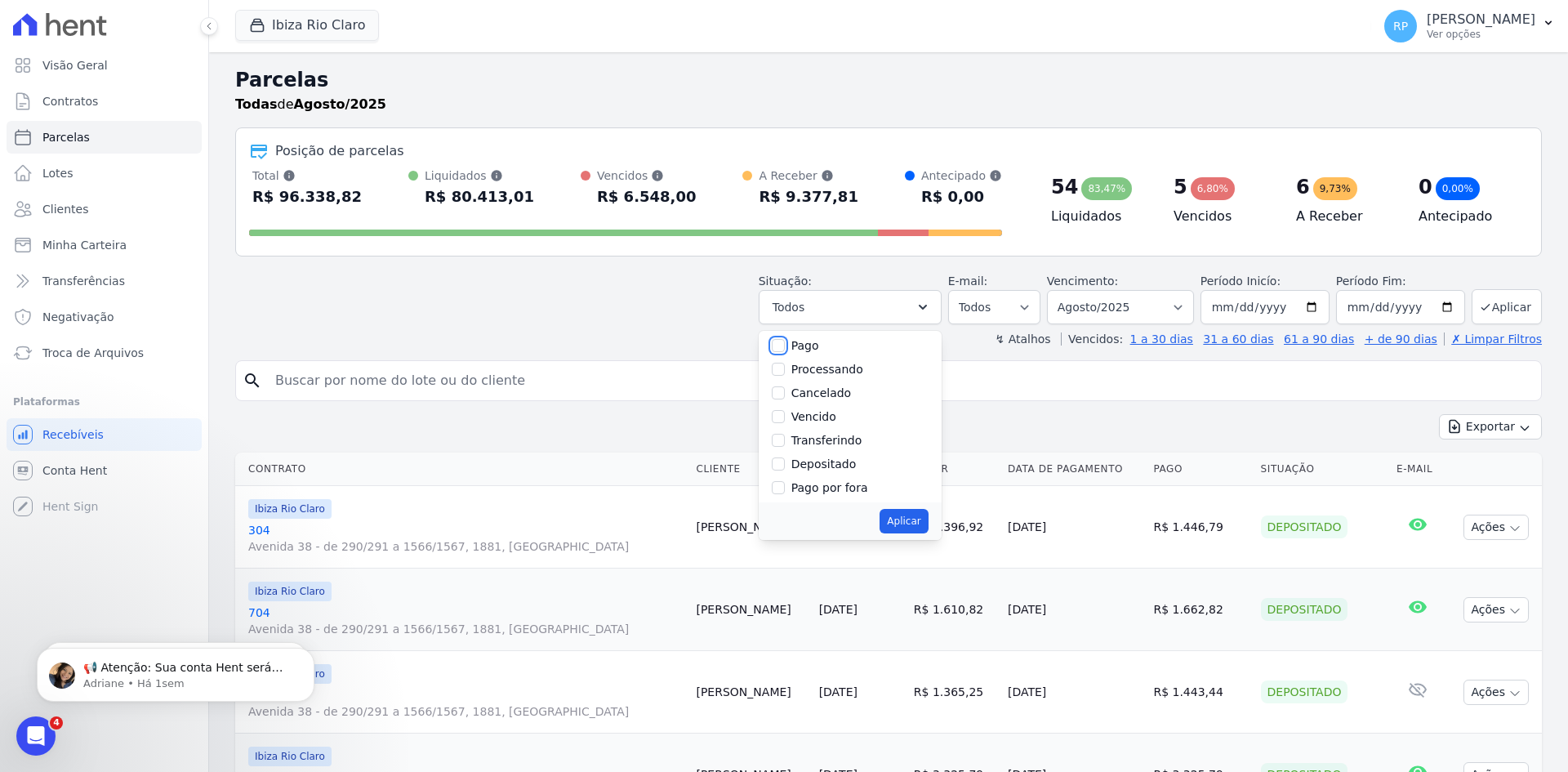
scroll to position [109, 0]
click at [838, 439] on label "Depositado" at bounding box center [824, 436] width 65 height 13
click at [785, 439] on input "Depositado" at bounding box center [779, 436] width 13 height 13
checkbox input "true"
click at [854, 412] on label "Transferindo" at bounding box center [827, 413] width 71 height 13
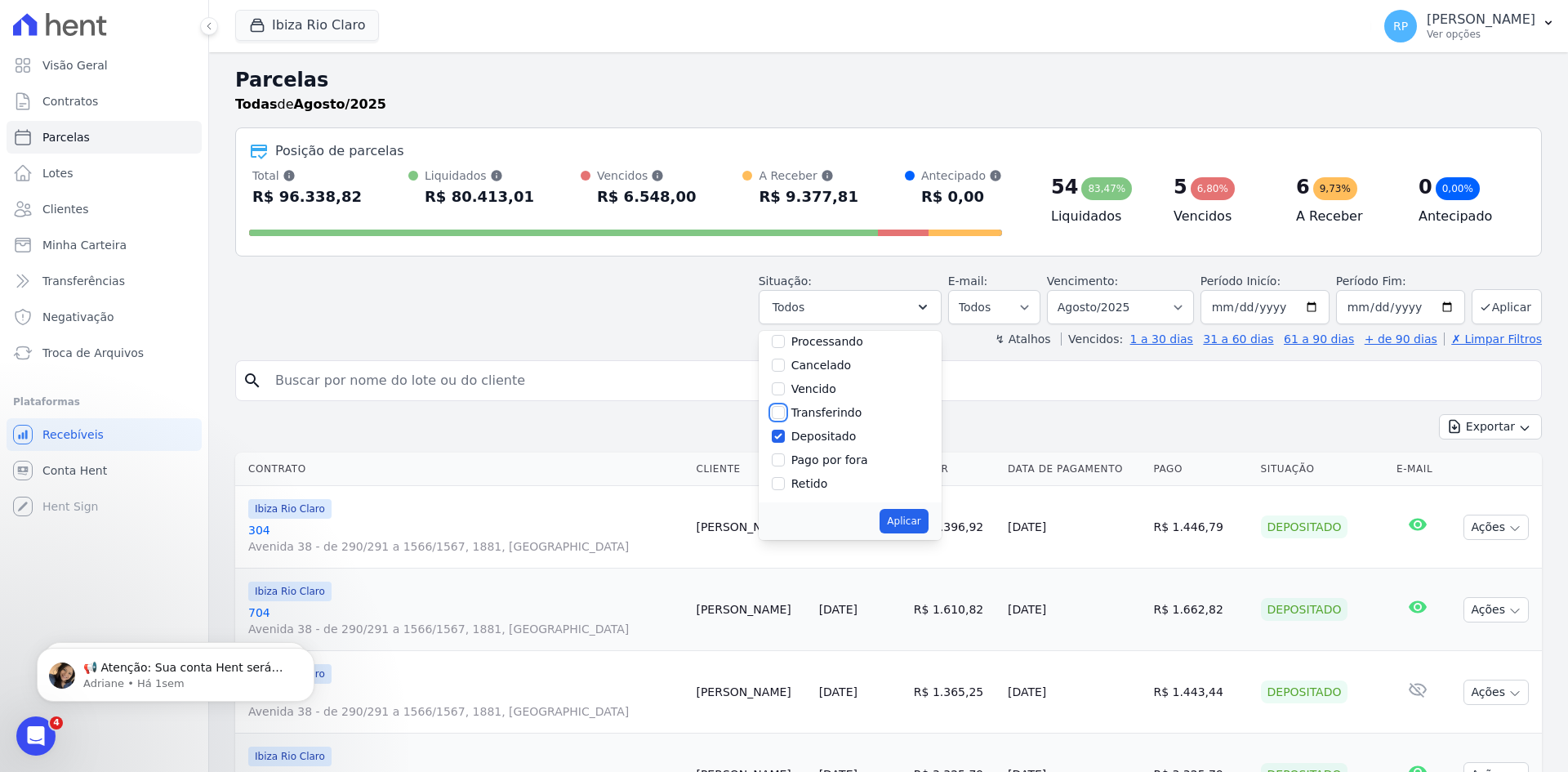
click at [785, 412] on input "Transferindo" at bounding box center [779, 413] width 13 height 13
checkbox input "true"
click at [914, 515] on button "Aplicar" at bounding box center [904, 521] width 48 height 24
select select "transferring"
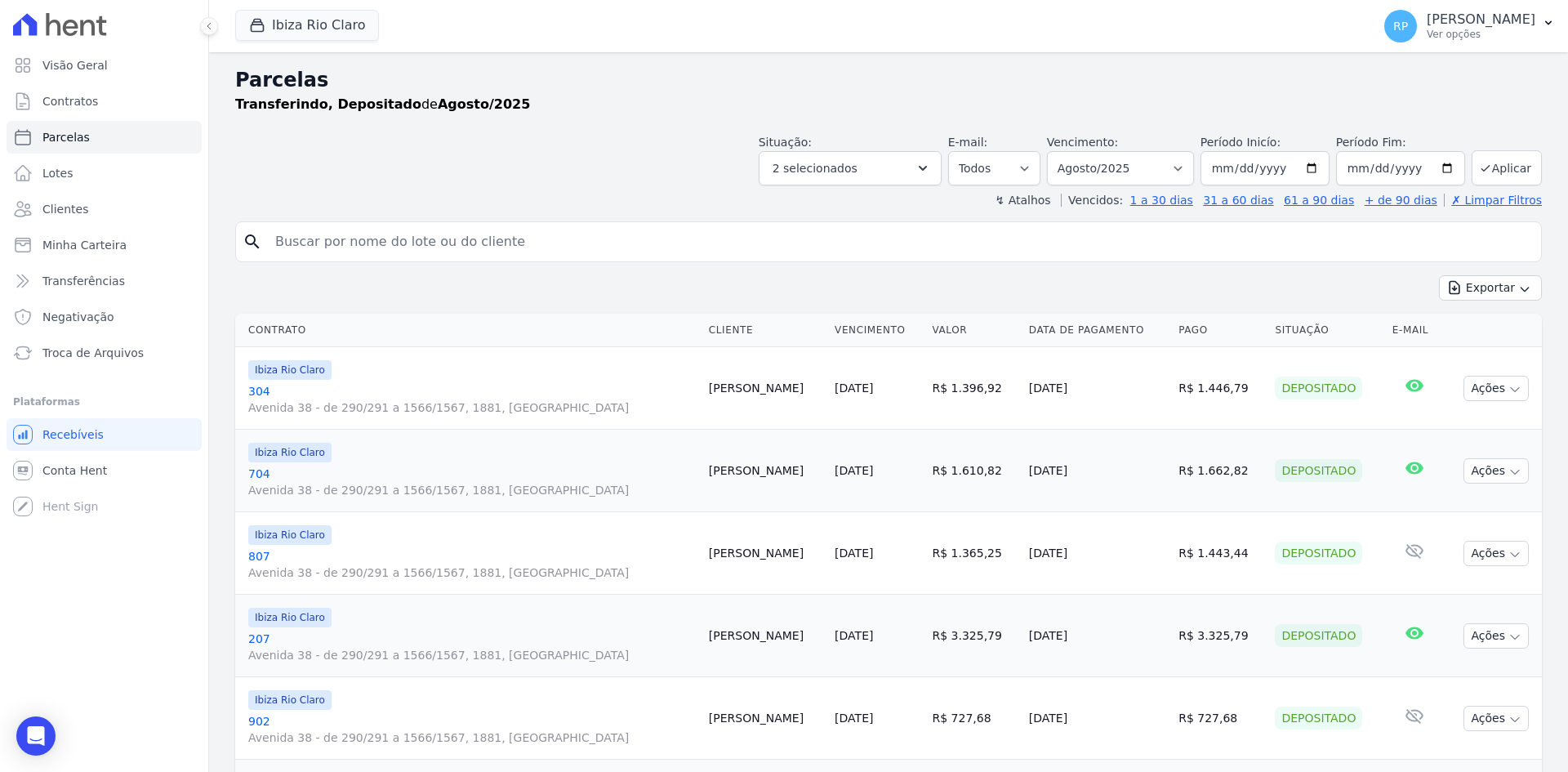
select select
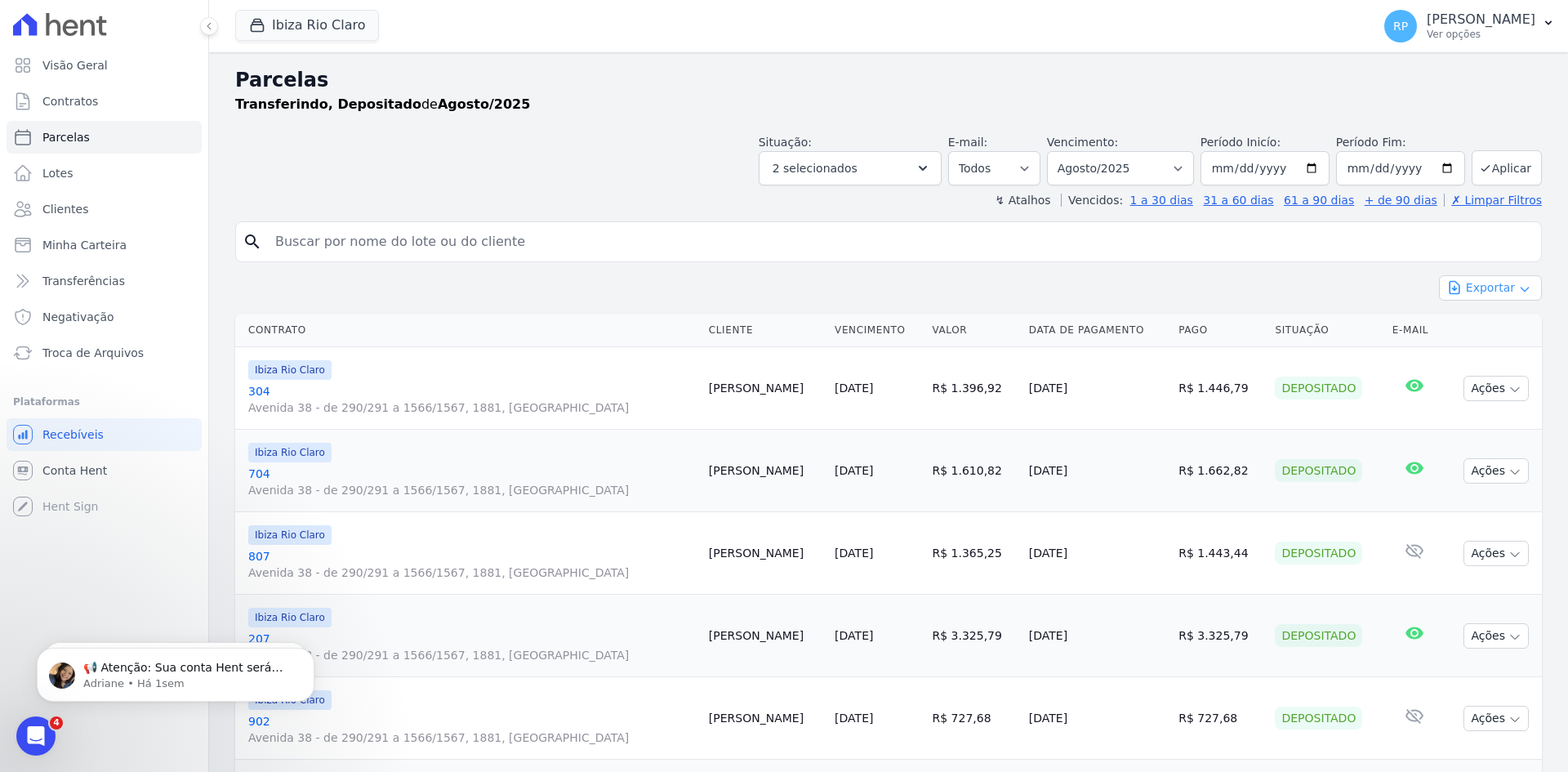
click at [1501, 299] on button "Exportar" at bounding box center [1490, 287] width 103 height 25
click at [1487, 327] on span "Exportar PDF" at bounding box center [1489, 327] width 86 height 17
click at [1467, 348] on span "Exportar CSV" at bounding box center [1489, 354] width 87 height 17
click at [307, 29] on button "Ibiza Rio Claro" at bounding box center [307, 25] width 144 height 31
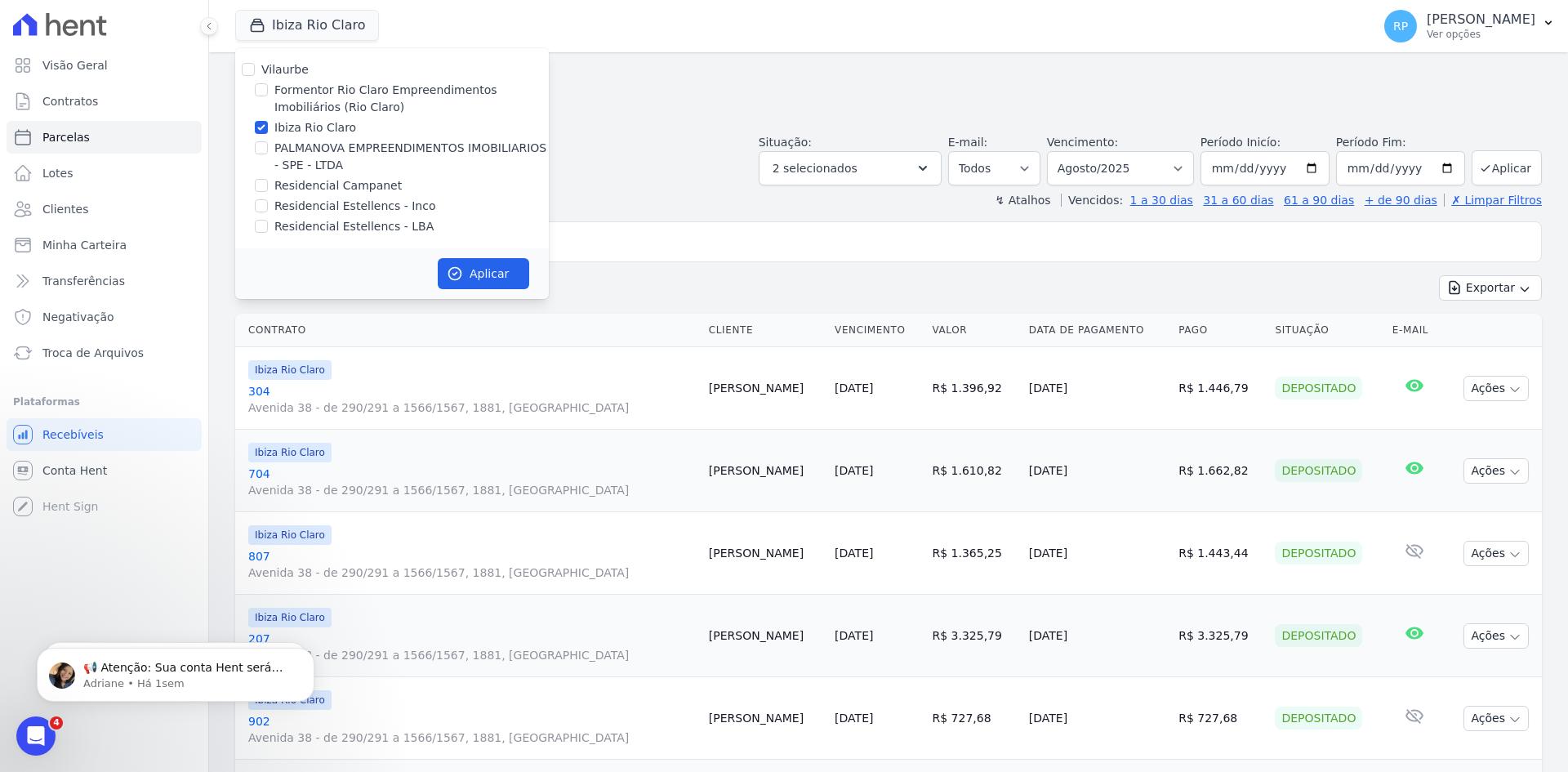
click at [309, 129] on label "Ibiza Rio Claro" at bounding box center [315, 128] width 82 height 18
click at [268, 129] on input "Ibiza Rio Claro" at bounding box center [262, 128] width 13 height 13
checkbox input "false"
drag, startPoint x: 311, startPoint y: 143, endPoint x: 329, endPoint y: 160, distance: 24.8
click at [312, 143] on label "PALMANOVA EMPREENDIMENTOS IMOBILIARIOS - SPE - LTDA" at bounding box center [411, 156] width 274 height 34
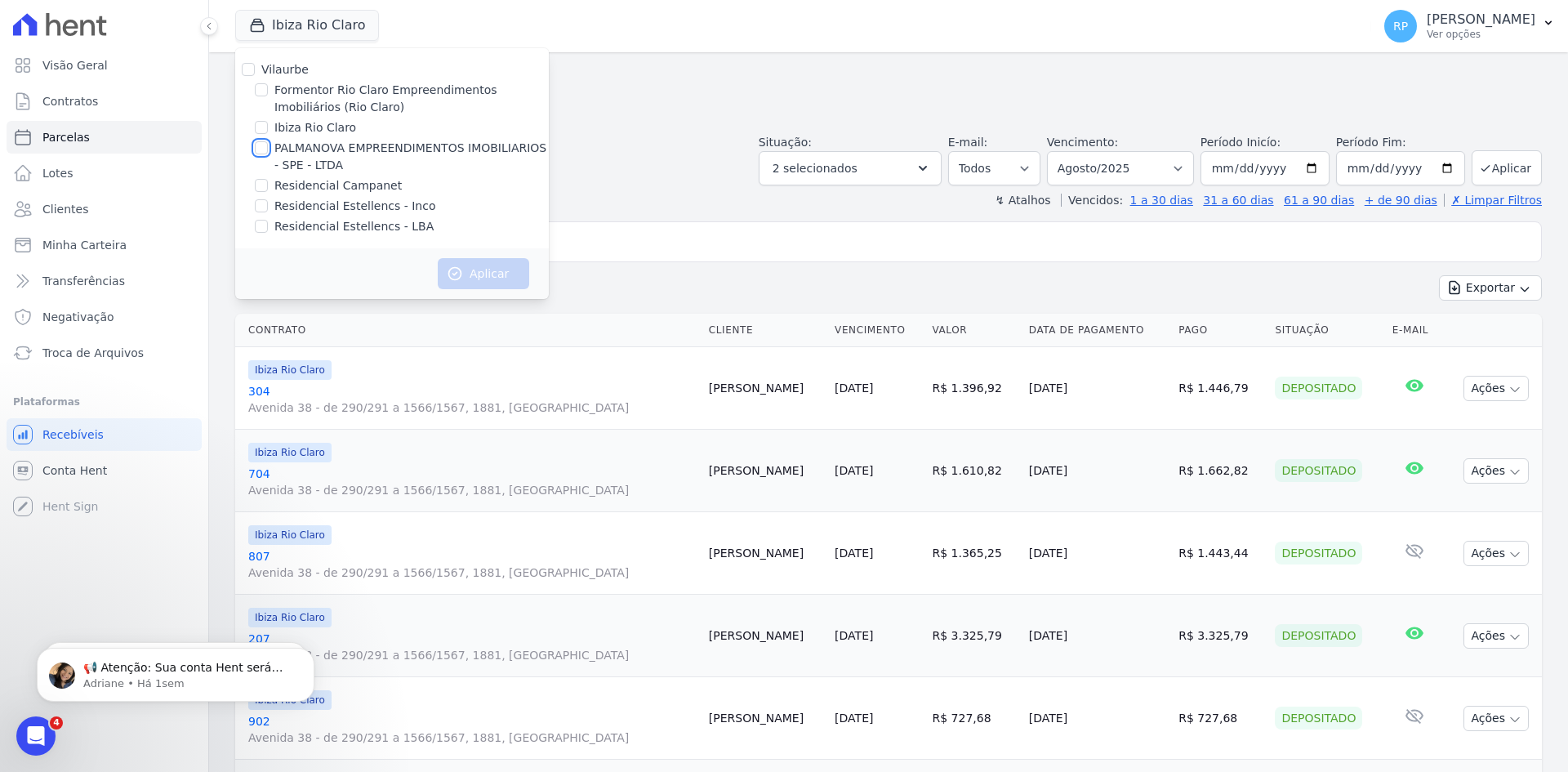
click at [268, 143] on input "PALMANOVA EMPREENDIMENTOS IMOBILIARIOS - SPE - LTDA" at bounding box center [262, 148] width 13 height 13
checkbox input "true"
drag, startPoint x: 486, startPoint y: 256, endPoint x: 486, endPoint y: 265, distance: 9.0
click at [486, 256] on div "Aplicar" at bounding box center [391, 273] width 313 height 51
click at [487, 277] on button "Aplicar" at bounding box center [483, 273] width 91 height 31
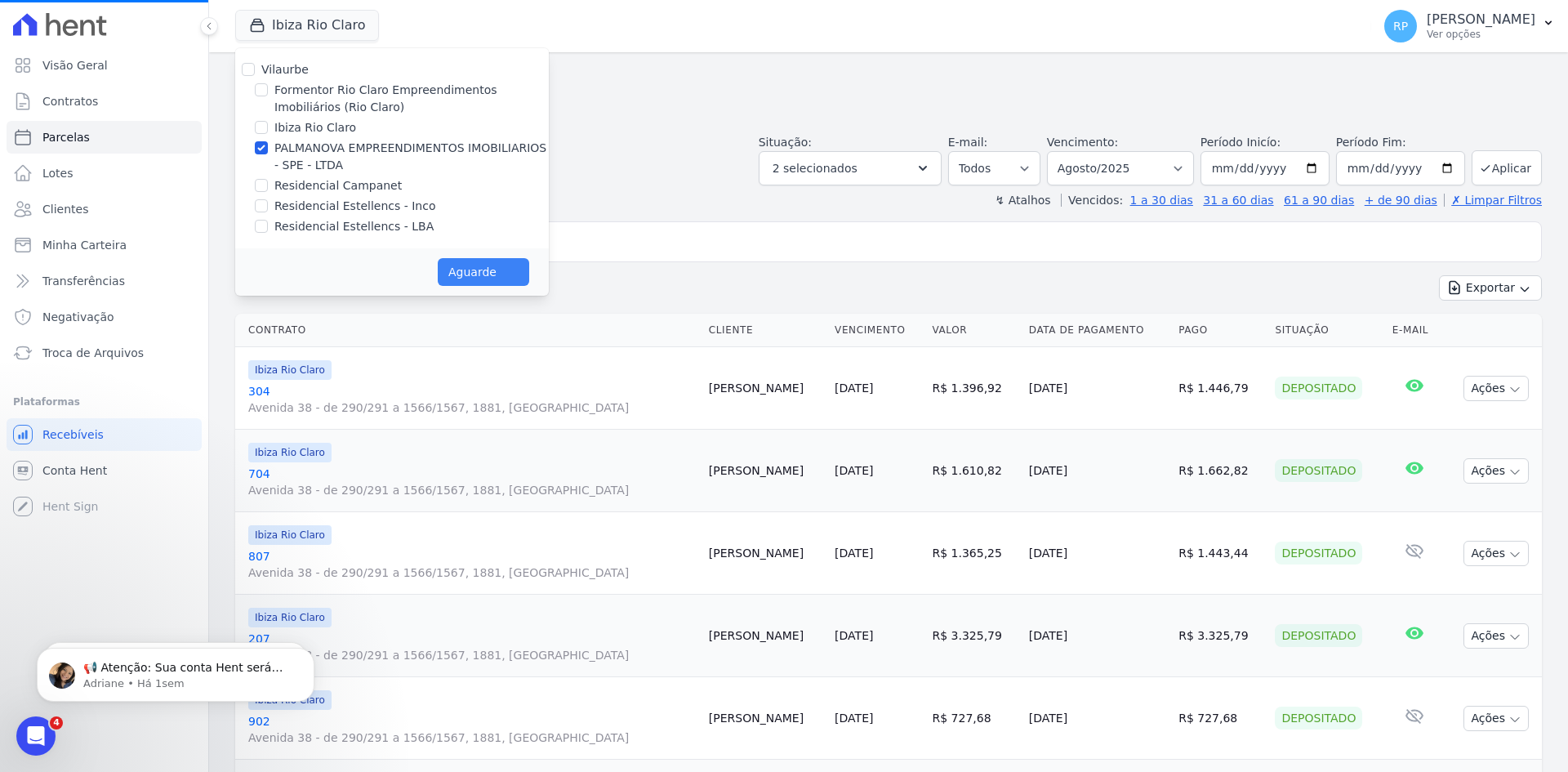
select select
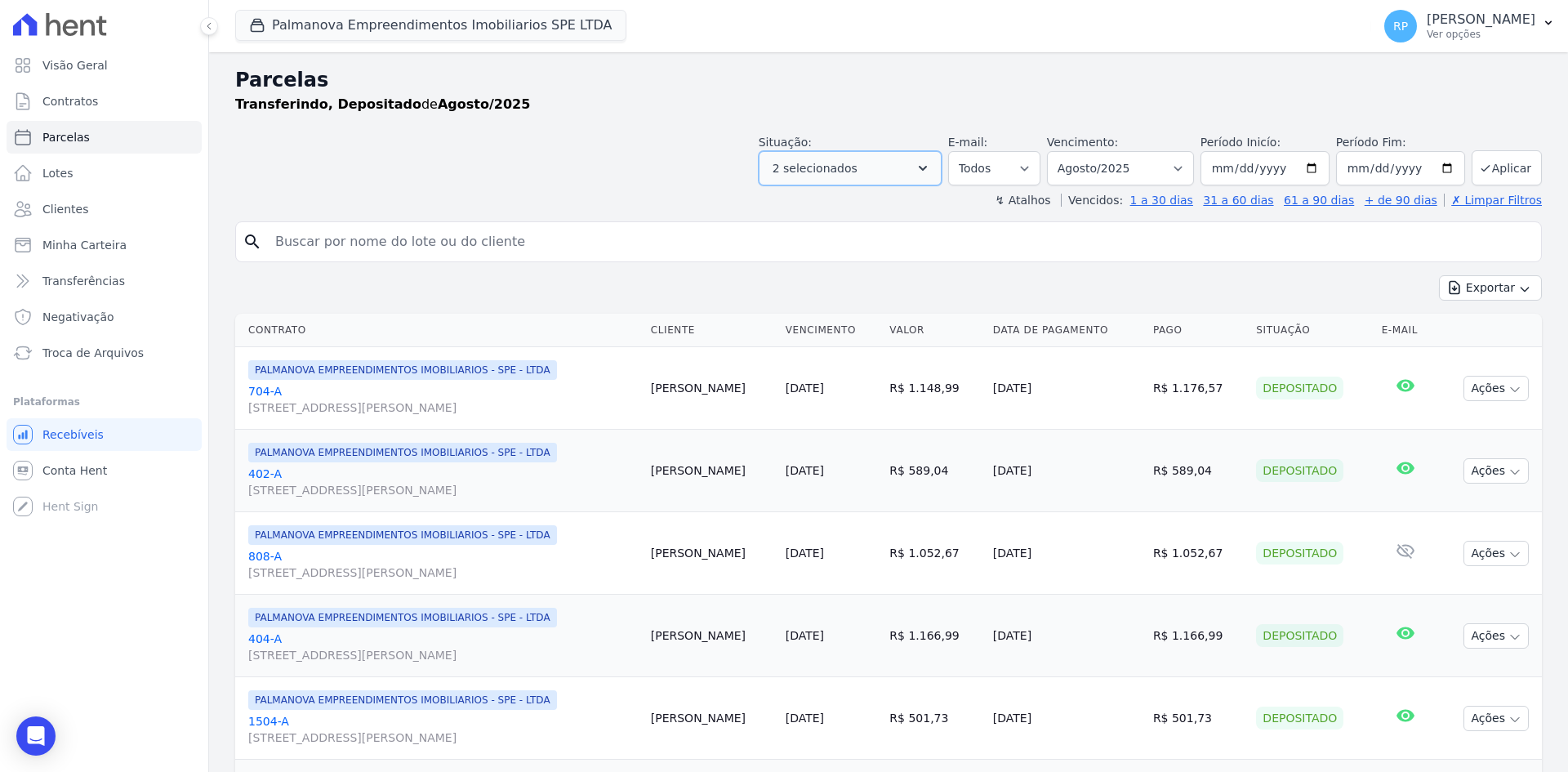
click at [908, 175] on button "2 selecionados" at bounding box center [850, 168] width 183 height 34
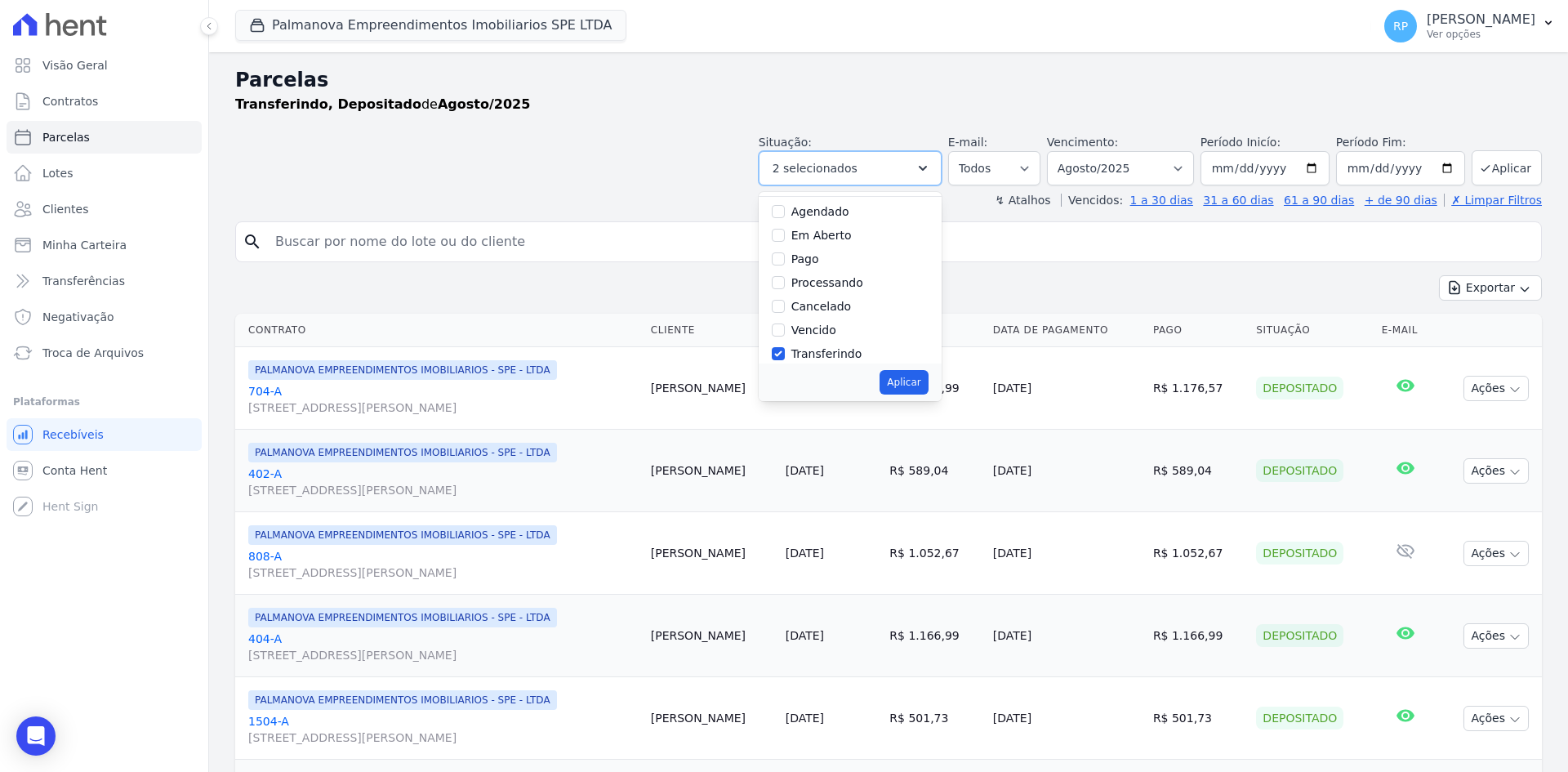
scroll to position [109, 0]
click at [1085, 283] on div "Exportar Exportar PDF Exportar CSV" at bounding box center [888, 294] width 1307 height 38
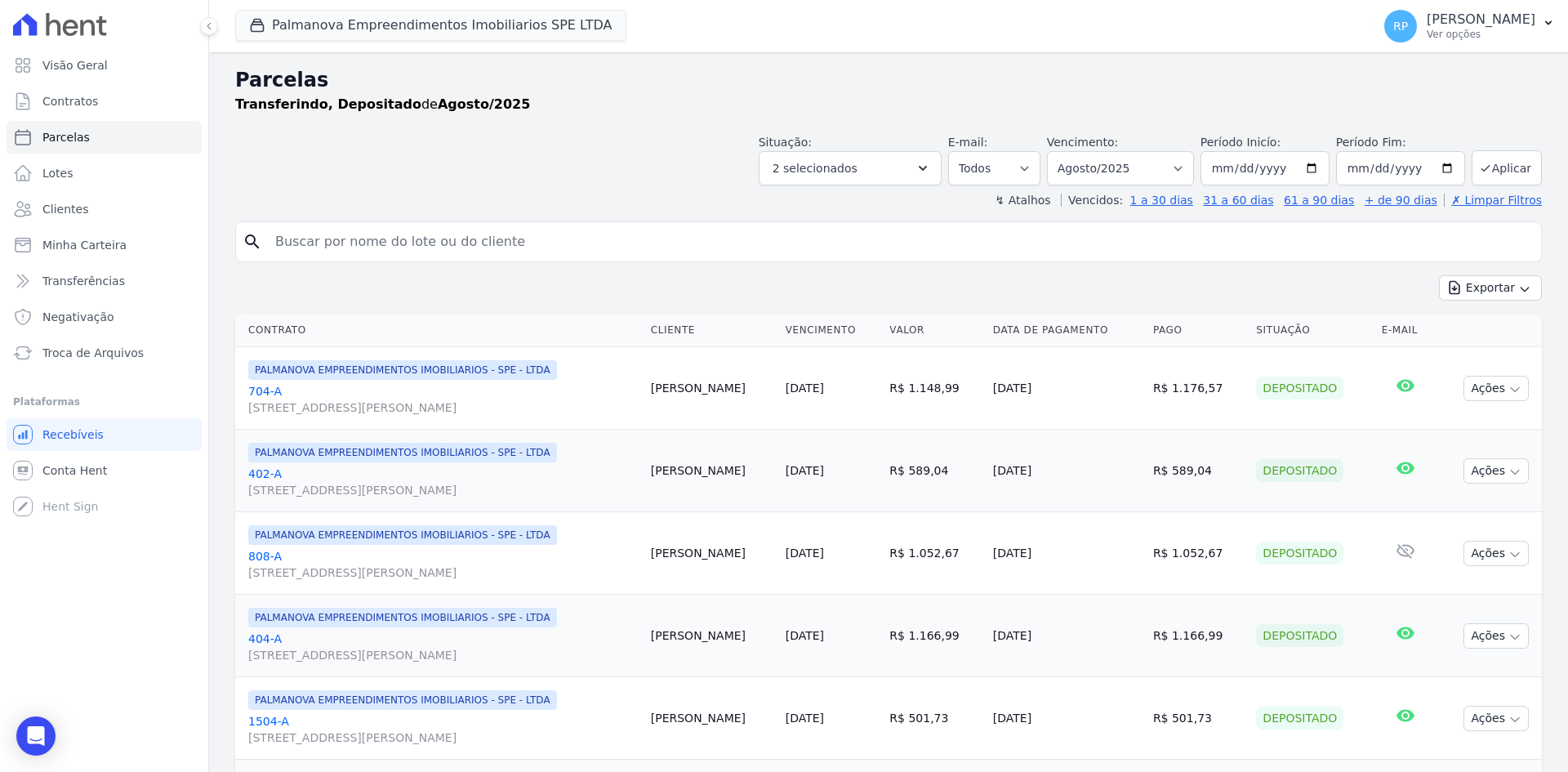
click at [1482, 302] on div "Exportar Exportar PDF Exportar CSV" at bounding box center [888, 294] width 1307 height 38
click at [1480, 296] on button "Exportar" at bounding box center [1490, 287] width 103 height 25
click at [1490, 353] on span "Exportar CSV" at bounding box center [1489, 354] width 87 height 17
click at [1006, 292] on div "Exportar Exportar PDF Exportar CSV" at bounding box center [888, 294] width 1307 height 38
click at [1477, 328] on span "Exportar PDF" at bounding box center [1489, 327] width 86 height 17
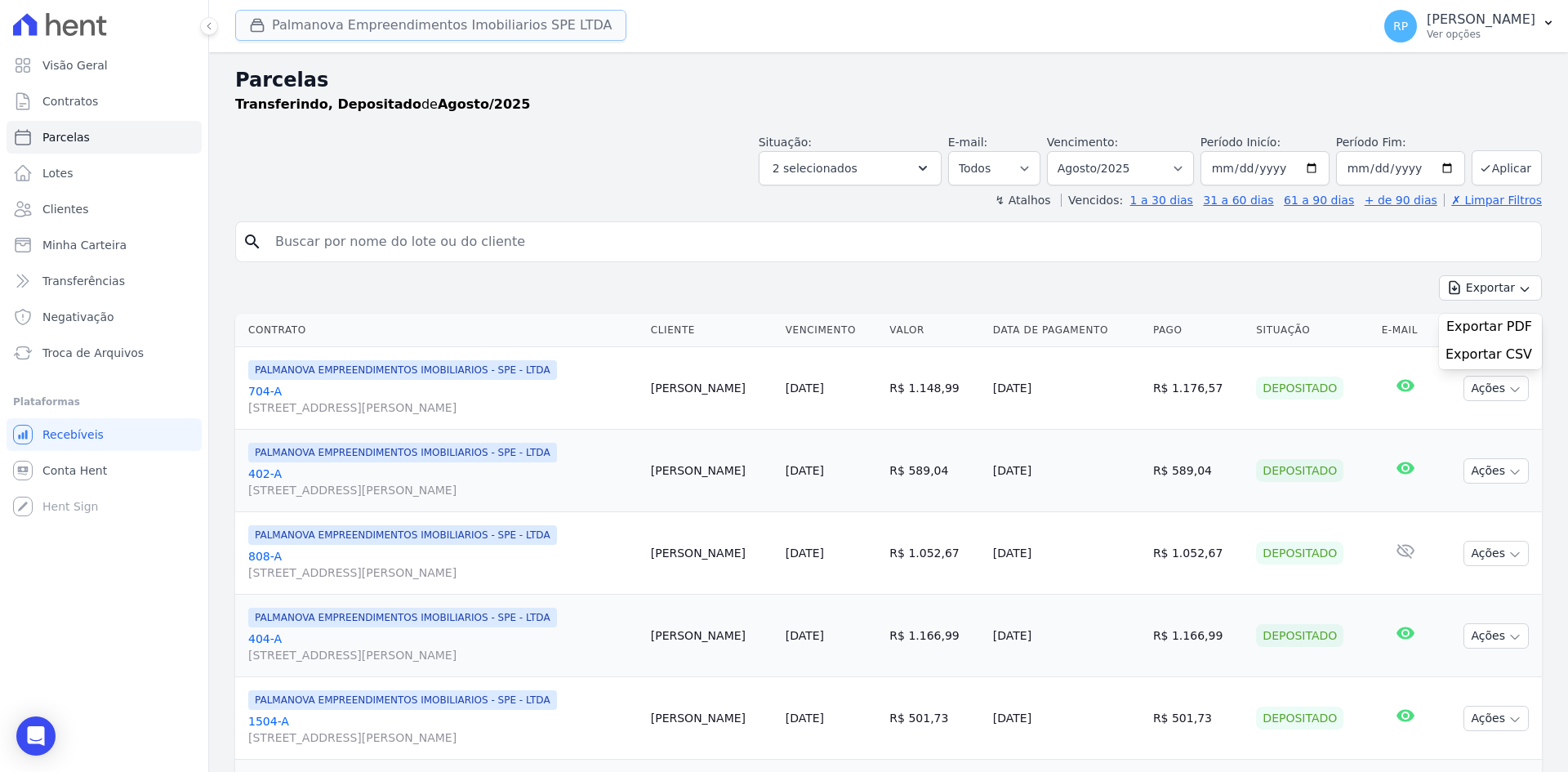
click at [310, 23] on button "Palmanova Empreendimentos Imobiliarios SPE LTDA" at bounding box center [430, 25] width 391 height 31
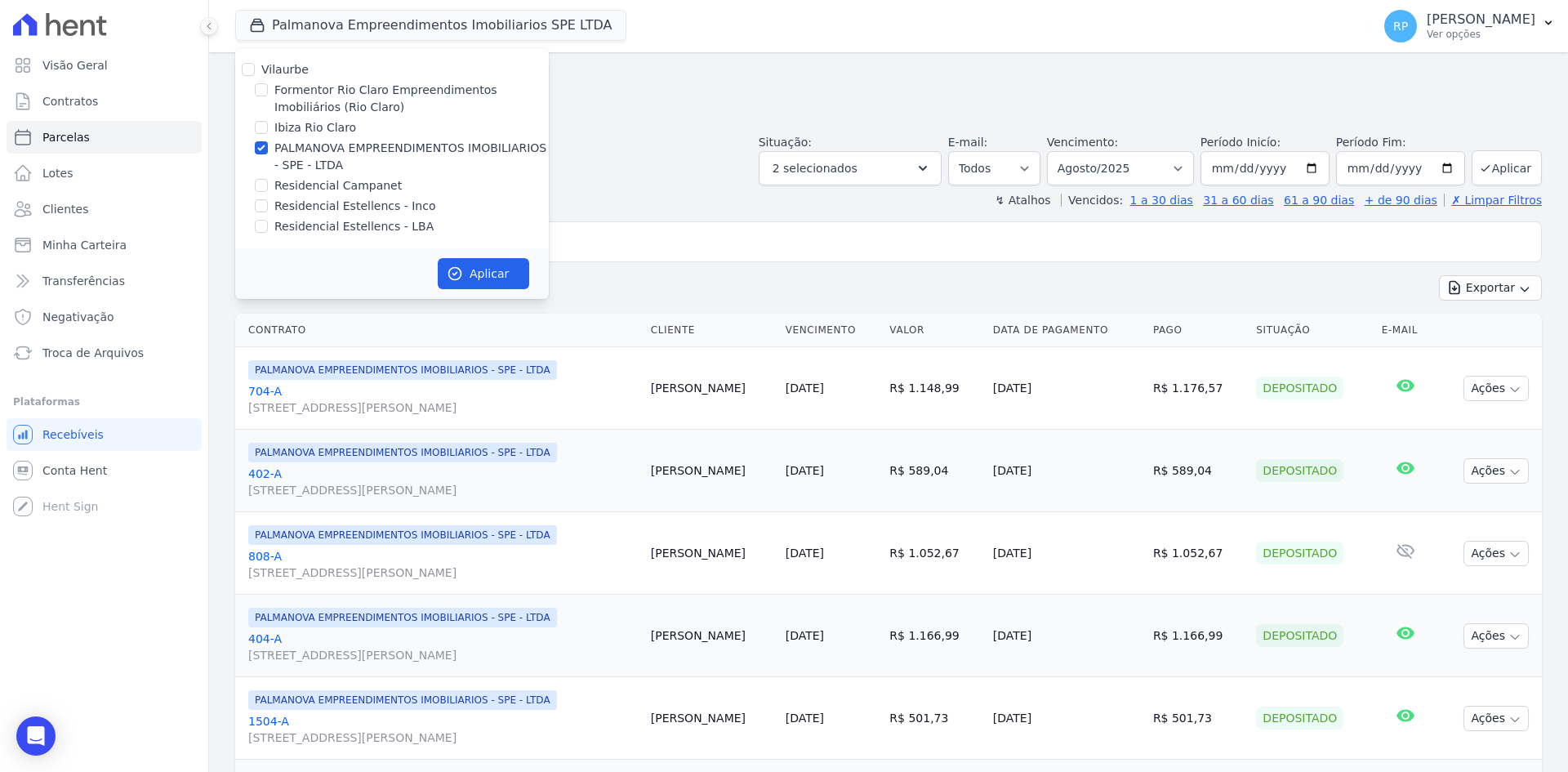
click at [298, 151] on label "PALMANOVA EMPREENDIMENTOS IMOBILIARIOS - SPE - LTDA" at bounding box center [411, 156] width 274 height 34
click at [268, 151] on input "PALMANOVA EMPREENDIMENTOS IMOBILIARIOS - SPE - LTDA" at bounding box center [262, 148] width 13 height 13
checkbox input "false"
drag, startPoint x: 320, startPoint y: 206, endPoint x: 338, endPoint y: 215, distance: 20.1
click at [321, 206] on label "Residencial Estellencs - Inco" at bounding box center [355, 206] width 162 height 18
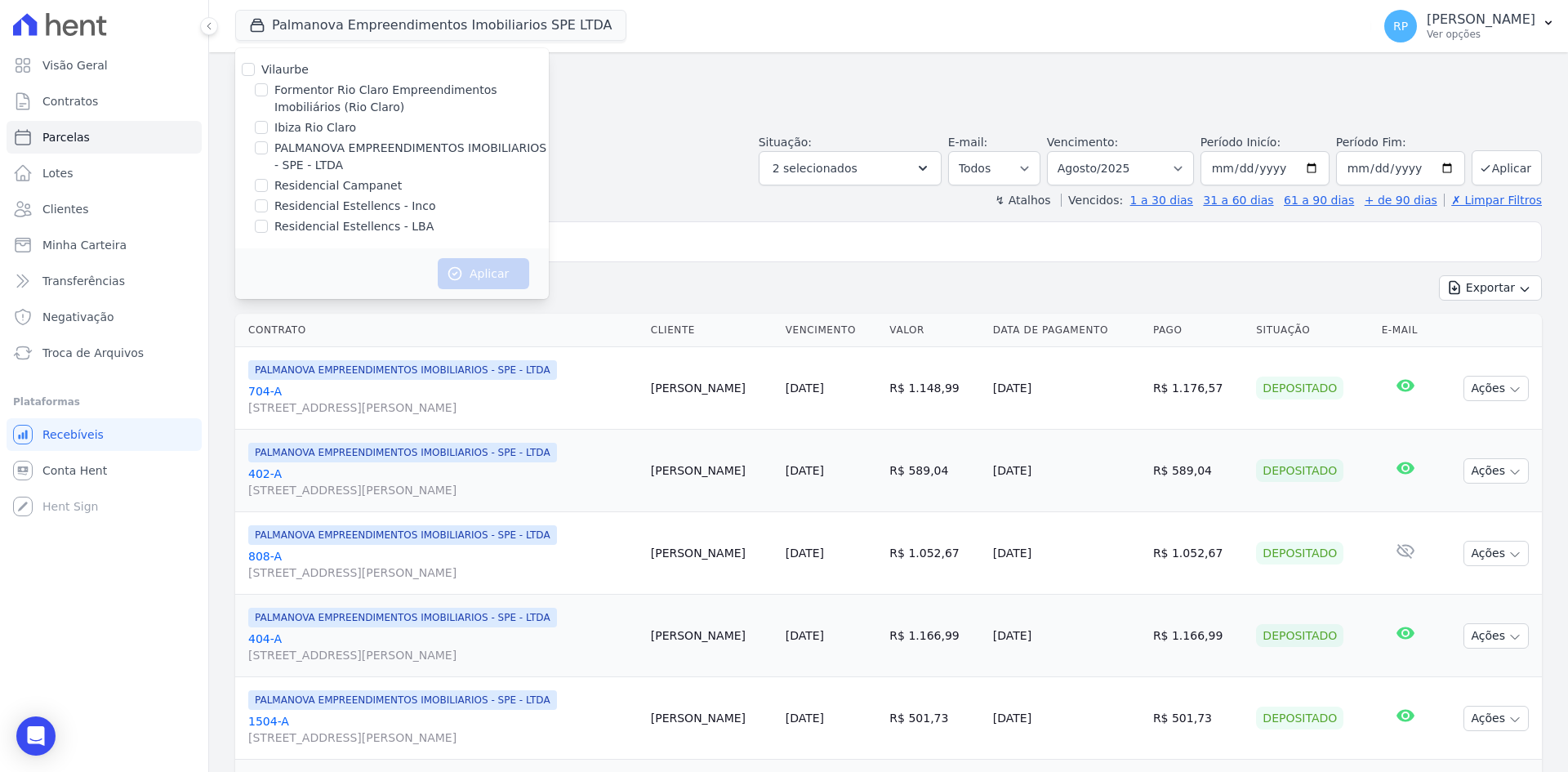
click at [298, 221] on label "Residencial Estellencs - LBA" at bounding box center [354, 226] width 160 height 18
click at [268, 221] on input "Residencial Estellencs - LBA" at bounding box center [262, 226] width 13 height 13
checkbox input "true"
click at [480, 270] on button "Aplicar" at bounding box center [483, 273] width 91 height 31
select select
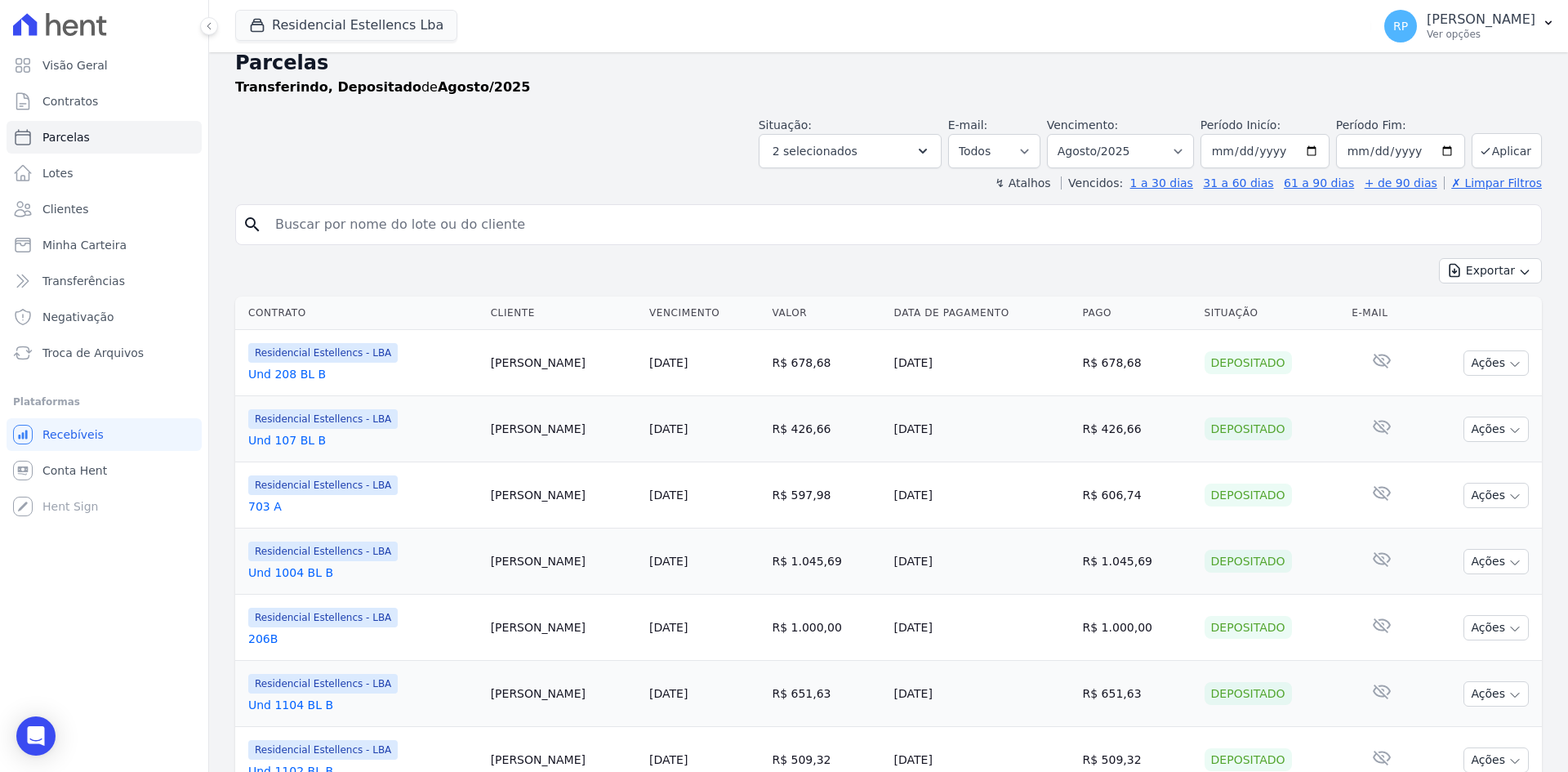
scroll to position [0, 0]
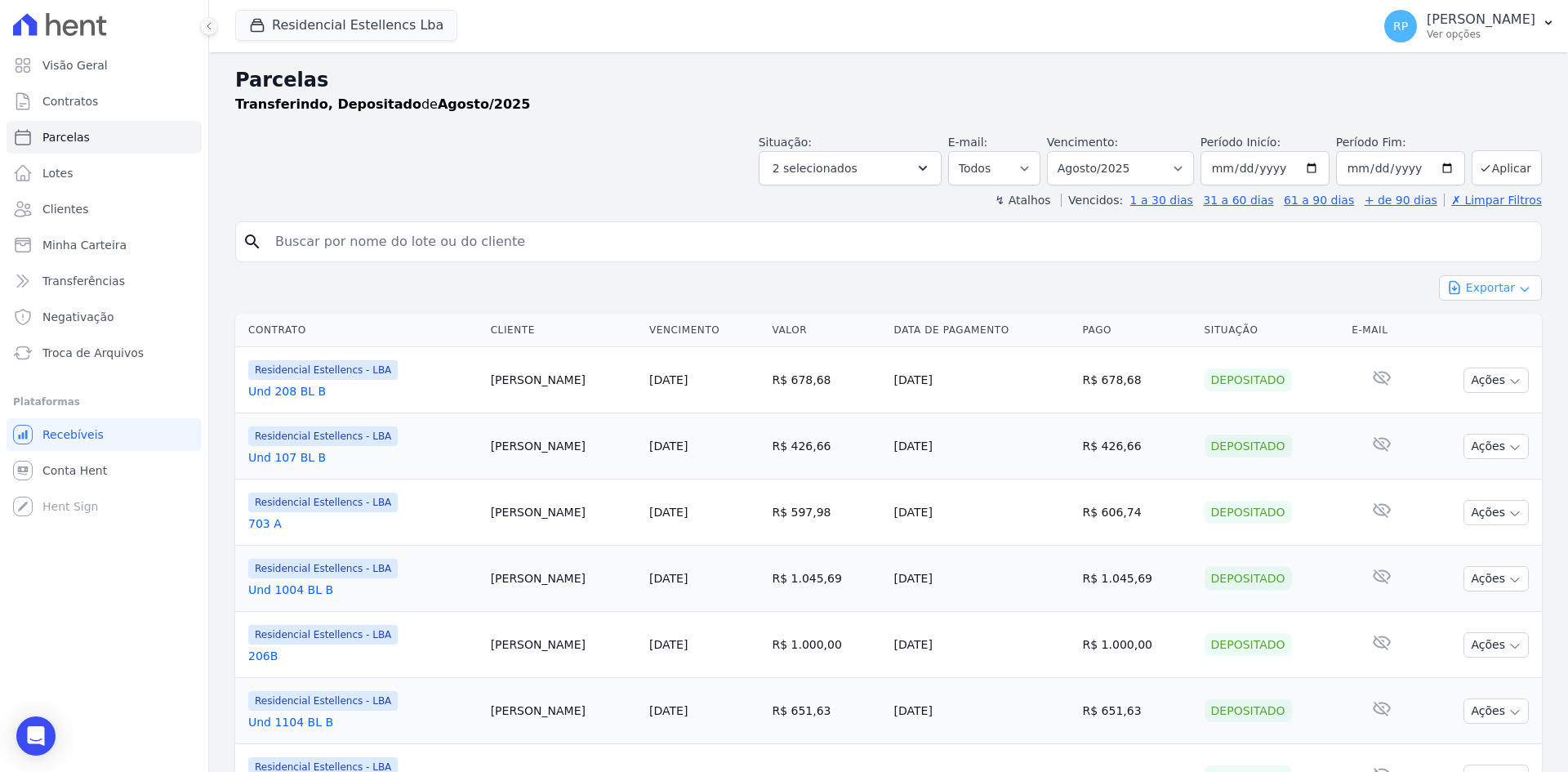
click at [1479, 282] on button "Exportar" at bounding box center [1490, 287] width 103 height 25
click at [1471, 344] on div "Exportar CSV" at bounding box center [1490, 355] width 103 height 28
click at [1471, 350] on span "Exportar CSV" at bounding box center [1489, 354] width 87 height 17
click at [1494, 329] on span "Exportar PDF" at bounding box center [1489, 327] width 86 height 17
